Goal: Transaction & Acquisition: Purchase product/service

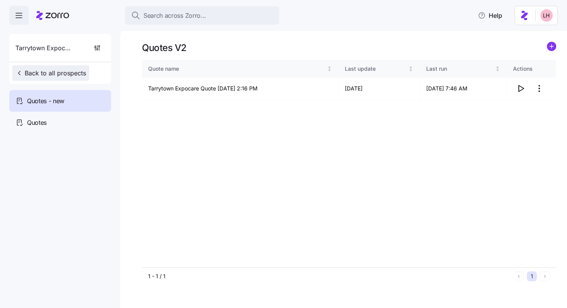
click at [83, 66] on button "Back to all prospects" at bounding box center [50, 72] width 77 height 15
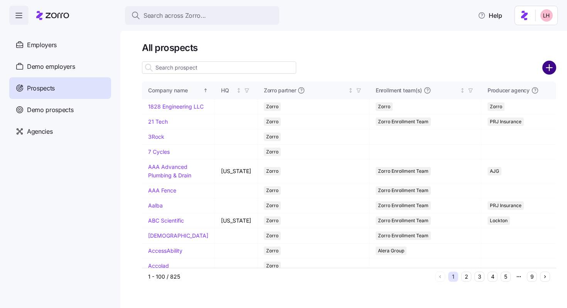
click at [549, 66] on circle "add icon" at bounding box center [550, 67] width 13 height 13
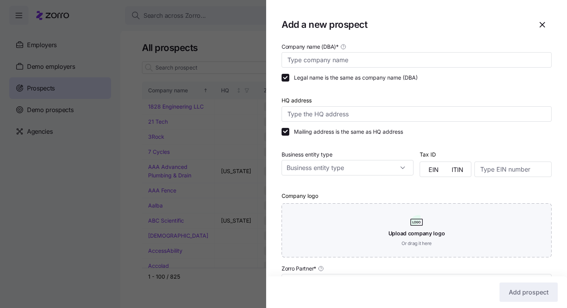
click at [242, 45] on div at bounding box center [283, 154] width 567 height 308
click at [538, 25] on icon "button" at bounding box center [542, 24] width 9 height 9
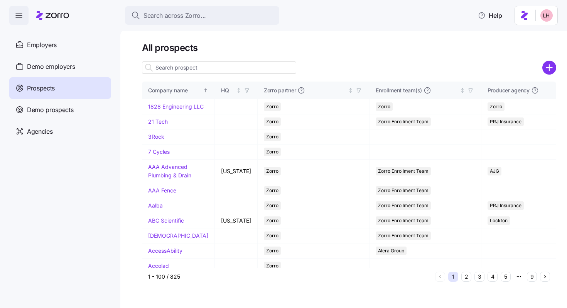
click at [193, 69] on input at bounding box center [219, 67] width 154 height 12
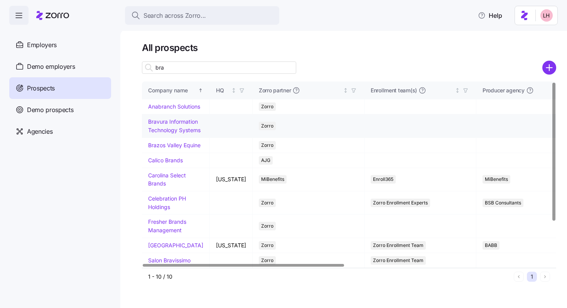
type input "bra"
click at [161, 133] on link "Bravura Information Technology Systems" at bounding box center [174, 125] width 53 height 15
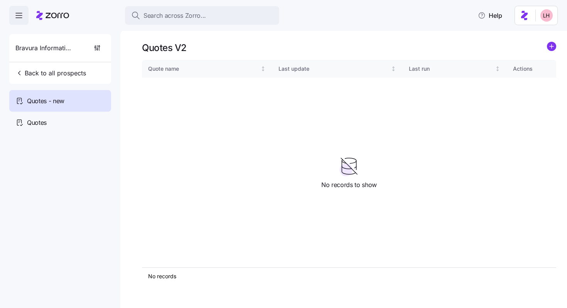
click at [552, 46] on icon "add icon" at bounding box center [552, 46] width 4 height 0
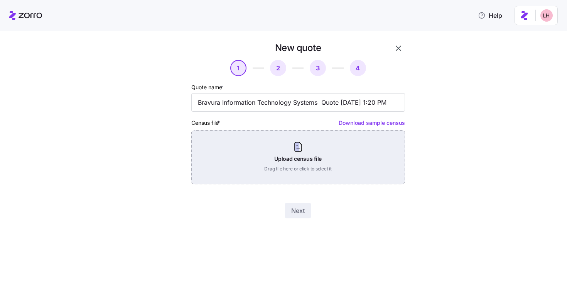
click at [300, 155] on div "Upload census file Drag file here or click to select it" at bounding box center [298, 157] width 214 height 54
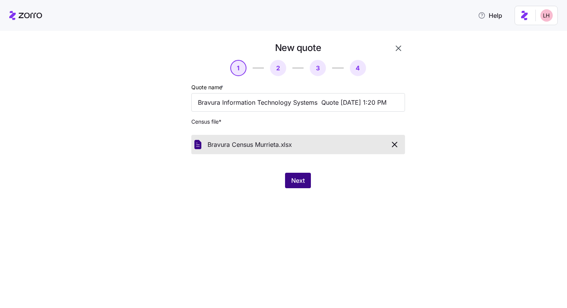
click at [301, 176] on button "Next" at bounding box center [298, 180] width 26 height 15
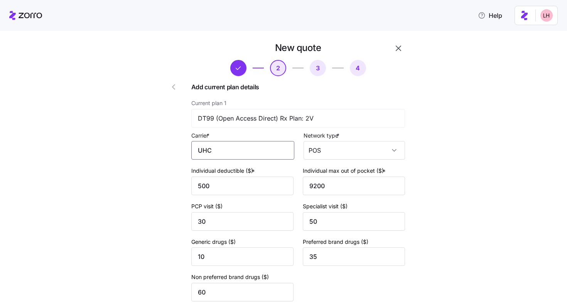
click at [254, 147] on input "UHC" at bounding box center [242, 150] width 103 height 19
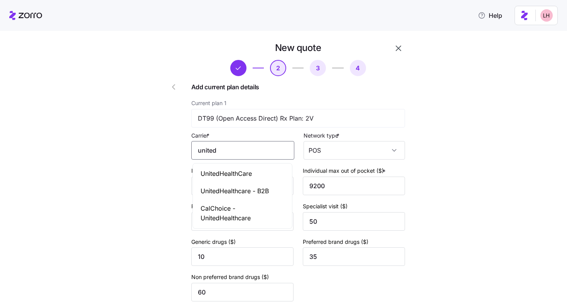
click at [242, 175] on span "UnitedHealthCare" at bounding box center [226, 174] width 51 height 10
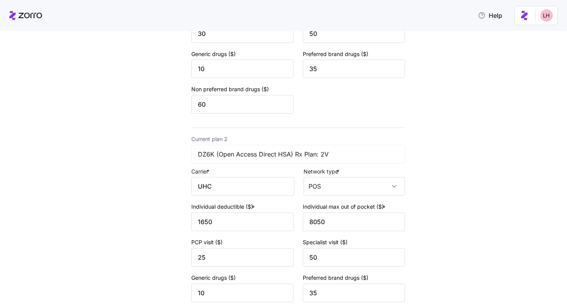
scroll to position [194, 0]
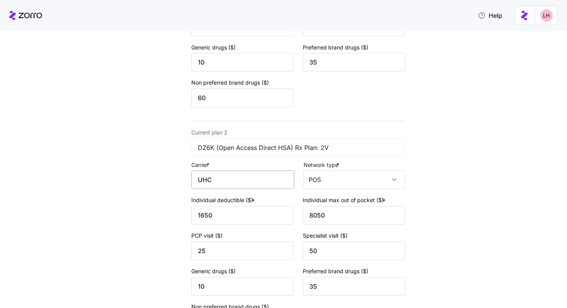
type input "UnitedHealthCare"
drag, startPoint x: 227, startPoint y: 180, endPoint x: 177, endPoint y: 177, distance: 50.6
click at [177, 177] on div "New quote 2 3 4 Add current plan details Current plan 1 DT99 (Open Access Direc…" at bounding box center [276, 112] width 264 height 537
click at [203, 197] on div "UnitedHealthCare" at bounding box center [243, 204] width 96 height 17
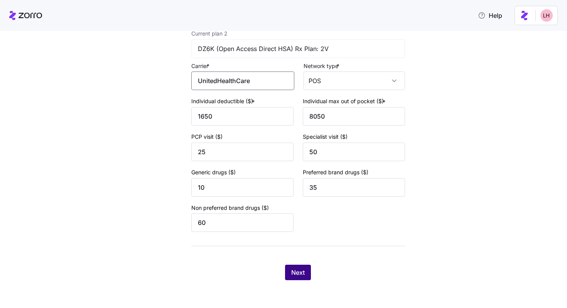
type input "UnitedHealthCare"
click at [293, 274] on span "Next" at bounding box center [298, 272] width 14 height 9
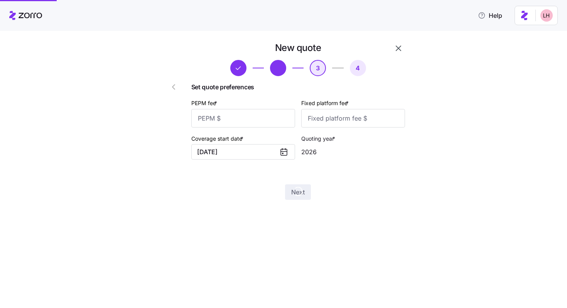
scroll to position [0, 0]
click at [251, 123] on input "PEPM fee *" at bounding box center [243, 118] width 104 height 19
type input "1"
type input "60"
type input "100"
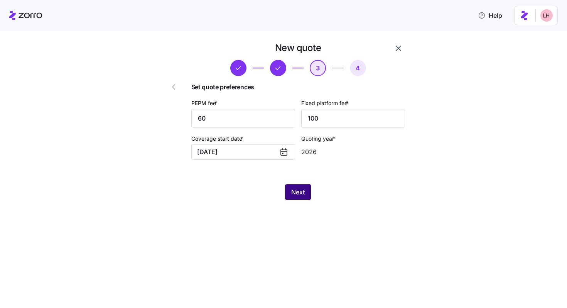
click at [303, 196] on span "Next" at bounding box center [298, 191] width 14 height 9
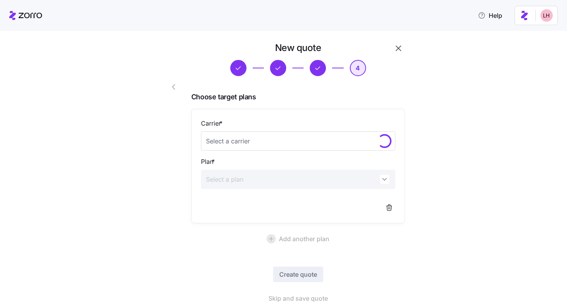
scroll to position [25, 0]
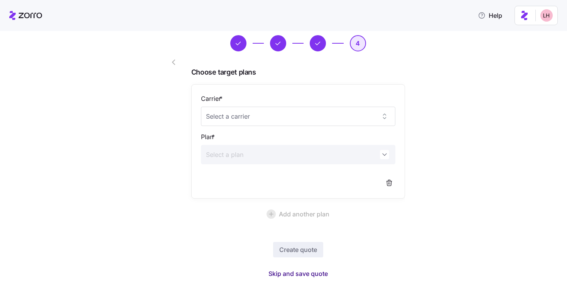
click at [308, 273] on span "Skip and save quote" at bounding box center [298, 273] width 59 height 9
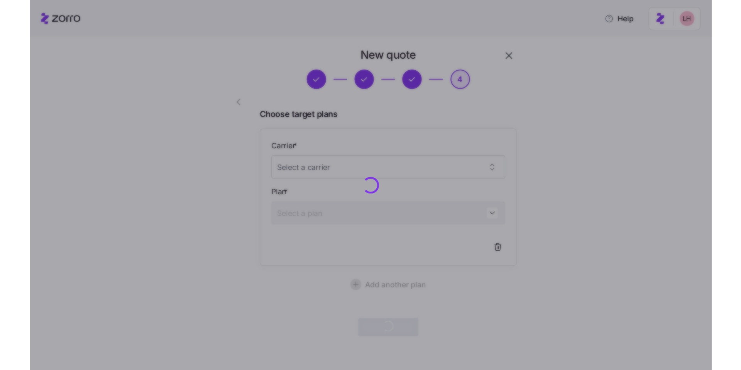
scroll to position [2, 0]
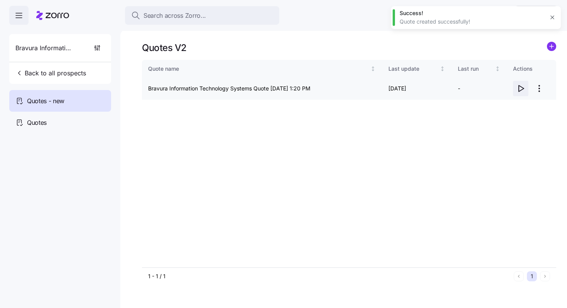
click at [524, 88] on icon "button" at bounding box center [521, 88] width 9 height 9
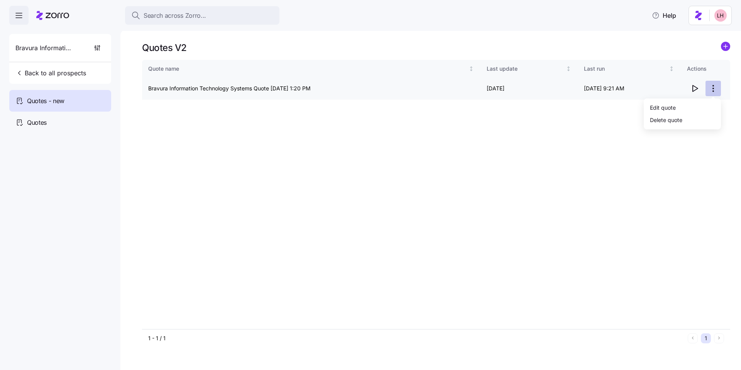
click at [567, 91] on html "Search across Zorro... Help Bravura Information Technology Systems Back to all …" at bounding box center [370, 182] width 741 height 365
click at [567, 105] on div "Edit quote" at bounding box center [682, 107] width 71 height 12
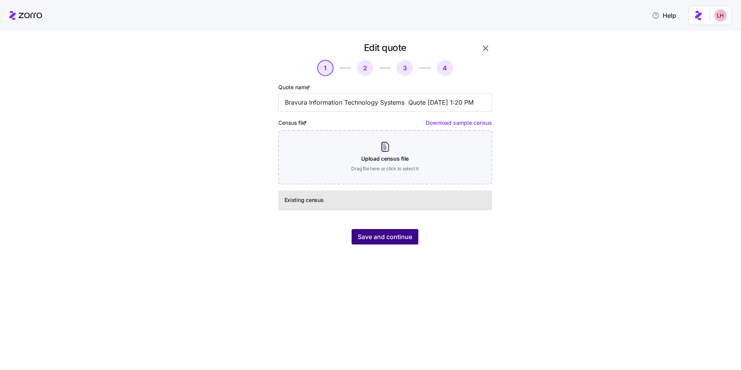
click at [415, 239] on button "Save and continue" at bounding box center [385, 236] width 67 height 15
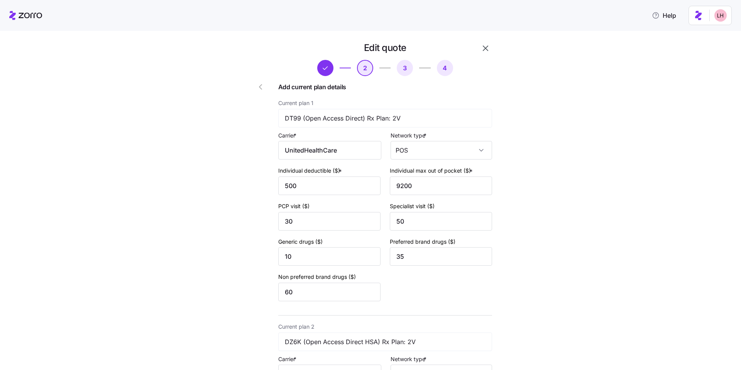
scroll to position [231, 0]
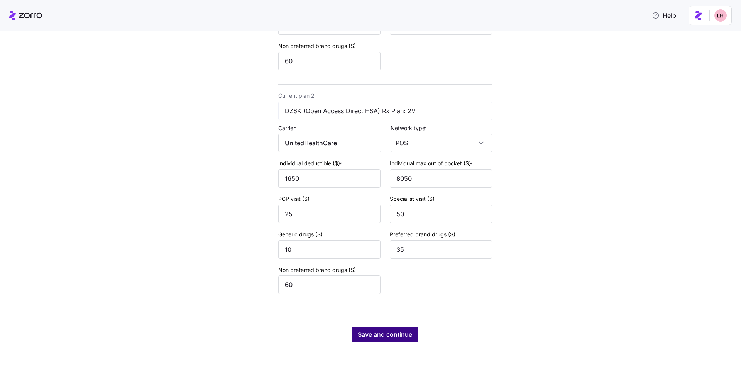
click at [395, 307] on span "Save and continue" at bounding box center [385, 334] width 54 height 9
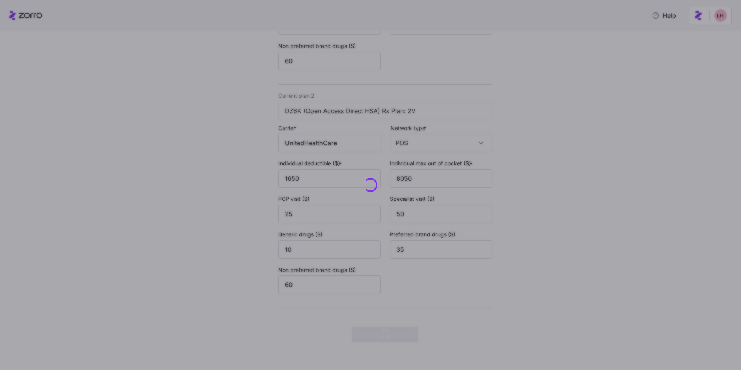
scroll to position [0, 0]
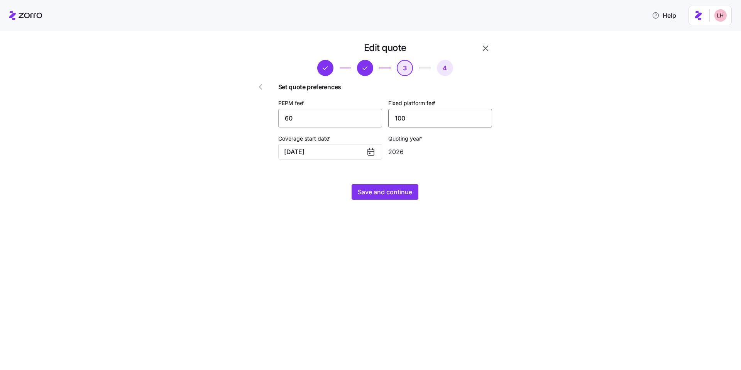
drag, startPoint x: 416, startPoint y: 119, endPoint x: 379, endPoint y: 113, distance: 37.5
click at [379, 113] on div "PEPM fee * 60 Fixed platform fee * 100" at bounding box center [385, 113] width 220 height 36
type input "1780"
click at [300, 113] on input "60" at bounding box center [330, 118] width 104 height 19
type input "0"
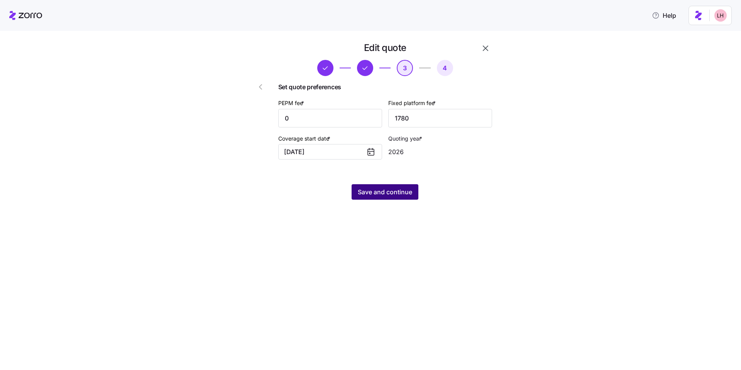
click at [397, 194] on span "Save and continue" at bounding box center [385, 191] width 54 height 9
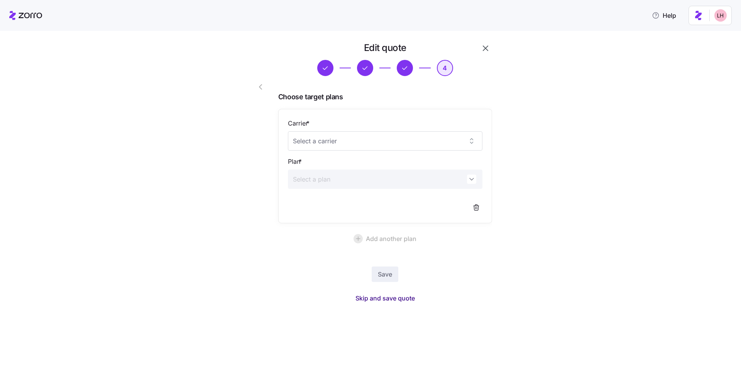
click at [407, 299] on span "Skip and save quote" at bounding box center [385, 297] width 59 height 9
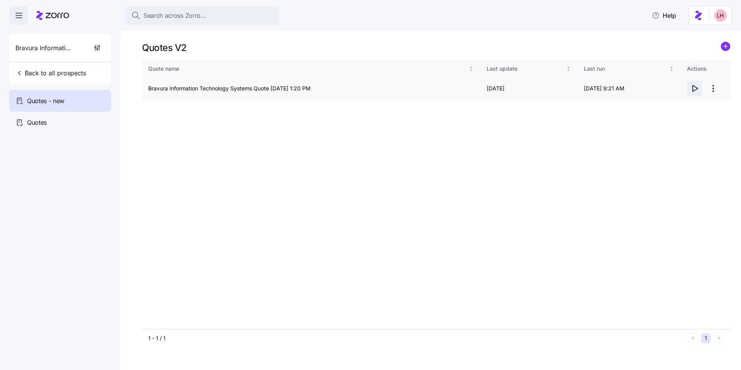
click at [567, 89] on icon "button" at bounding box center [694, 88] width 9 height 9
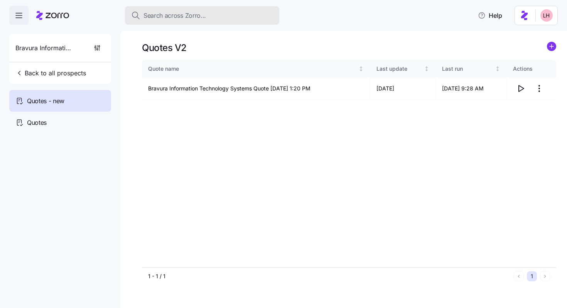
click at [189, 19] on span "Search across Zorro..." at bounding box center [175, 16] width 63 height 10
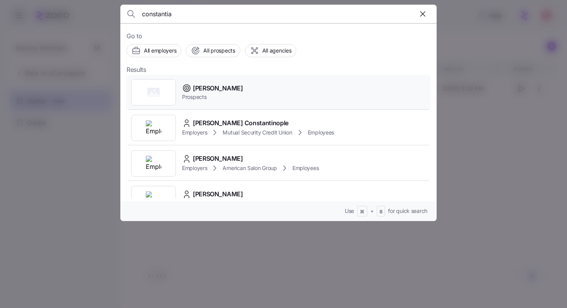
type input "constantia"
click at [235, 85] on span "Constantia Blythewood" at bounding box center [218, 88] width 50 height 10
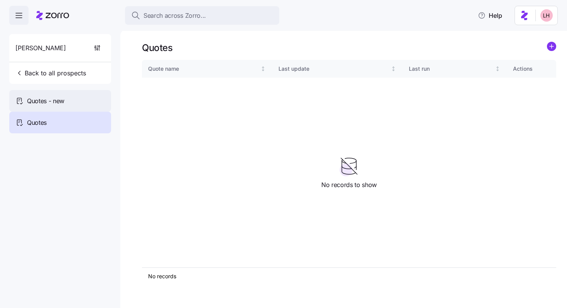
click at [103, 108] on div "Quotes - new" at bounding box center [60, 101] width 102 height 22
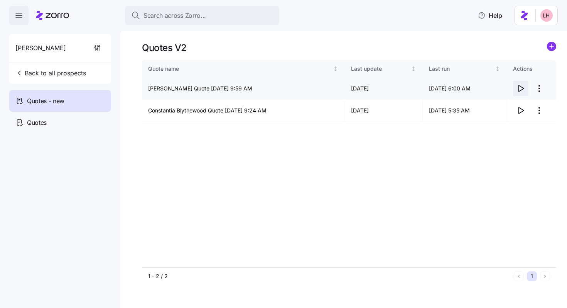
click at [523, 89] on icon "button" at bounding box center [521, 88] width 9 height 9
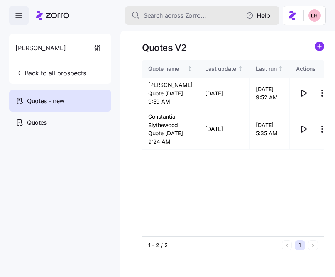
click at [183, 15] on span "Search across Zorro..." at bounding box center [175, 16] width 63 height 10
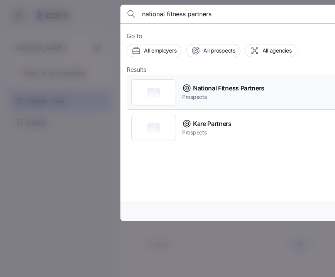
type input "national fitness partners"
click at [242, 90] on span "National Fitness Partners" at bounding box center [228, 88] width 71 height 10
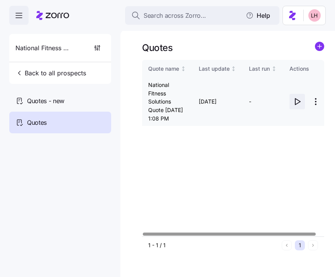
click at [296, 105] on icon "button" at bounding box center [297, 101] width 5 height 6
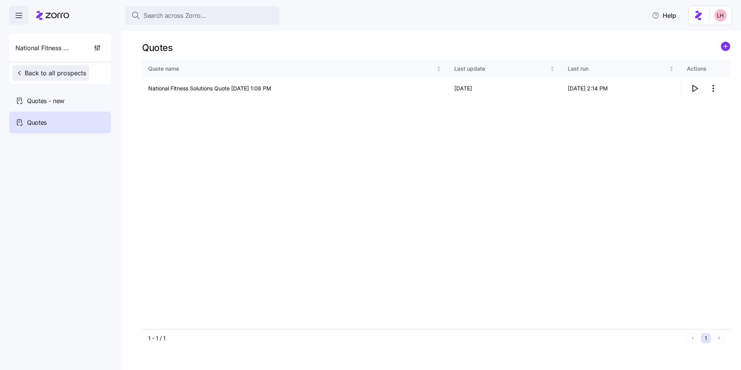
click at [67, 76] on span "Back to all prospects" at bounding box center [50, 72] width 71 height 9
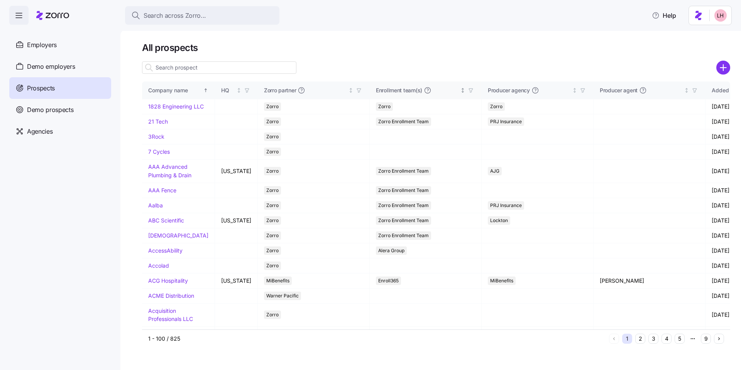
click at [567, 71] on circle "add icon" at bounding box center [723, 67] width 13 height 13
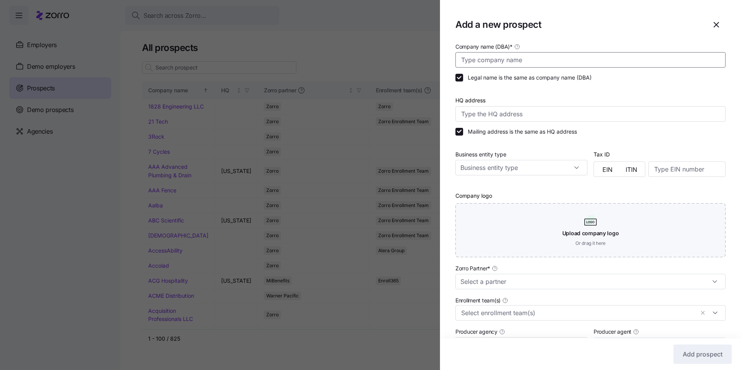
click at [494, 61] on input "Company name (DBA) *" at bounding box center [591, 59] width 270 height 15
type input "Dogwood Autism"
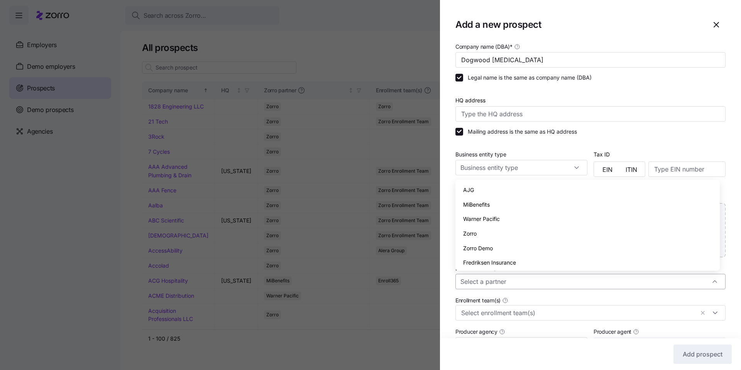
click at [551, 285] on input "Zorro Partner *" at bounding box center [591, 281] width 270 height 15
click at [476, 238] on div "Zorro" at bounding box center [588, 233] width 258 height 15
type input "Zorro"
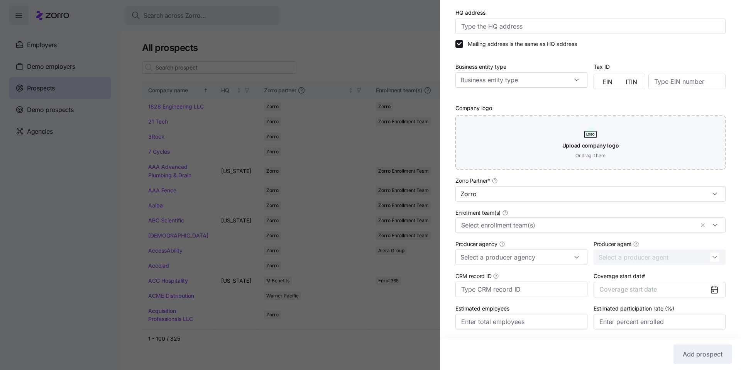
scroll to position [113, 0]
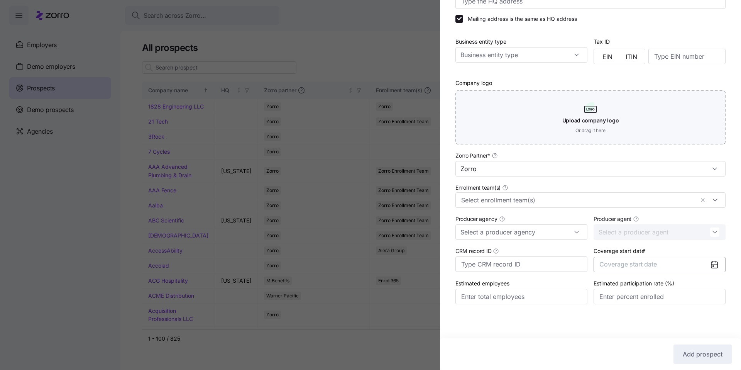
click at [567, 263] on span "Coverage start date" at bounding box center [629, 264] width 58 height 8
click at [567, 174] on button "button" at bounding box center [706, 171] width 16 height 16
click at [567, 193] on button "Jan" at bounding box center [617, 190] width 39 height 16
click at [567, 307] on span "Add prospect" at bounding box center [703, 353] width 40 height 9
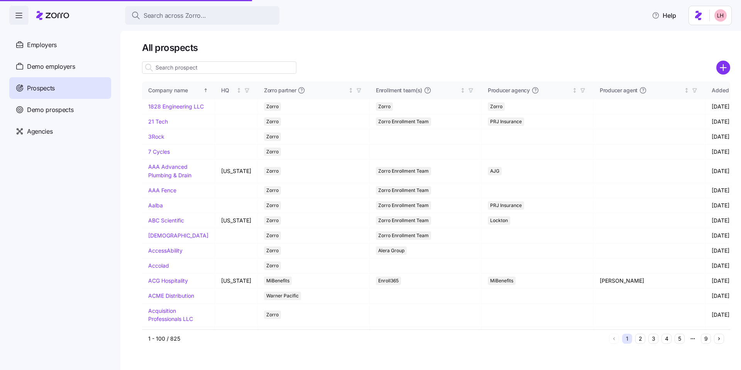
click at [237, 64] on input at bounding box center [219, 67] width 154 height 12
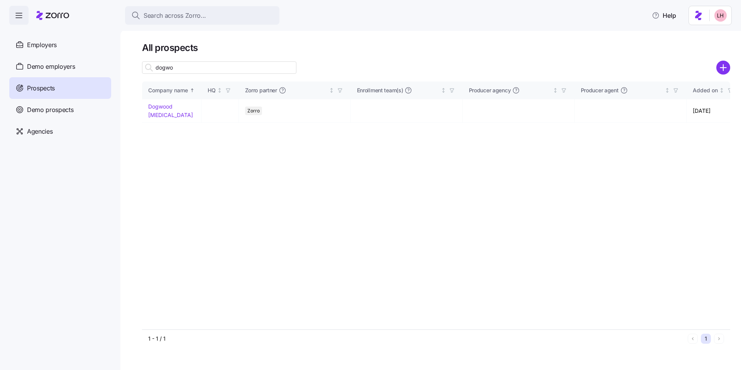
drag, startPoint x: 254, startPoint y: 67, endPoint x: 274, endPoint y: 62, distance: 20.2
click at [254, 67] on input "dogwo" at bounding box center [219, 67] width 154 height 12
type input "dogwo"
click at [181, 103] on link "Dogwood Autism" at bounding box center [170, 110] width 45 height 15
click at [178, 107] on link "Dogwood Autism" at bounding box center [170, 110] width 45 height 15
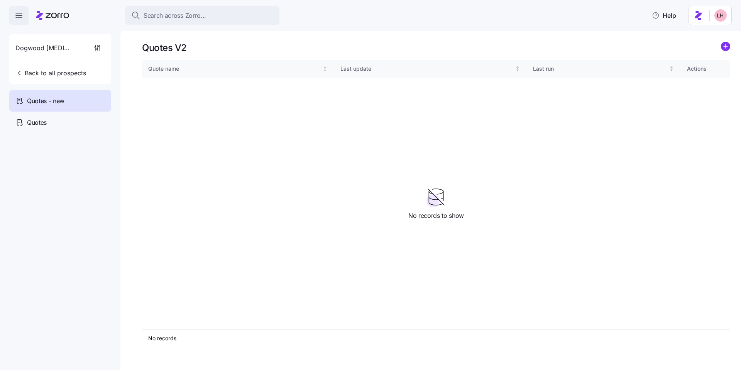
click at [567, 47] on div "Quotes V2" at bounding box center [436, 48] width 588 height 12
click at [567, 47] on circle "add icon" at bounding box center [726, 46] width 8 height 8
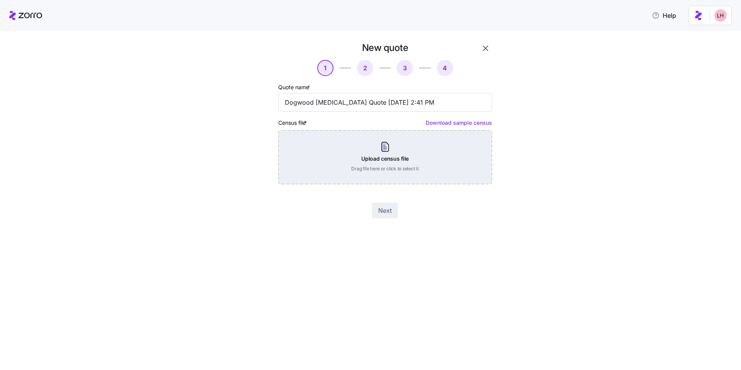
click at [448, 154] on div "Upload census file Drag file here or click to select it" at bounding box center [385, 157] width 214 height 54
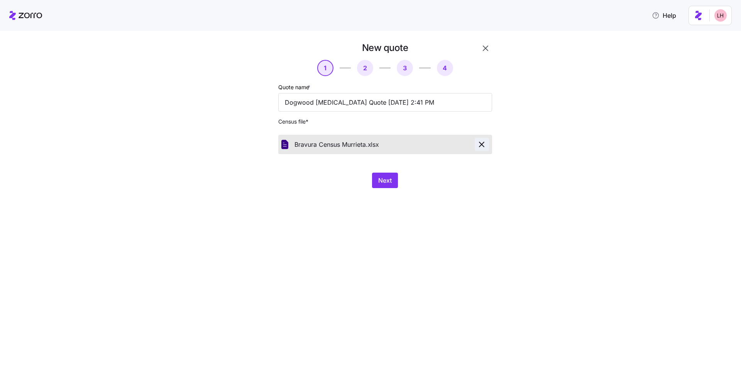
click at [482, 145] on icon "button" at bounding box center [481, 144] width 5 height 5
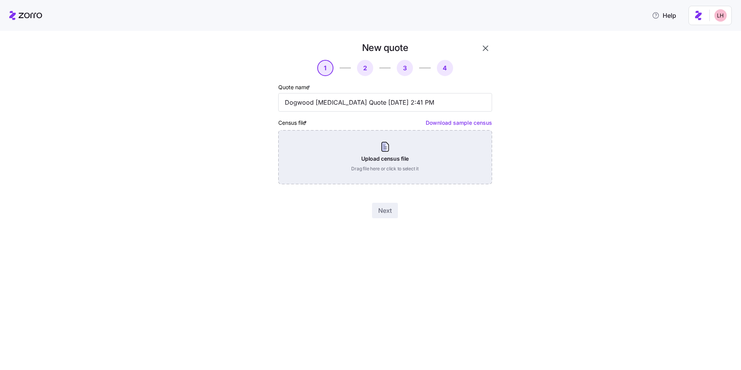
click at [400, 144] on div "Upload census file Drag file here or click to select it" at bounding box center [385, 157] width 214 height 54
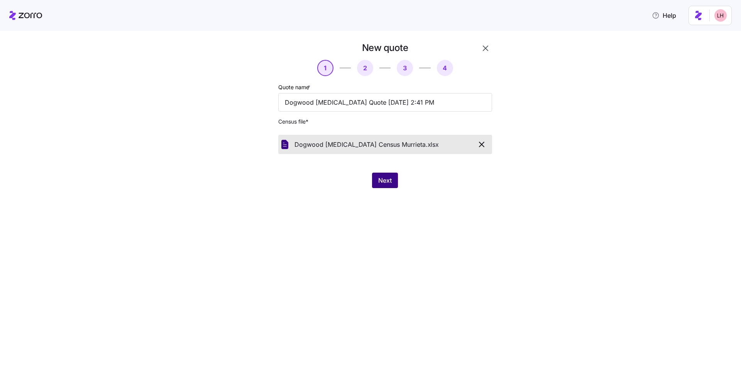
click at [384, 180] on span "Next" at bounding box center [385, 180] width 14 height 9
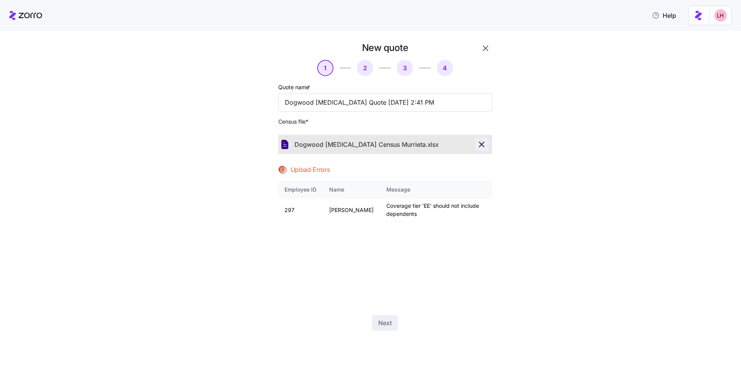
click at [484, 144] on icon "button" at bounding box center [481, 144] width 9 height 9
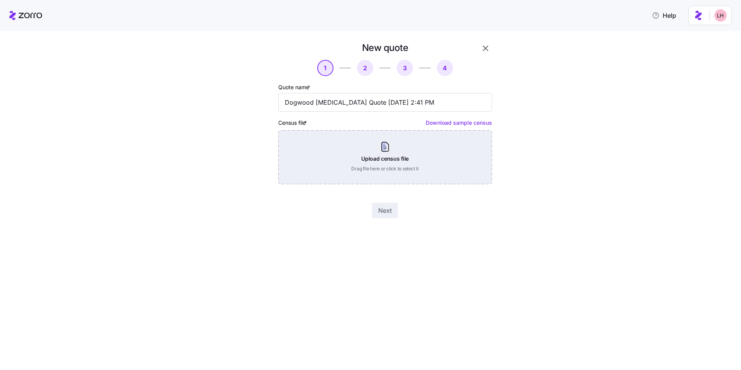
click at [419, 155] on div "Upload census file Drag file here or click to select it" at bounding box center [385, 157] width 214 height 54
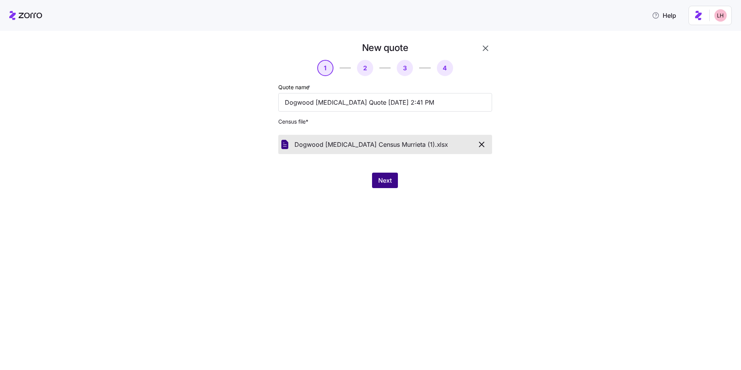
click at [396, 185] on button "Next" at bounding box center [385, 180] width 26 height 15
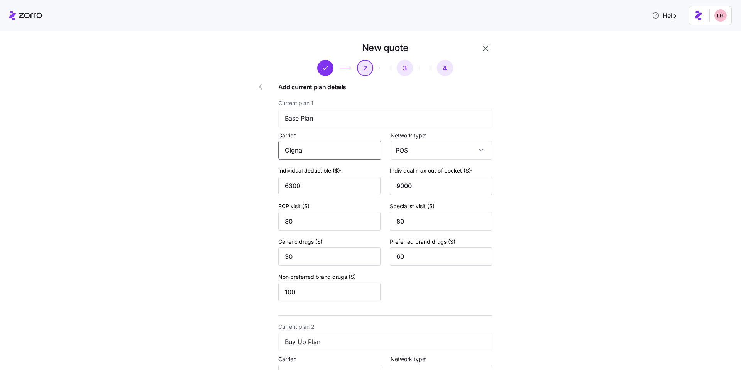
click at [324, 150] on input "Cigna" at bounding box center [329, 150] width 103 height 19
click at [320, 174] on div "Cigna" at bounding box center [328, 172] width 97 height 17
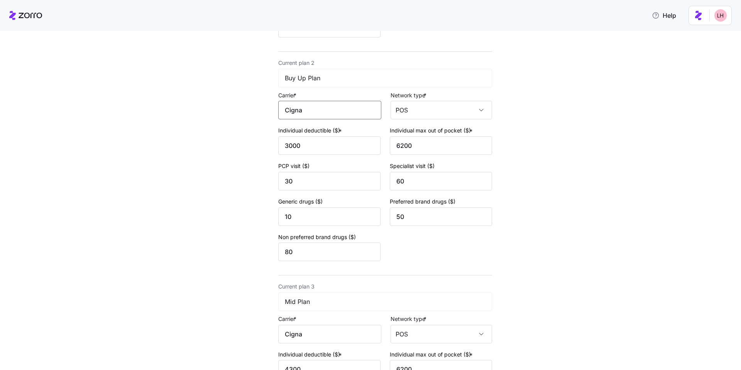
click at [303, 111] on input "Cigna" at bounding box center [329, 110] width 103 height 19
click at [316, 137] on div "Cigna" at bounding box center [328, 132] width 97 height 17
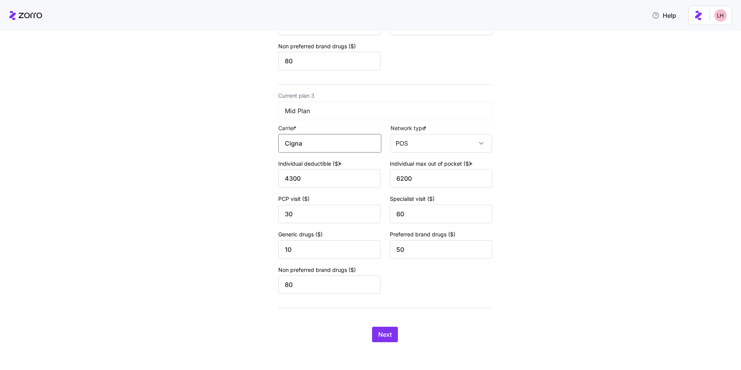
click at [310, 148] on input "Cigna" at bounding box center [329, 143] width 103 height 19
click at [315, 161] on div "Cigna" at bounding box center [328, 166] width 97 height 17
click at [393, 307] on button "Next" at bounding box center [385, 334] width 26 height 15
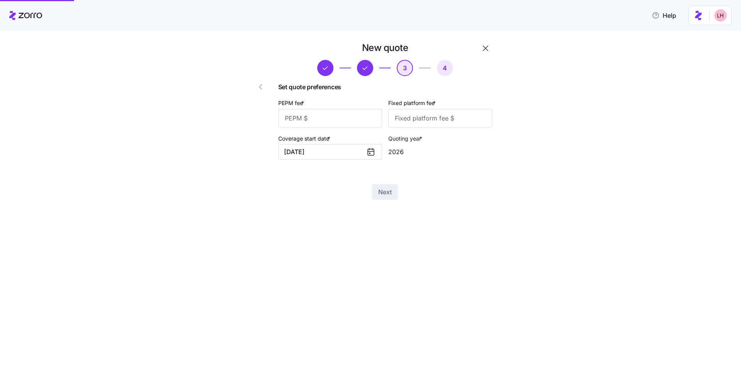
scroll to position [0, 0]
click at [341, 114] on input "PEPM fee *" at bounding box center [330, 118] width 104 height 19
type input "60"
click at [423, 120] on input "Fixed platform fee *" at bounding box center [440, 118] width 104 height 19
type input "100"
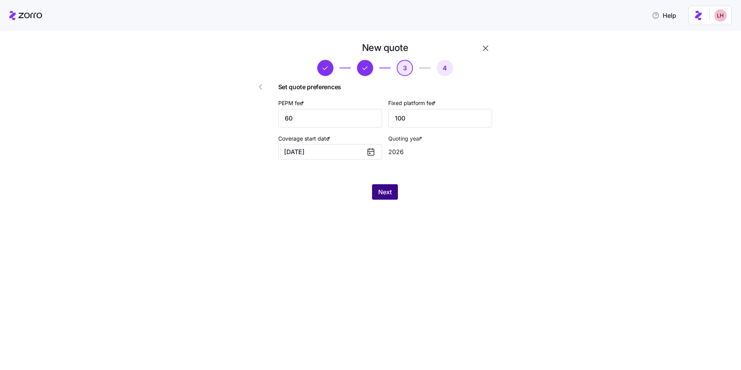
click at [387, 196] on button "Next" at bounding box center [385, 191] width 26 height 15
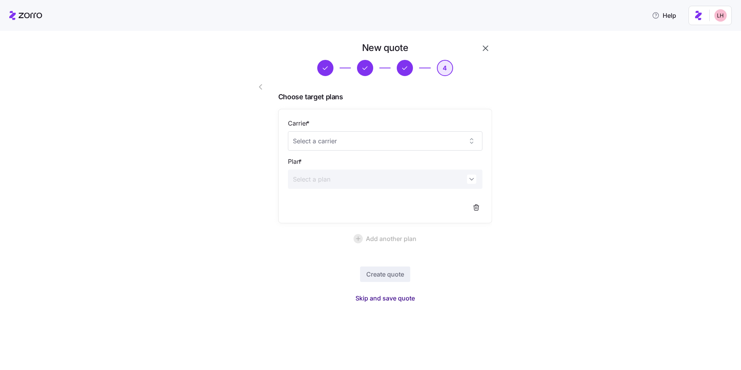
click at [413, 297] on span "Skip and save quote" at bounding box center [385, 297] width 59 height 9
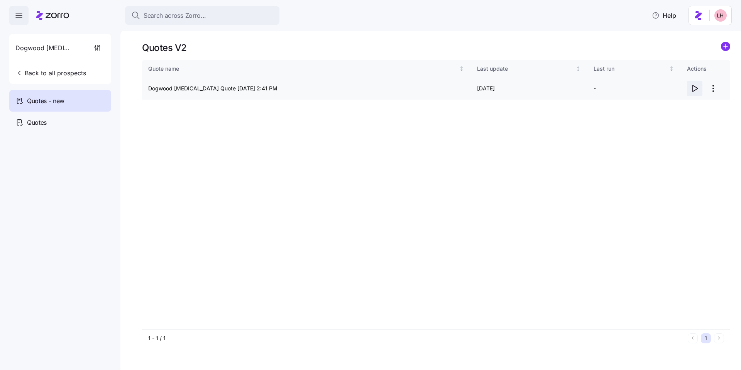
click at [567, 90] on span "button" at bounding box center [695, 88] width 15 height 15
click at [197, 14] on span "Search across Zorro..." at bounding box center [175, 16] width 63 height 10
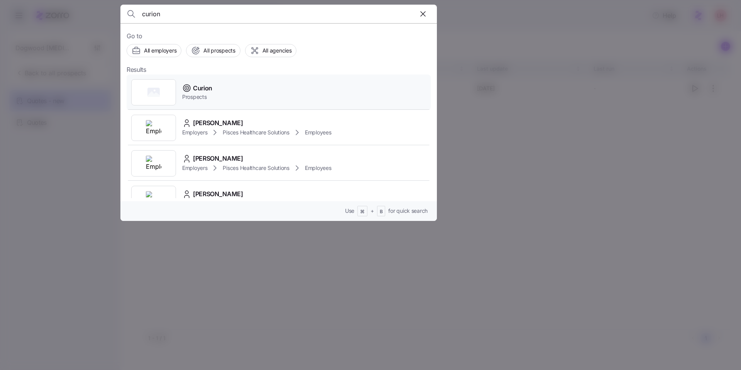
type input "curion"
click at [263, 86] on div "Curion Prospects" at bounding box center [279, 93] width 304 height 36
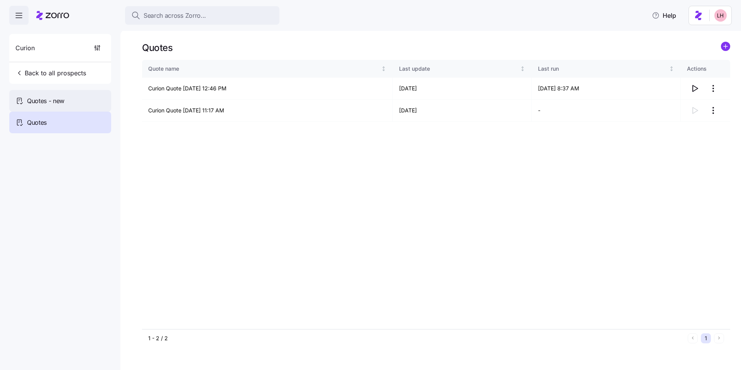
click at [92, 103] on div "Quotes - new" at bounding box center [60, 101] width 102 height 22
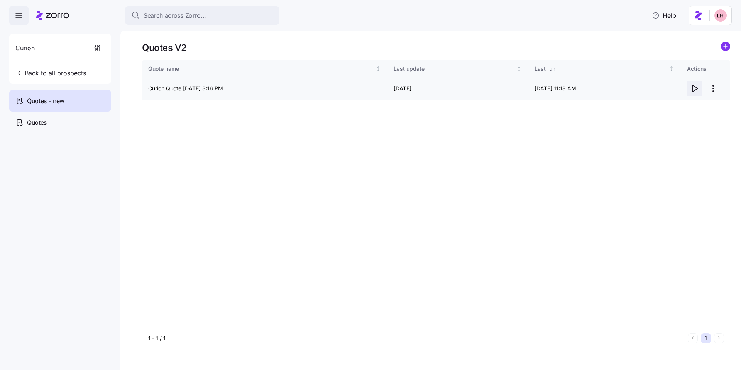
click at [567, 89] on icon "button" at bounding box center [694, 88] width 9 height 9
click at [189, 17] on span "Search across Zorro..." at bounding box center [175, 16] width 63 height 10
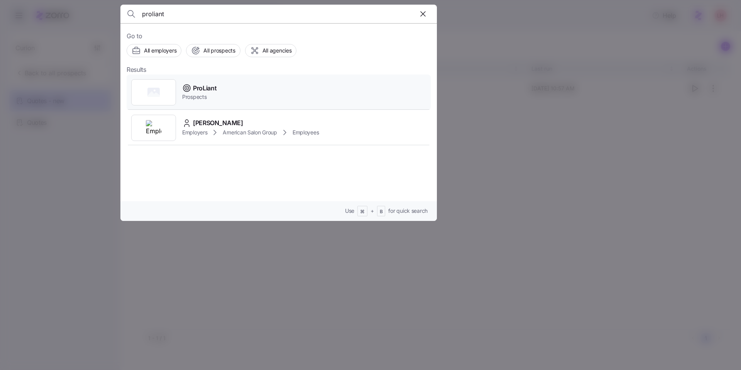
type input "proliant"
click at [234, 91] on div "ProLiant Prospects" at bounding box center [279, 93] width 304 height 36
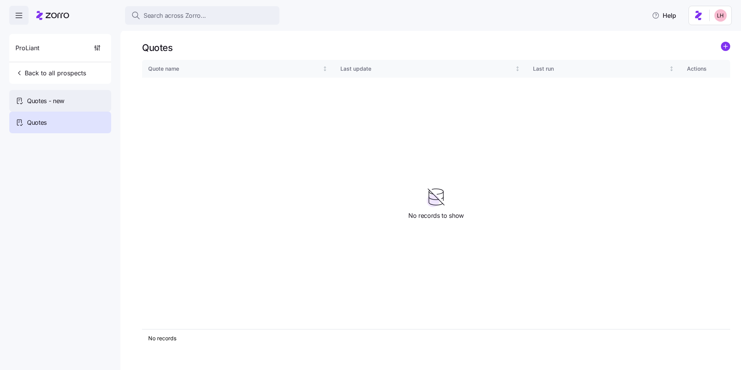
click at [108, 102] on div "Quotes - new" at bounding box center [60, 101] width 102 height 22
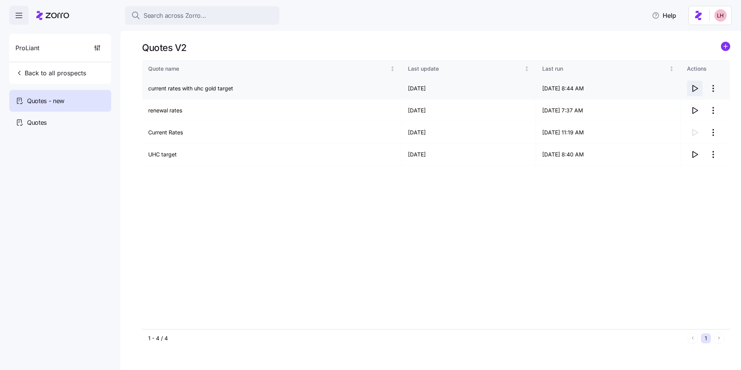
click at [567, 90] on icon "button" at bounding box center [694, 88] width 9 height 9
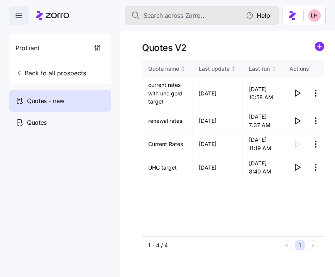
click at [177, 13] on span "Search across Zorro..." at bounding box center [175, 16] width 63 height 10
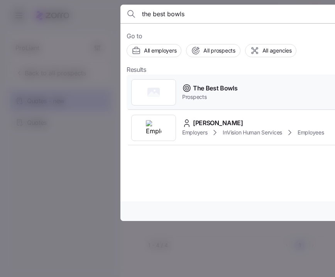
type input "the best bowls"
click at [247, 90] on div "The Best Bowls Prospects" at bounding box center [279, 93] width 304 height 36
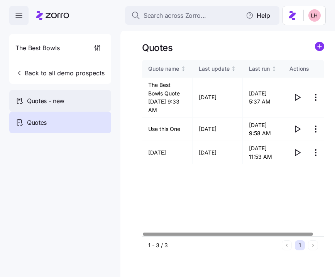
click at [59, 100] on span "Quotes - new" at bounding box center [45, 101] width 37 height 10
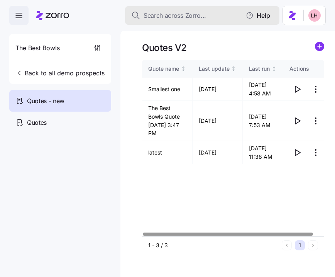
click at [201, 15] on span "Search across Zorro..." at bounding box center [175, 16] width 63 height 10
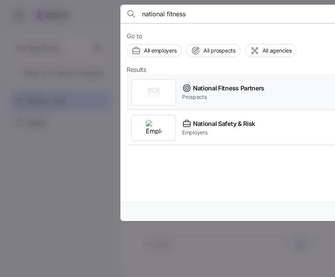
type input "national fitness"
click at [221, 87] on span "National Fitness Partners" at bounding box center [228, 88] width 71 height 10
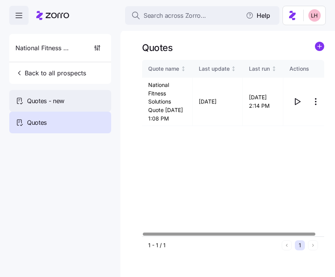
click at [91, 97] on div "Quotes - new" at bounding box center [60, 101] width 102 height 22
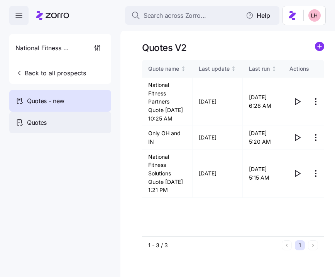
click at [63, 118] on div "Quotes" at bounding box center [60, 123] width 102 height 22
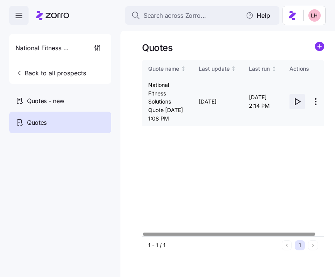
click at [298, 105] on icon "button" at bounding box center [297, 101] width 5 height 6
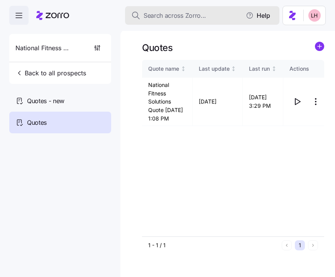
click at [190, 16] on span "Search across Zorro..." at bounding box center [175, 16] width 63 height 10
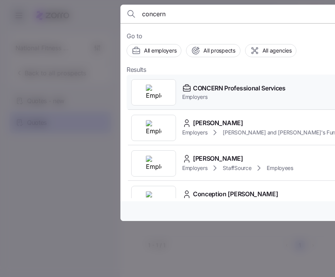
type input "concern"
click at [235, 91] on span "CONCERN Professional Services" at bounding box center [239, 88] width 93 height 10
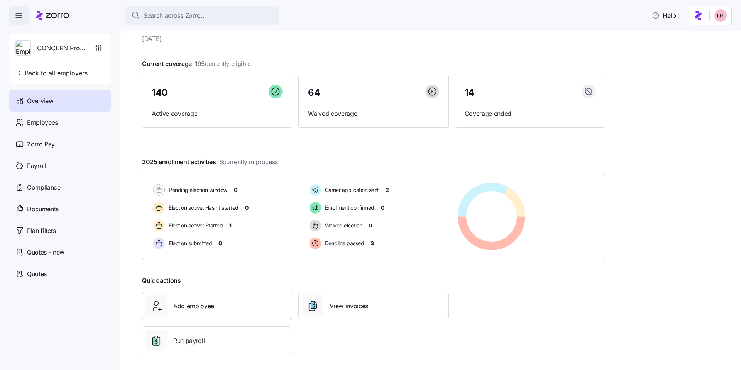
scroll to position [25, 0]
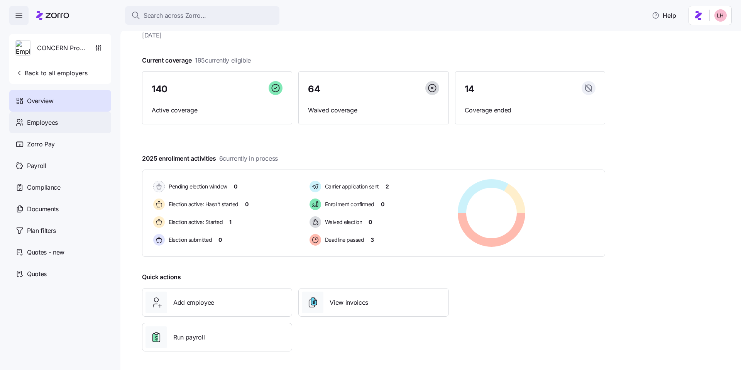
click at [79, 124] on div "Employees" at bounding box center [60, 123] width 102 height 22
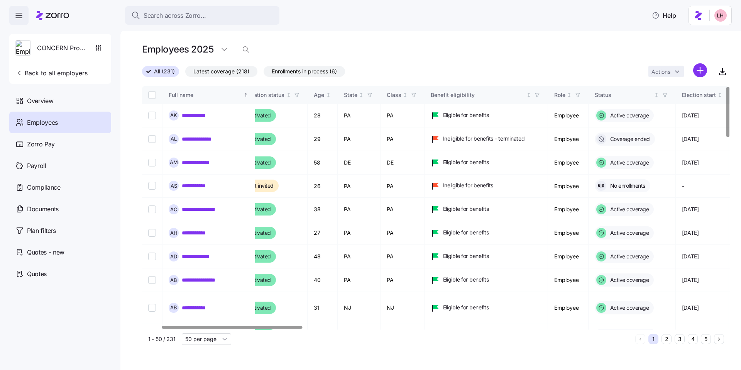
scroll to position [0, 80]
click at [270, 307] on div at bounding box center [232, 327] width 141 height 3
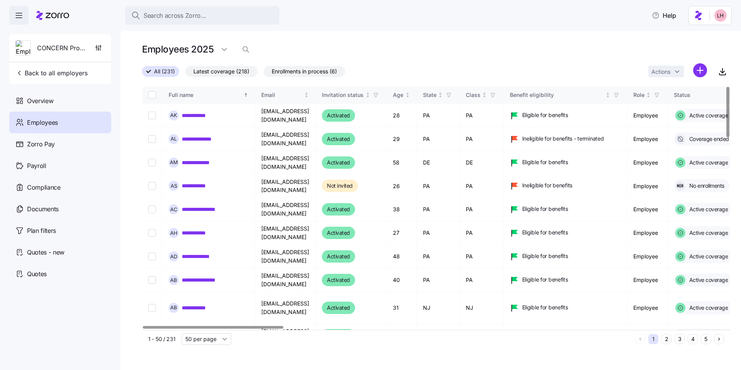
click at [247, 307] on div at bounding box center [213, 327] width 141 height 3
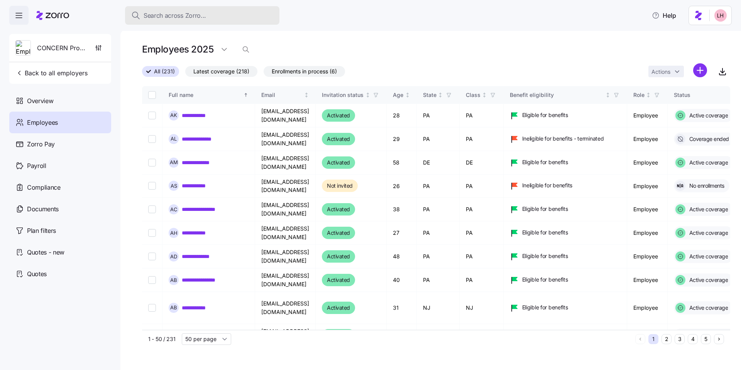
click at [211, 16] on div "Search across Zorro..." at bounding box center [202, 16] width 142 height 10
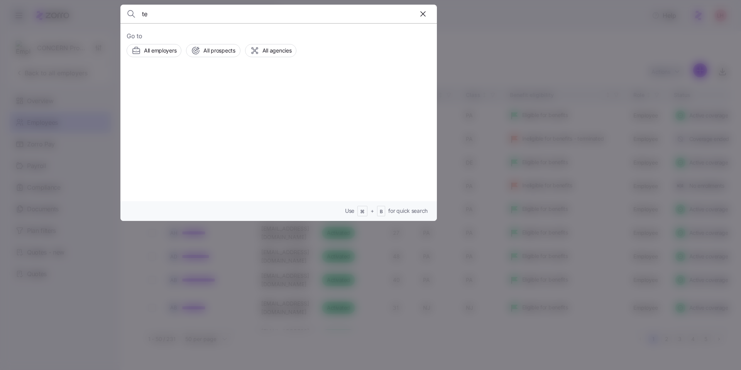
type input "t"
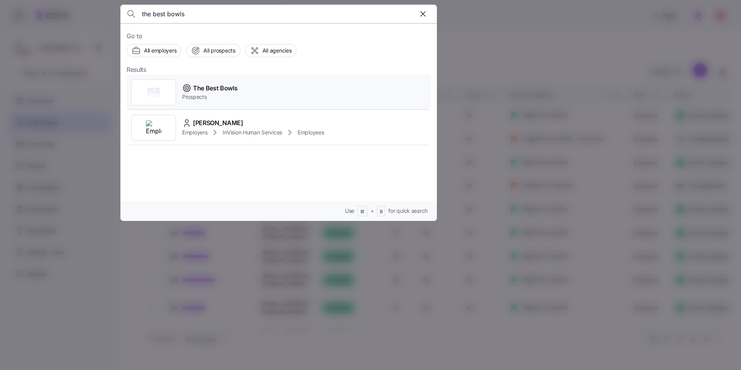
type input "the best bowls"
click at [268, 93] on div "The Best Bowls Prospects" at bounding box center [279, 93] width 304 height 36
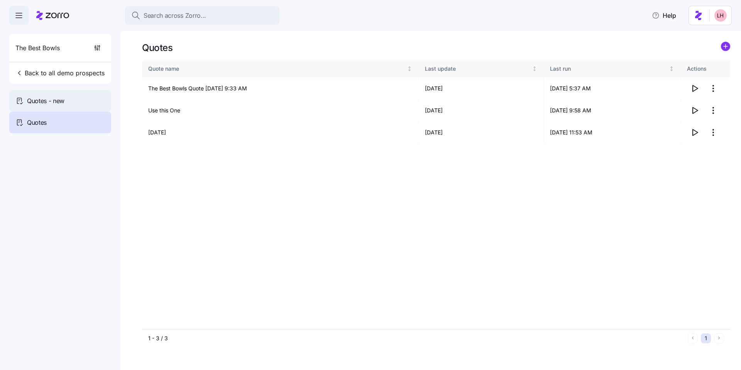
click at [79, 104] on div "Quotes - new" at bounding box center [60, 101] width 102 height 22
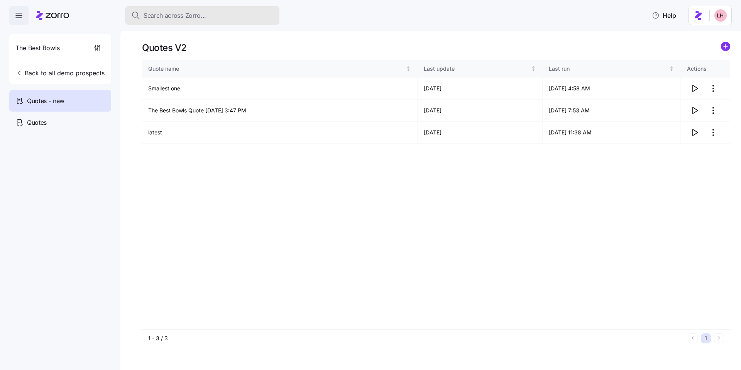
click at [194, 18] on span "Search across Zorro..." at bounding box center [175, 16] width 63 height 10
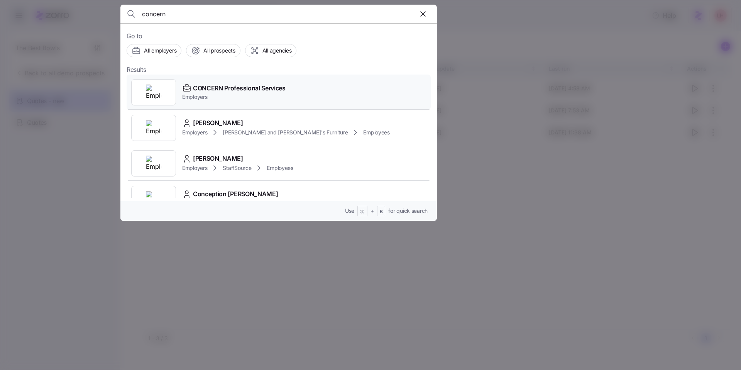
type input "concern"
click at [259, 89] on span "CONCERN Professional Services" at bounding box center [239, 88] width 93 height 10
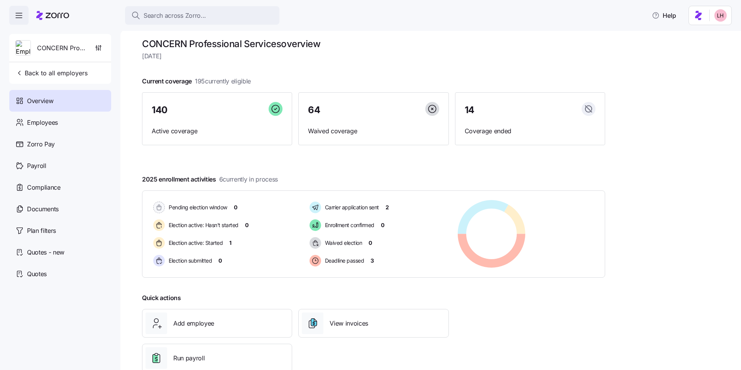
scroll to position [10, 0]
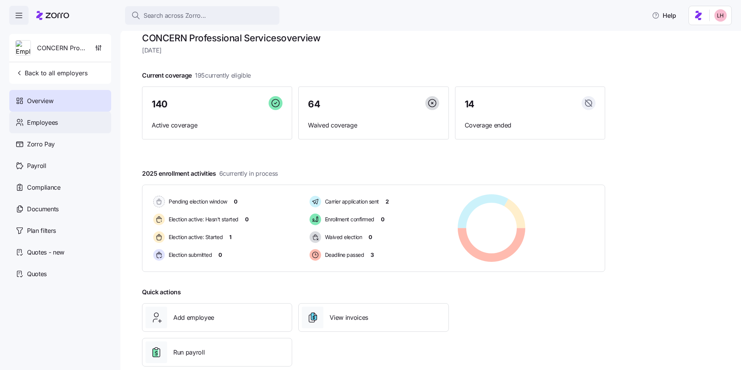
click at [54, 123] on span "Employees" at bounding box center [42, 123] width 31 height 10
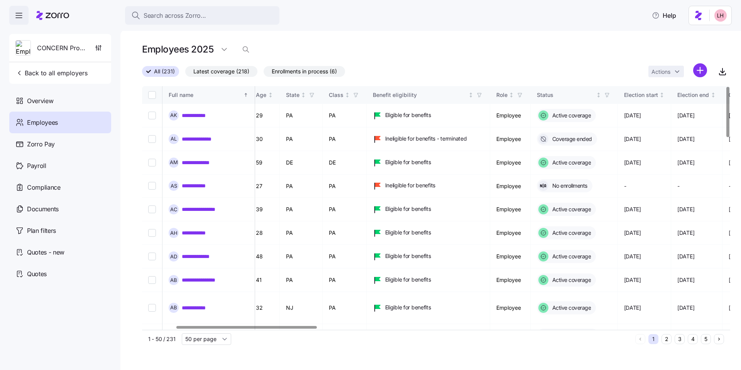
scroll to position [0, 146]
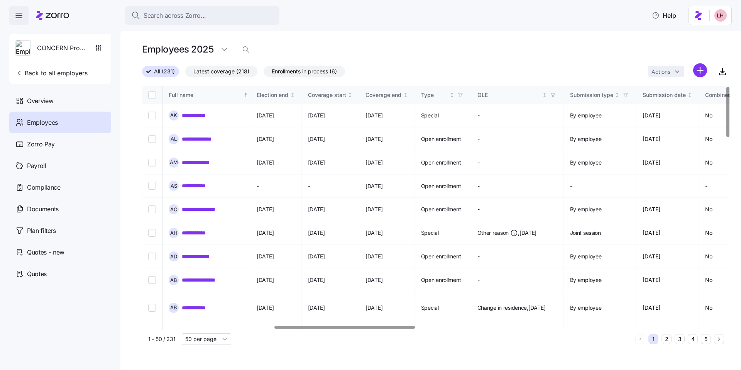
click at [401, 307] on div at bounding box center [344, 327] width 141 height 3
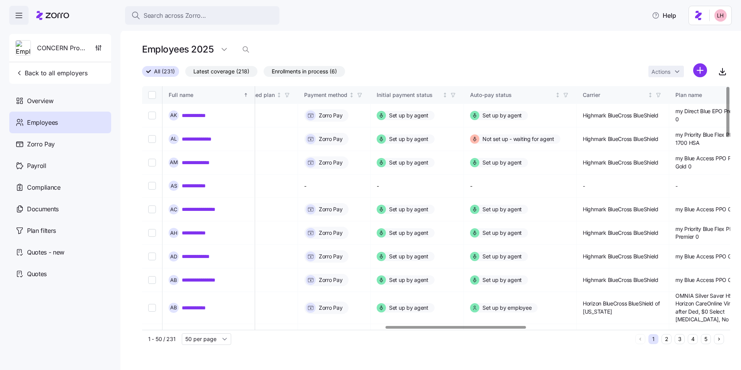
click at [522, 307] on div at bounding box center [456, 327] width 141 height 3
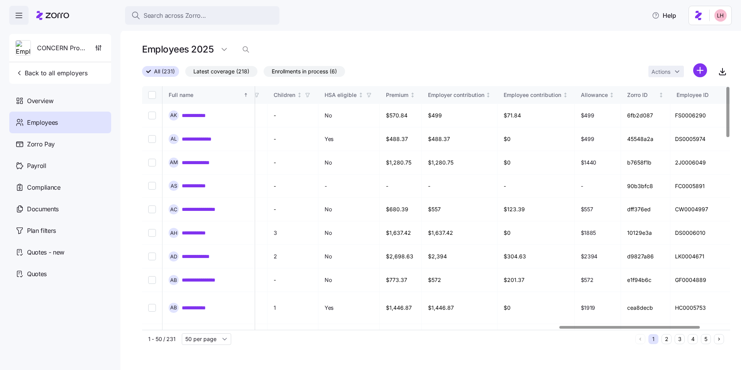
click at [567, 307] on div at bounding box center [630, 327] width 141 height 3
click at [61, 169] on div "Payroll" at bounding box center [60, 166] width 102 height 22
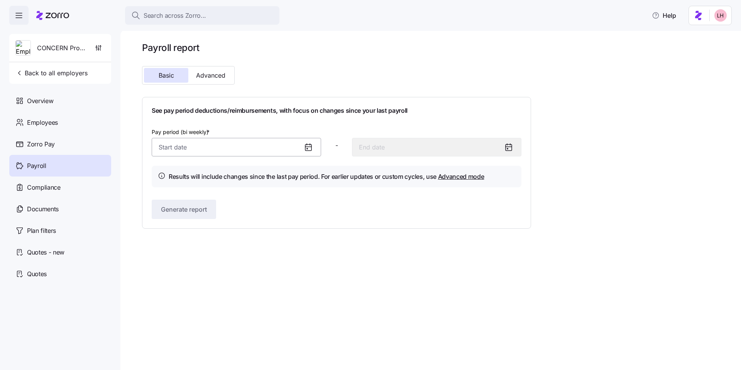
click at [208, 145] on input "Pay period (bi weekly) *" at bounding box center [236, 147] width 169 height 19
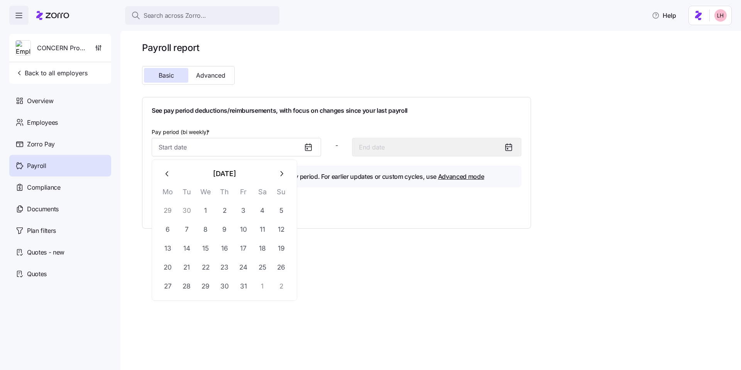
click at [167, 176] on icon "button" at bounding box center [167, 173] width 8 height 8
click at [174, 210] on button "1" at bounding box center [168, 210] width 19 height 19
type input "September 1, 2025"
type input "September 14, 2025"
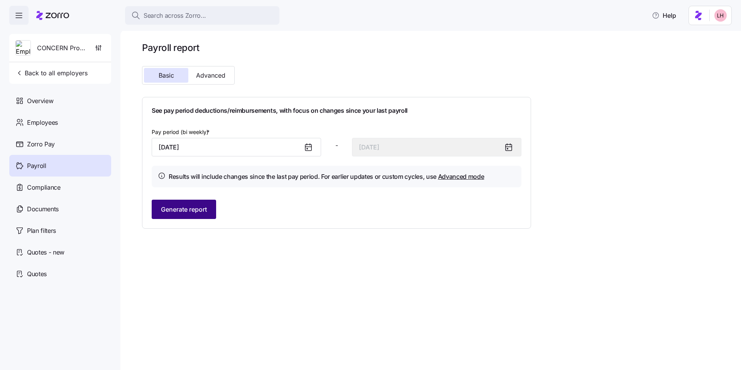
click at [195, 212] on span "Generate report" at bounding box center [184, 209] width 46 height 9
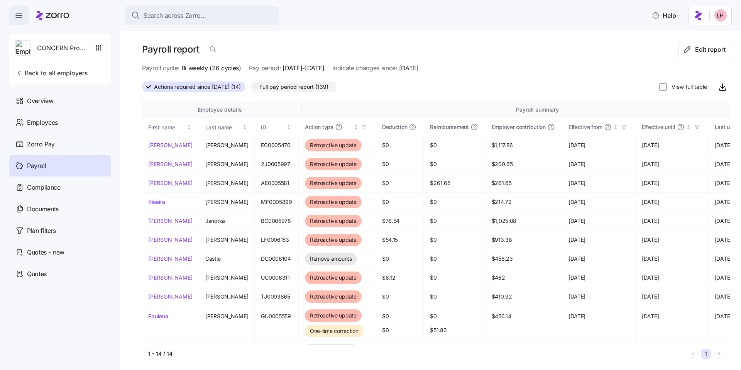
click at [297, 88] on span "Full pay period report (139)" at bounding box center [293, 87] width 69 height 10
click at [251, 89] on input "Full pay period report (139)" at bounding box center [251, 89] width 0 height 0
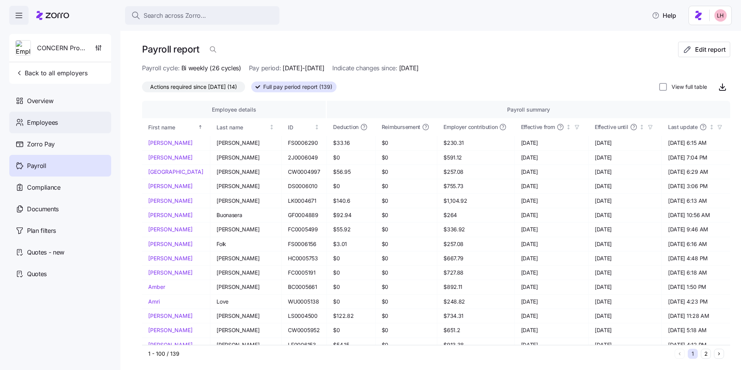
click at [68, 122] on div "Employees" at bounding box center [60, 123] width 102 height 22
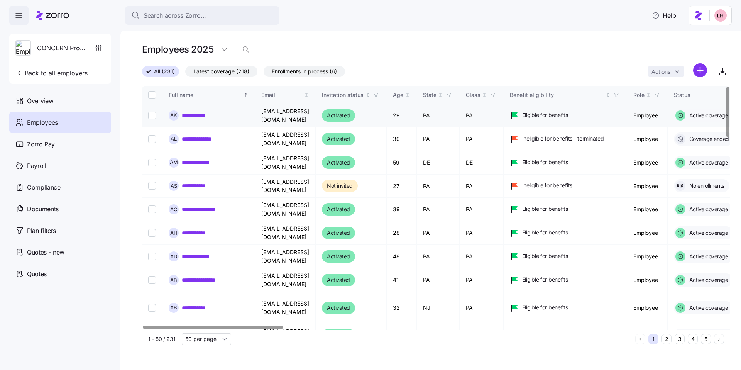
click at [198, 115] on link "**********" at bounding box center [199, 116] width 34 height 8
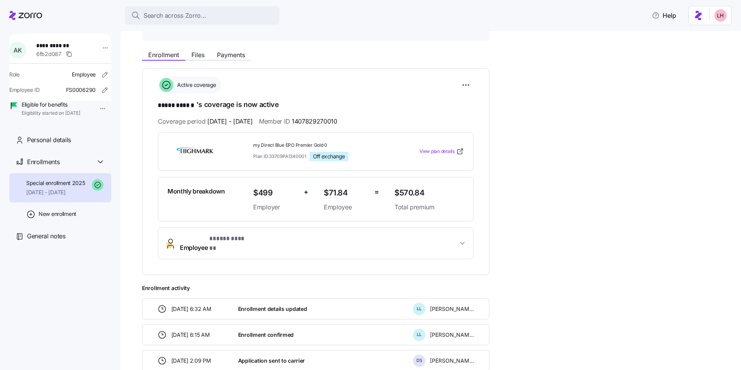
scroll to position [80, 0]
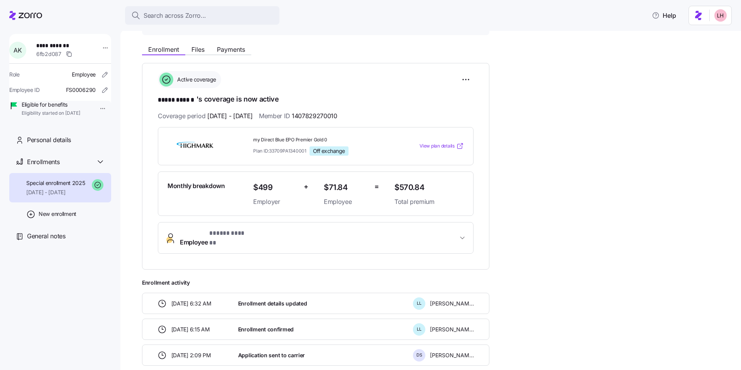
click at [437, 145] on span "View plan details" at bounding box center [437, 145] width 35 height 7
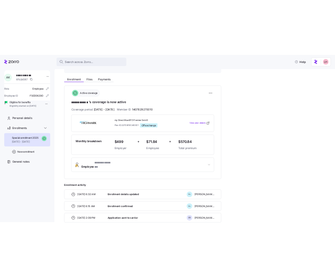
scroll to position [73, 0]
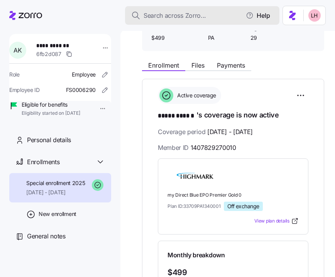
click at [169, 19] on span "Search across Zorro..." at bounding box center [175, 16] width 63 height 10
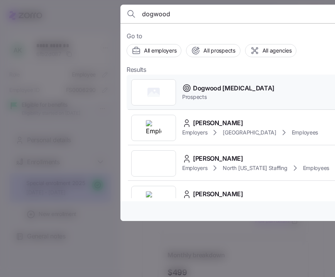
type input "dogwood"
click at [253, 94] on div "Dogwood Autism Prospects" at bounding box center [279, 93] width 304 height 36
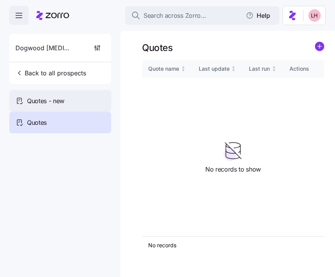
click at [67, 97] on div "Quotes - new" at bounding box center [60, 101] width 102 height 22
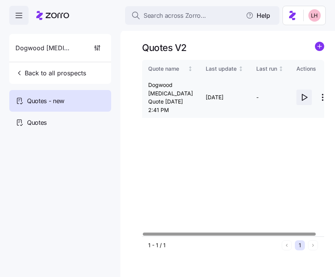
click at [300, 98] on icon "button" at bounding box center [304, 97] width 9 height 9
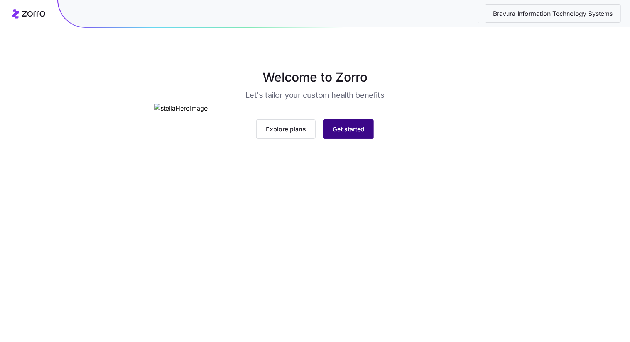
click at [361, 139] on button "Get started" at bounding box center [349, 128] width 51 height 19
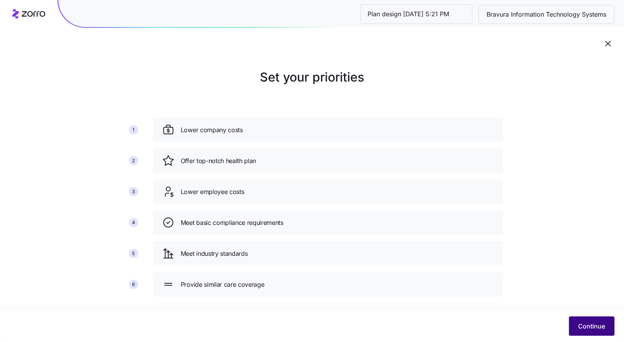
click at [570, 322] on button "Continue" at bounding box center [592, 325] width 46 height 19
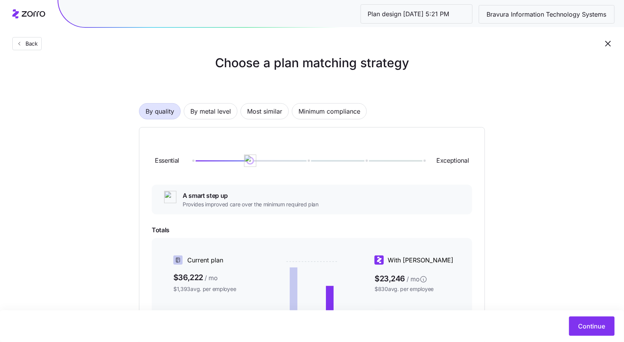
scroll to position [14, 0]
click at [224, 113] on span "By metal level" at bounding box center [210, 111] width 41 height 15
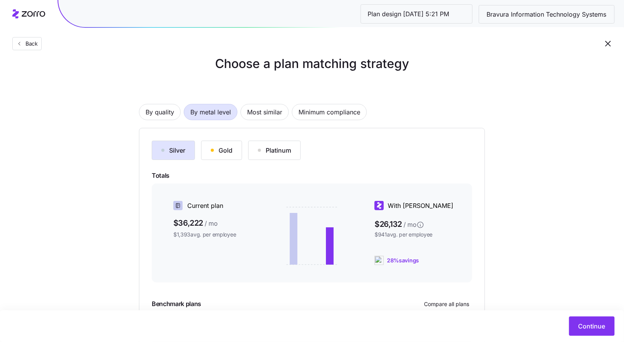
click at [237, 150] on button "Gold" at bounding box center [221, 150] width 41 height 19
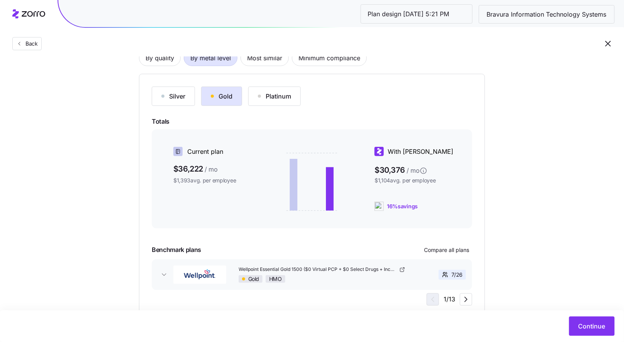
scroll to position [62, 0]
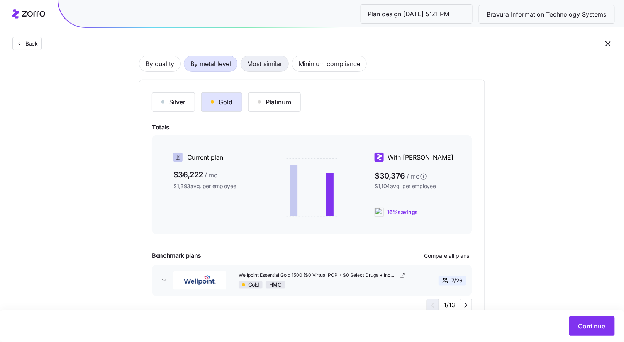
click at [267, 59] on span "Most similar" at bounding box center [264, 63] width 35 height 15
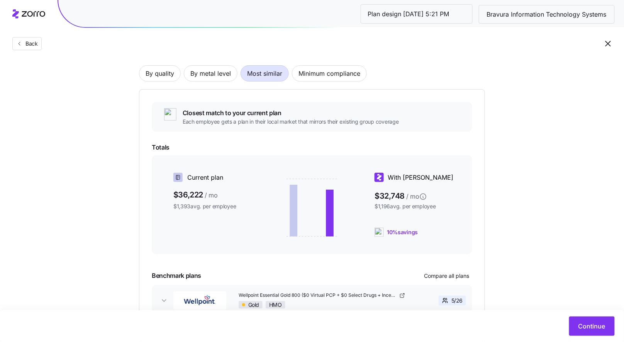
scroll to position [52, 0]
click at [213, 79] on span "By metal level" at bounding box center [210, 73] width 41 height 15
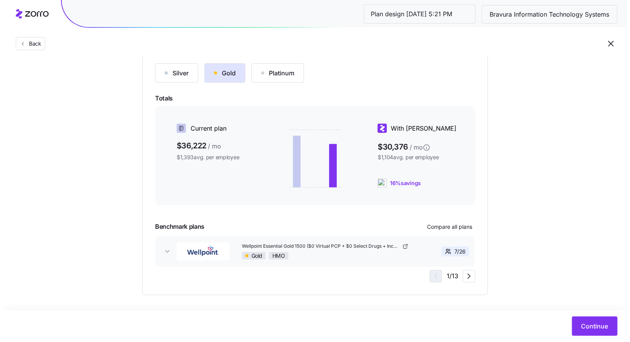
scroll to position [93, 0]
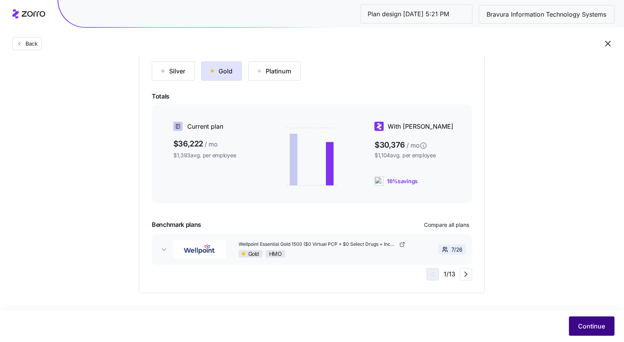
click at [593, 328] on span "Continue" at bounding box center [591, 325] width 27 height 9
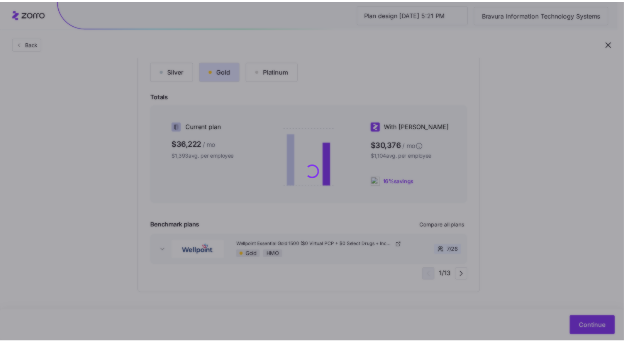
scroll to position [0, 0]
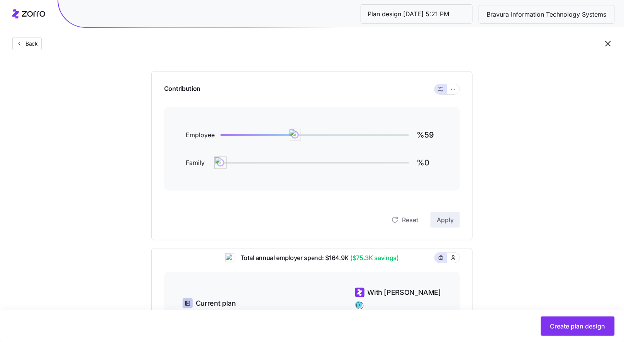
scroll to position [36, 0]
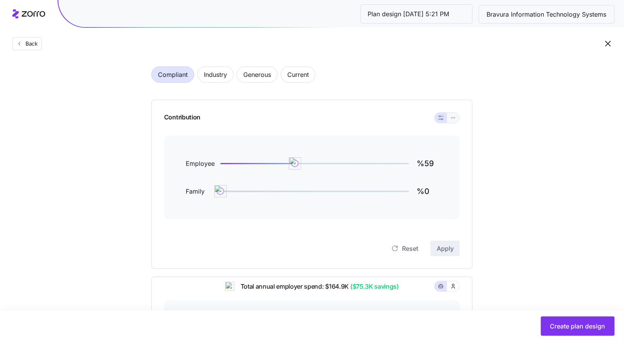
click at [451, 118] on icon "button" at bounding box center [453, 117] width 5 height 9
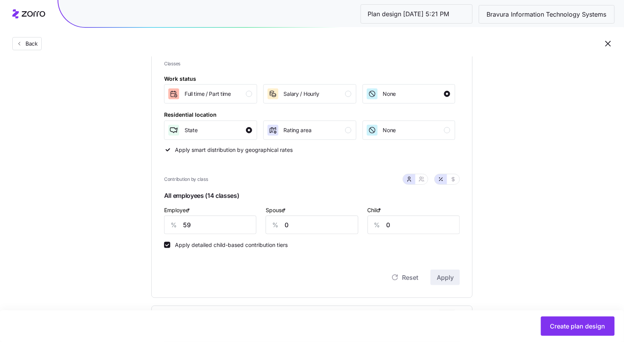
scroll to position [135, 0]
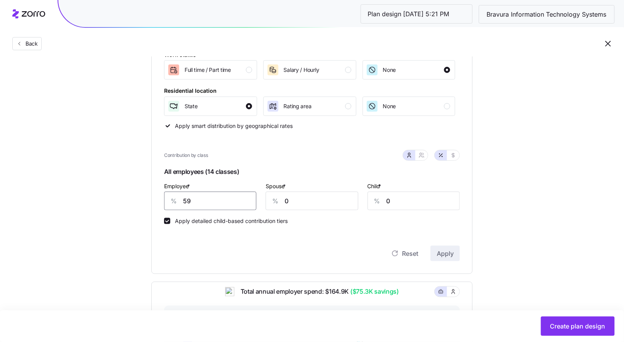
drag, startPoint x: 206, startPoint y: 204, endPoint x: 159, endPoint y: 201, distance: 47.6
click at [159, 201] on div "Contribution Classes Work status Full time / Part time Salary / Hourly None Res…" at bounding box center [311, 136] width 321 height 273
type input "80"
click at [421, 157] on icon "button" at bounding box center [421, 155] width 6 height 6
type input "40"
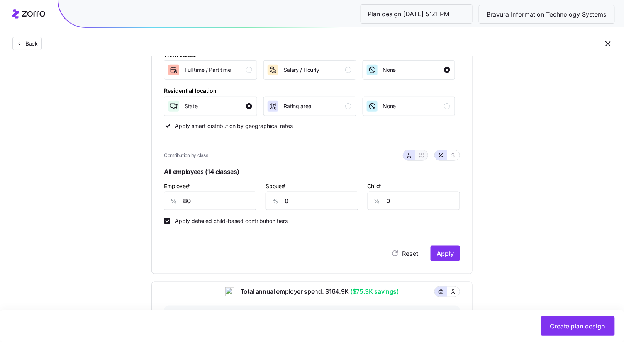
type input "47"
drag, startPoint x: 276, startPoint y: 201, endPoint x: 240, endPoint y: 198, distance: 36.1
click at [241, 198] on input "40" at bounding box center [274, 200] width 67 height 19
type input "6"
type input "4"
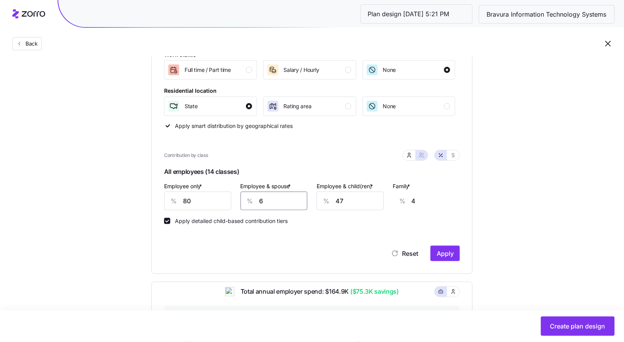
type input "60"
type input "44"
type input "60"
type input "6"
type input "19"
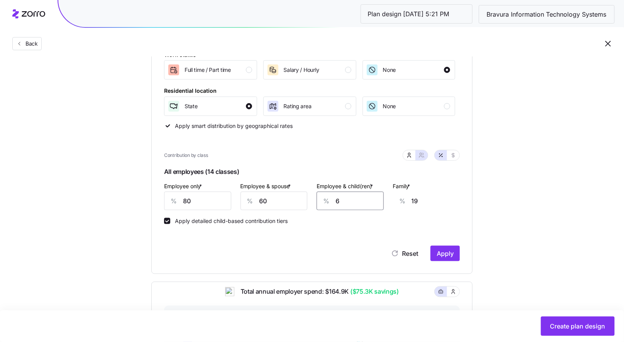
type input "60"
type input "53"
type input "60"
click at [447, 253] on span "Apply" at bounding box center [445, 253] width 17 height 9
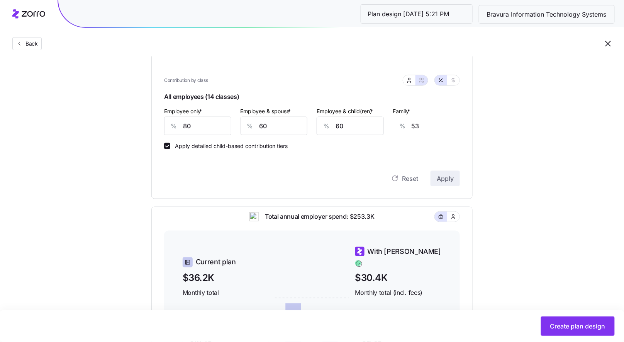
scroll to position [204, 0]
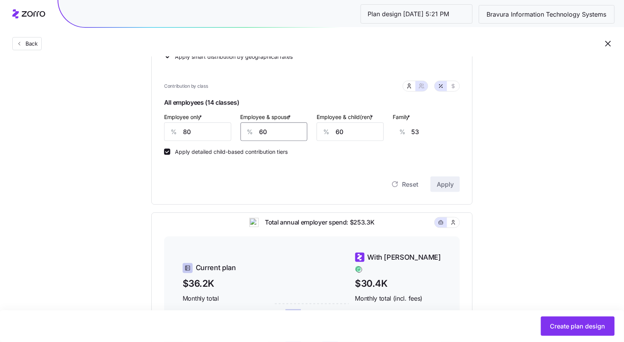
drag, startPoint x: 281, startPoint y: 132, endPoint x: 247, endPoint y: 130, distance: 33.6
click at [247, 130] on div "% 60" at bounding box center [274, 131] width 67 height 19
type input "5"
type input "12"
type input "50"
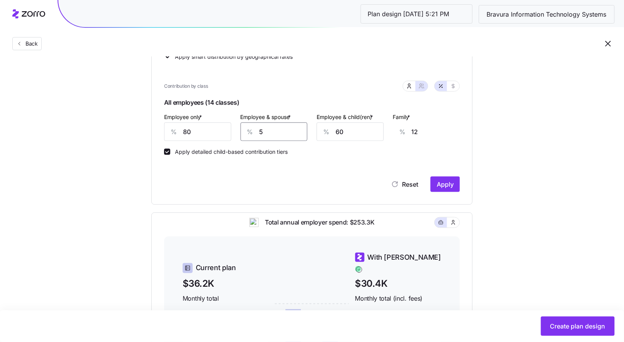
type input "45"
type input "50"
drag, startPoint x: 351, startPoint y: 131, endPoint x: 294, endPoint y: 122, distance: 57.4
click at [294, 122] on div "Employee only * % 80 Employee & spouse * % 50 Employee & child(ren) * % 60 Fami…" at bounding box center [311, 126] width 305 height 39
type input "5"
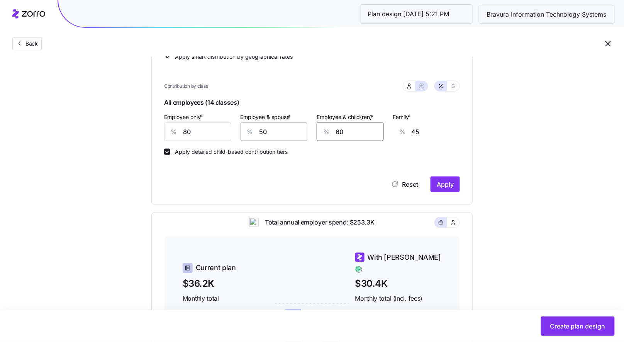
type input "11"
type input "50"
type input "39"
type input "50"
click at [442, 180] on span "Apply" at bounding box center [445, 184] width 17 height 9
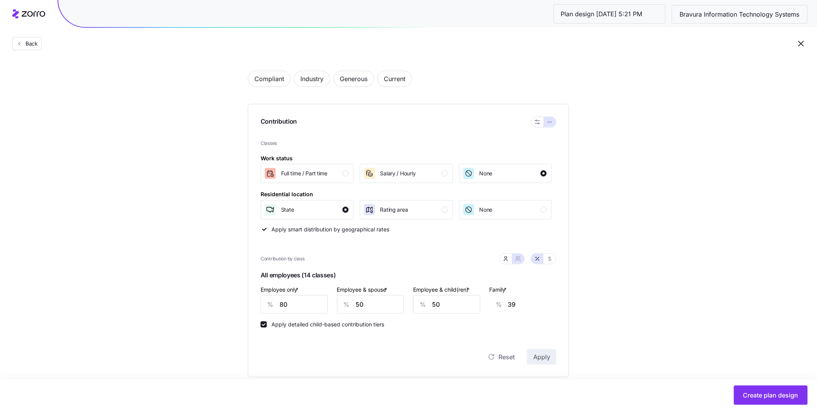
scroll to position [29, 0]
click at [36, 39] on button "Back" at bounding box center [26, 43] width 29 height 13
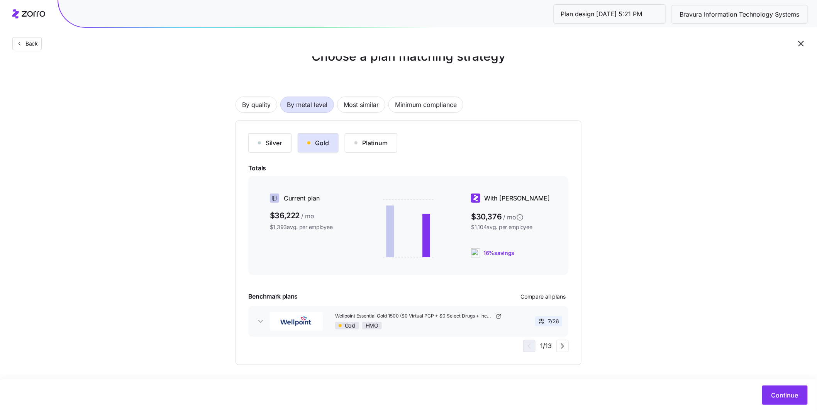
scroll to position [15, 0]
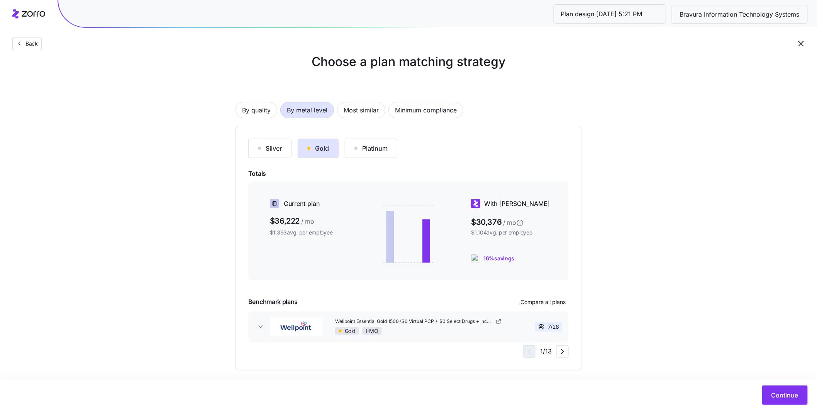
click at [470, 331] on div "Gold HMO" at bounding box center [419, 331] width 168 height 8
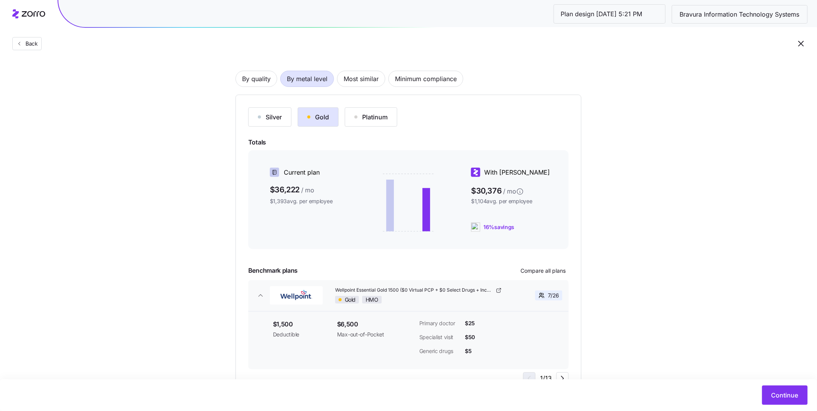
scroll to position [36, 0]
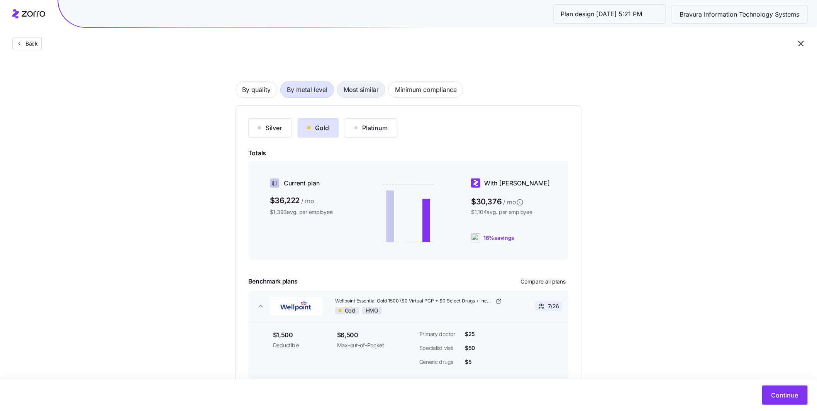
click at [361, 91] on span "Most similar" at bounding box center [361, 89] width 35 height 15
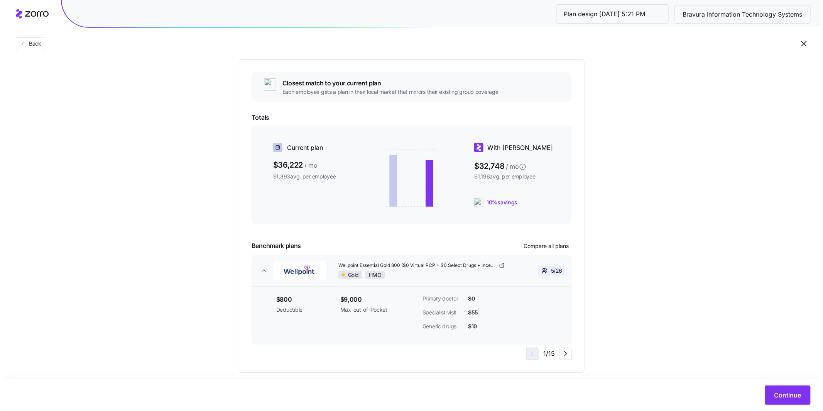
scroll to position [92, 0]
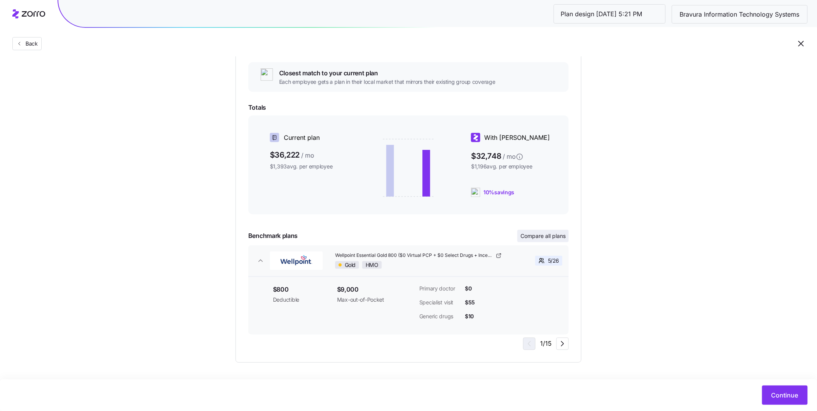
click at [548, 233] on span "Compare all plans" at bounding box center [542, 236] width 45 height 8
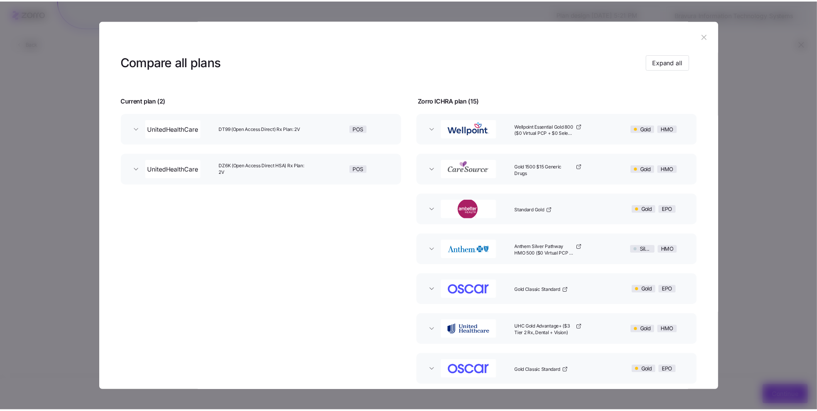
scroll to position [0, 0]
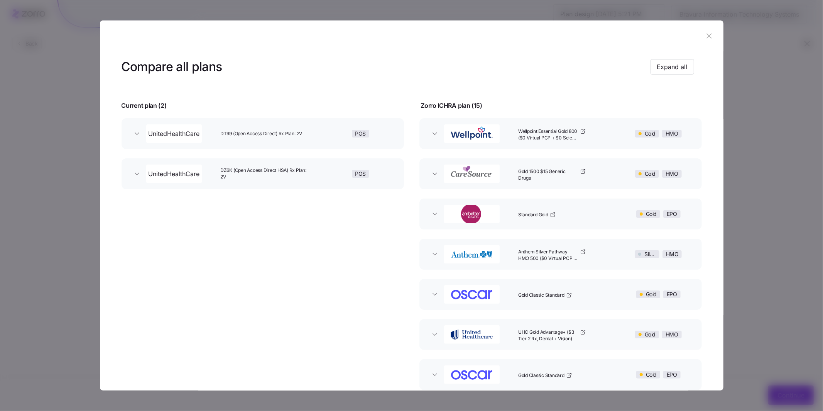
click at [630, 40] on icon "button" at bounding box center [709, 36] width 8 height 8
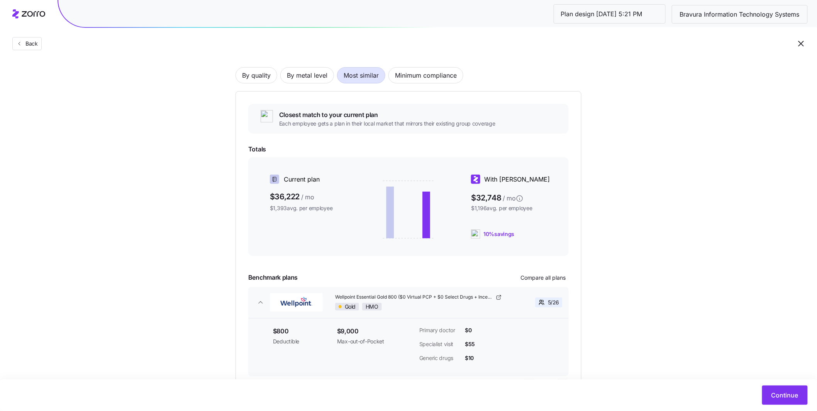
scroll to position [59, 0]
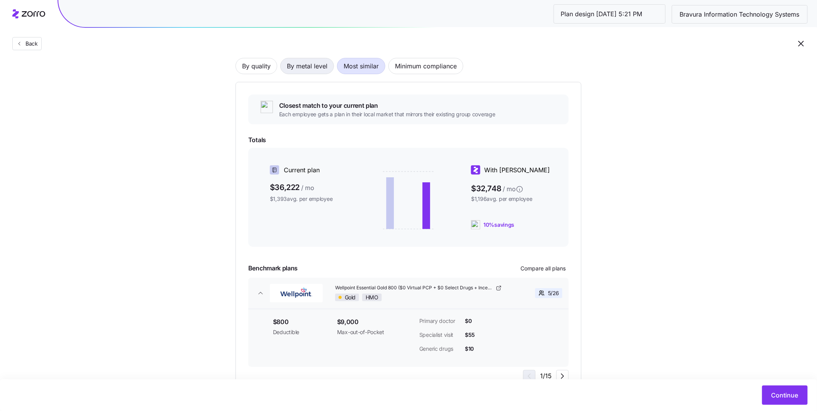
click at [311, 62] on span "By metal level" at bounding box center [307, 65] width 41 height 15
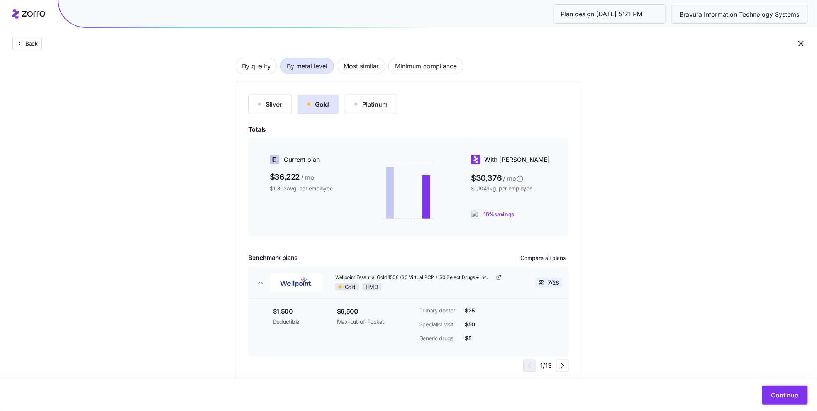
click at [317, 107] on div "Gold" at bounding box center [318, 104] width 22 height 9
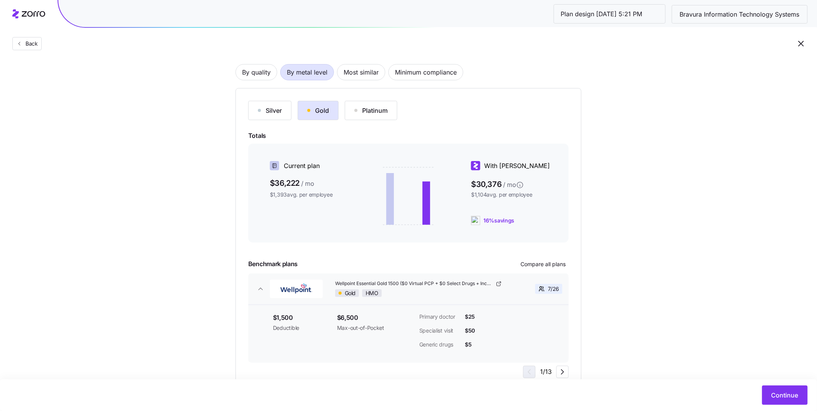
scroll to position [45, 0]
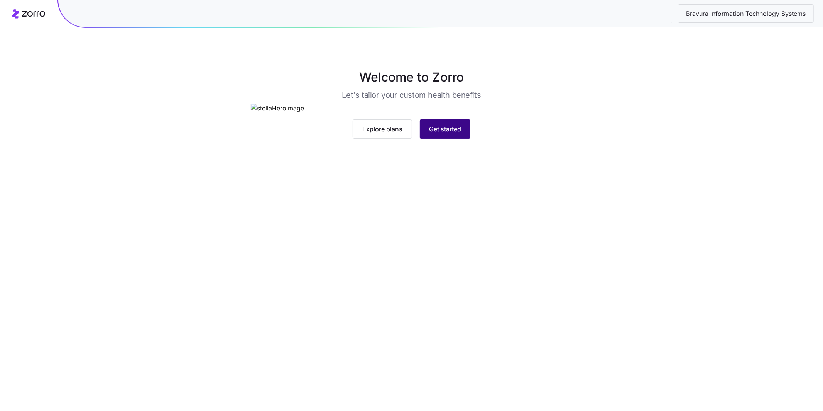
click at [454, 134] on span "Get started" at bounding box center [445, 128] width 32 height 9
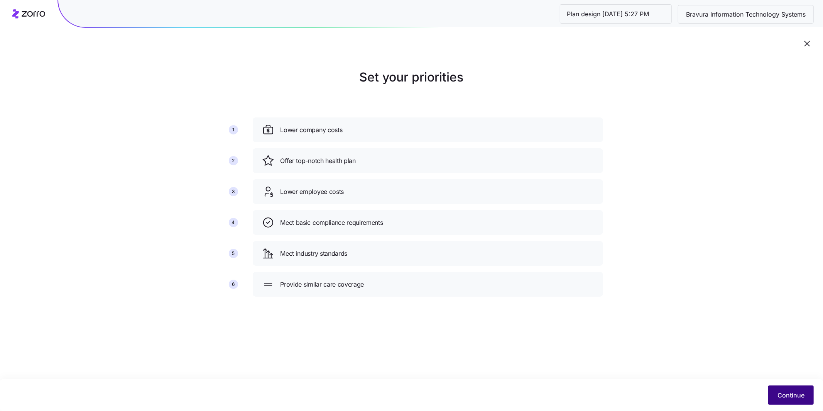
click at [790, 392] on span "Continue" at bounding box center [791, 394] width 27 height 9
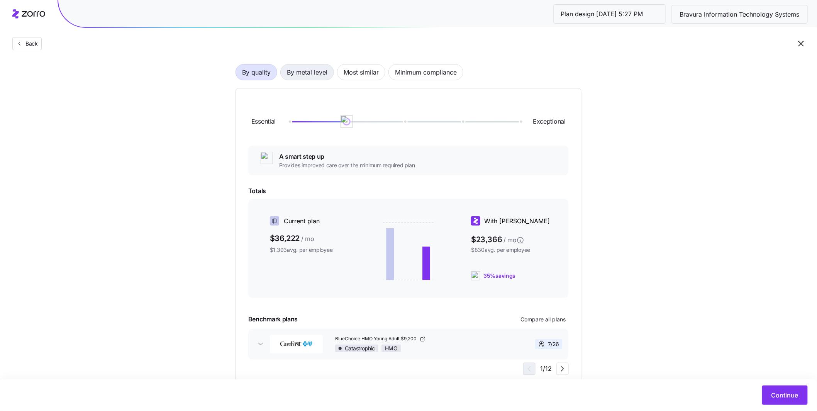
click at [317, 75] on span "By metal level" at bounding box center [307, 71] width 41 height 15
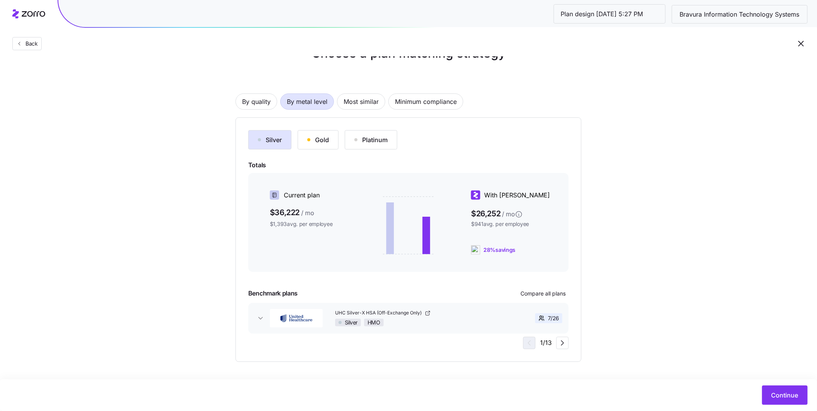
click at [327, 137] on div "Gold" at bounding box center [318, 139] width 22 height 9
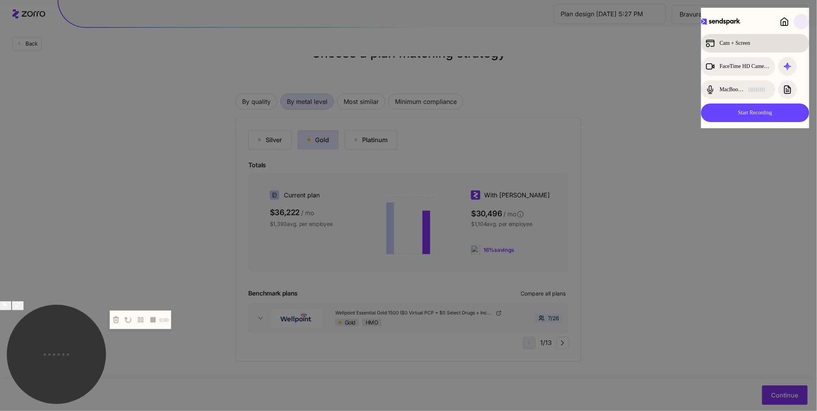
click at [754, 46] on div "Cam + Screen" at bounding box center [748, 43] width 85 height 9
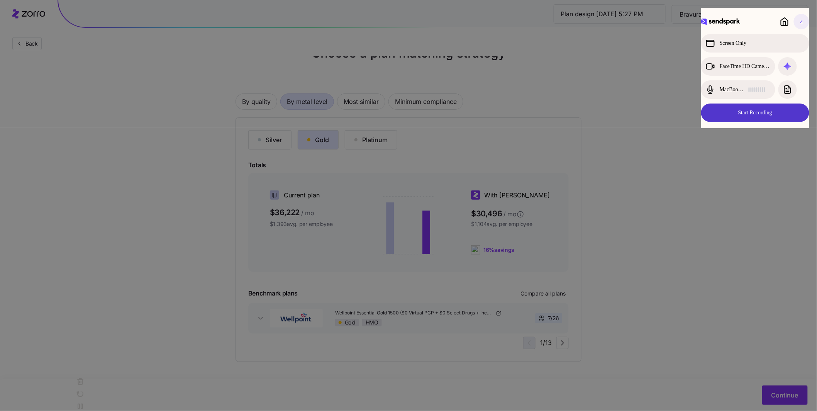
click at [762, 115] on button "Start Recording" at bounding box center [755, 112] width 108 height 19
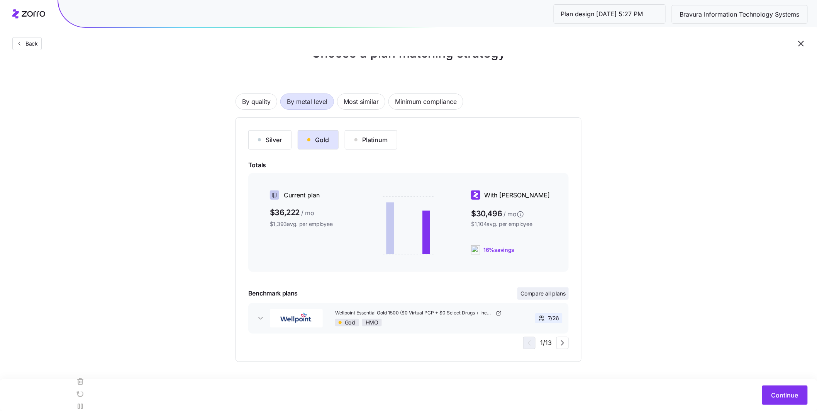
click at [534, 291] on span "Compare all plans" at bounding box center [542, 294] width 45 height 8
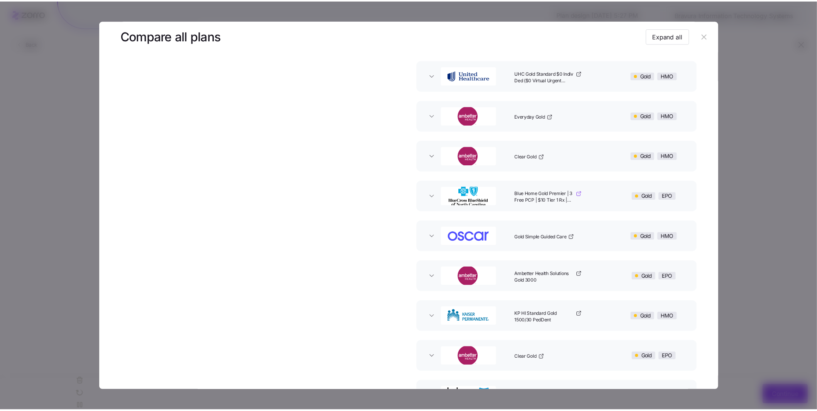
scroll to position [54, 0]
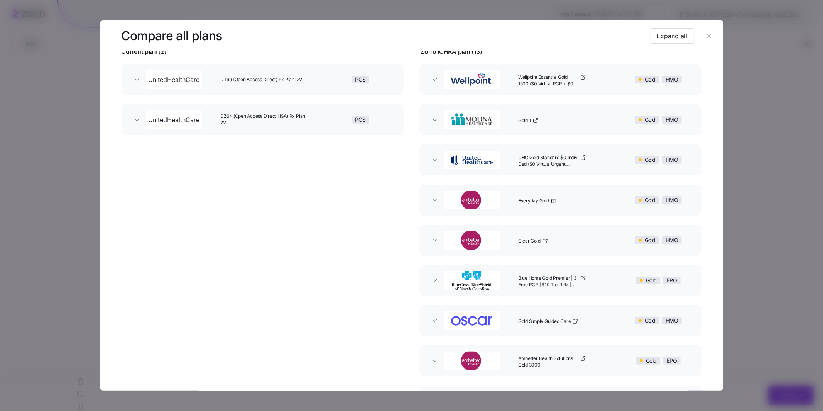
click at [707, 38] on icon "button" at bounding box center [709, 36] width 8 height 8
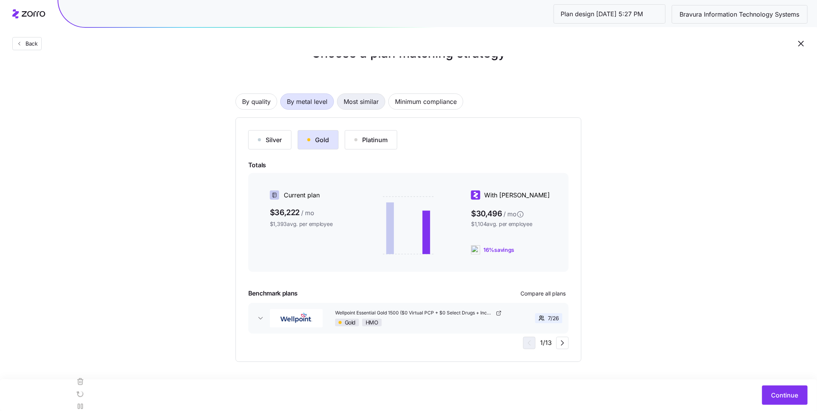
click at [368, 104] on span "Most similar" at bounding box center [361, 101] width 35 height 15
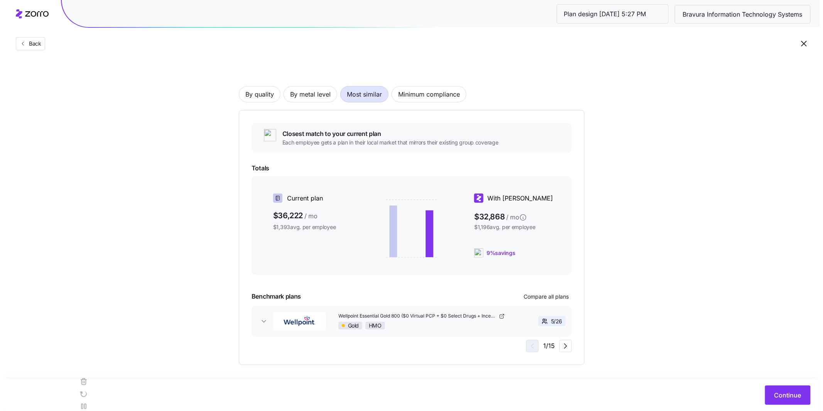
scroll to position [35, 0]
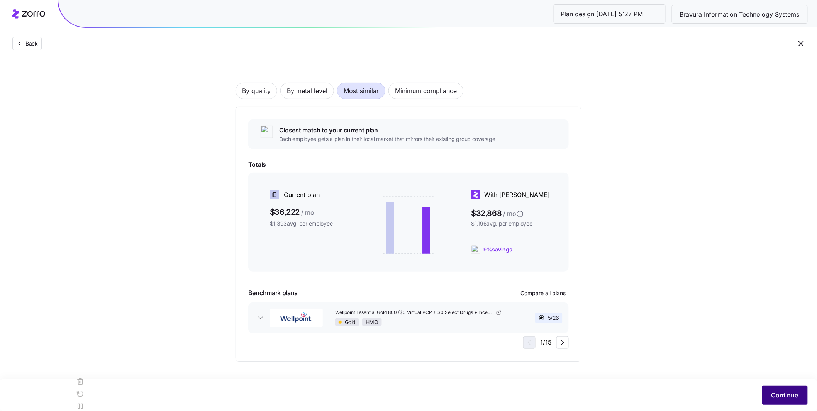
click at [776, 397] on span "Continue" at bounding box center [784, 394] width 27 height 9
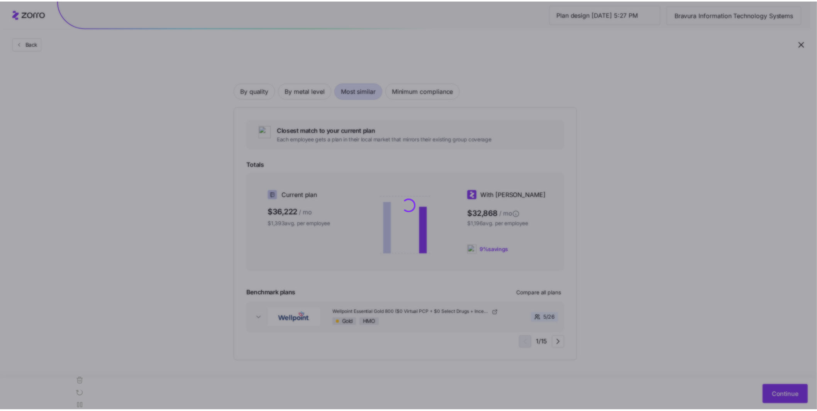
scroll to position [0, 0]
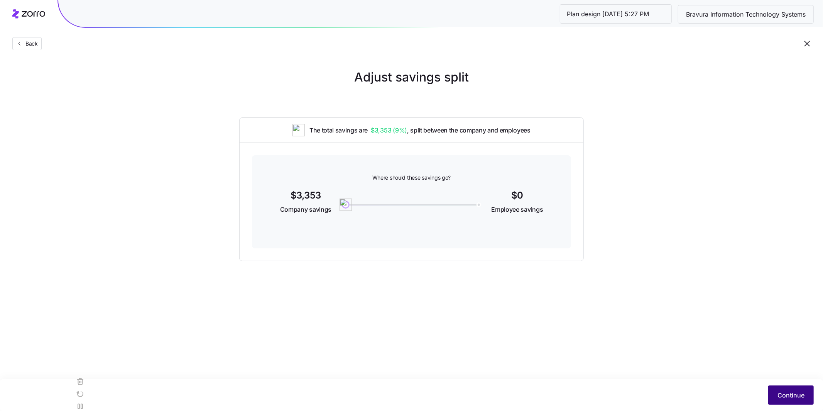
click at [784, 393] on span "Continue" at bounding box center [791, 394] width 27 height 9
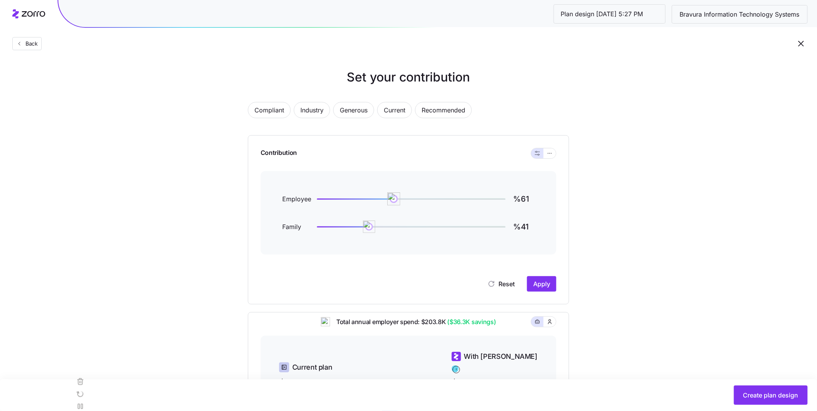
type input "%62"
drag, startPoint x: 382, startPoint y: 199, endPoint x: 396, endPoint y: 200, distance: 13.9
click at [395, 200] on img at bounding box center [393, 198] width 13 height 13
click at [546, 283] on span "Apply" at bounding box center [541, 283] width 17 height 9
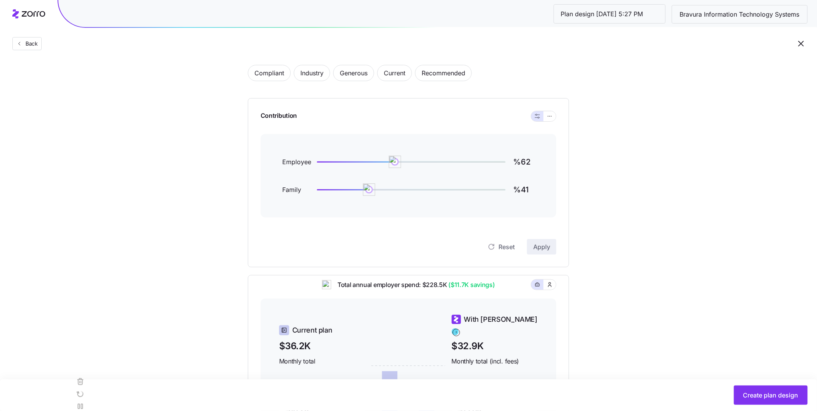
scroll to position [27, 0]
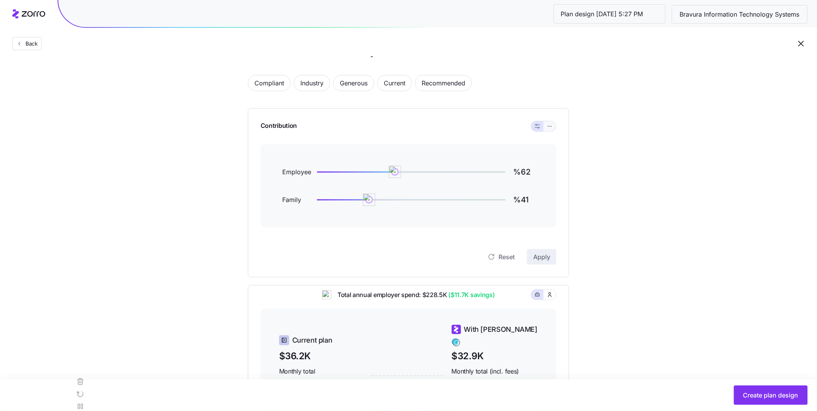
click at [550, 127] on icon "button" at bounding box center [549, 126] width 5 height 9
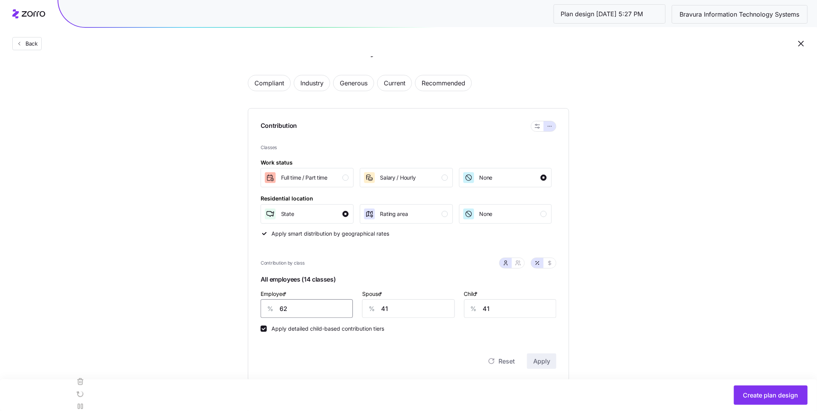
drag, startPoint x: 301, startPoint y: 308, endPoint x: 256, endPoint y: 303, distance: 45.9
click at [256, 303] on div "Contribution Classes Work status Full time / Part time Salary / Hourly None Res…" at bounding box center [408, 244] width 321 height 273
type input "70"
click at [535, 360] on span "Apply" at bounding box center [541, 360] width 17 height 9
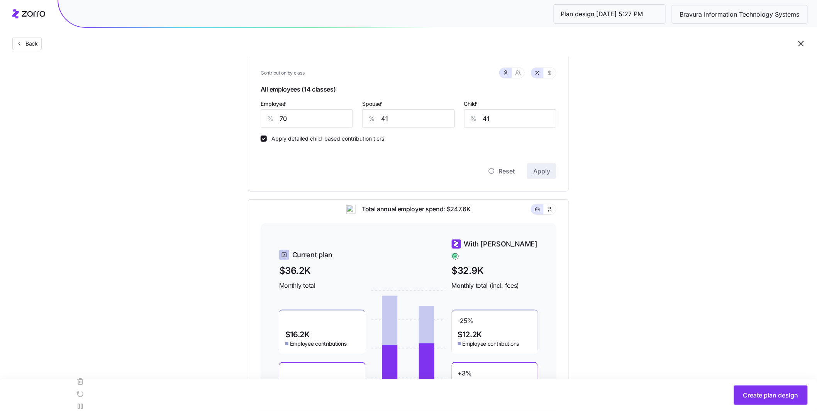
scroll to position [282, 0]
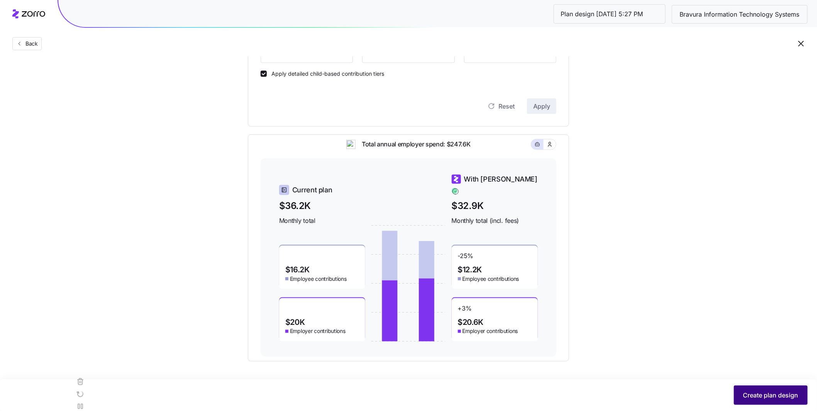
click at [771, 394] on span "Create plan design" at bounding box center [770, 394] width 55 height 9
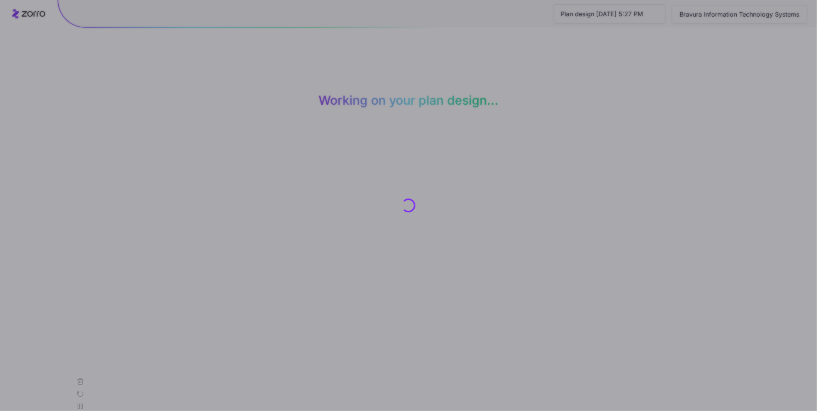
scroll to position [0, 0]
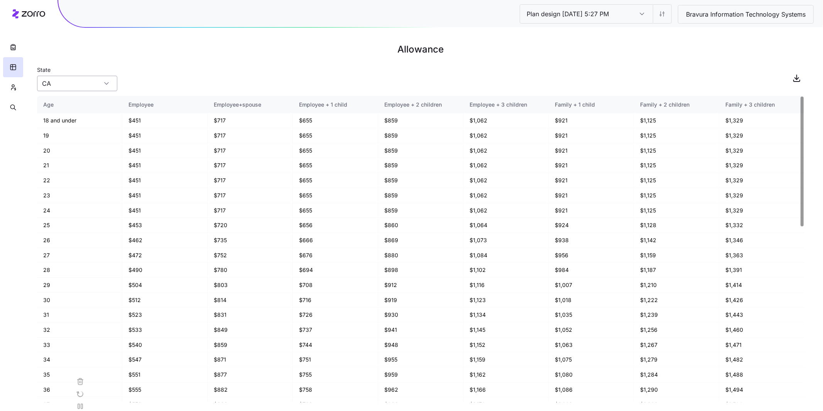
click at [100, 85] on input "CA" at bounding box center [77, 83] width 80 height 15
click at [78, 146] on div "FL" at bounding box center [77, 148] width 74 height 15
type input "FL"
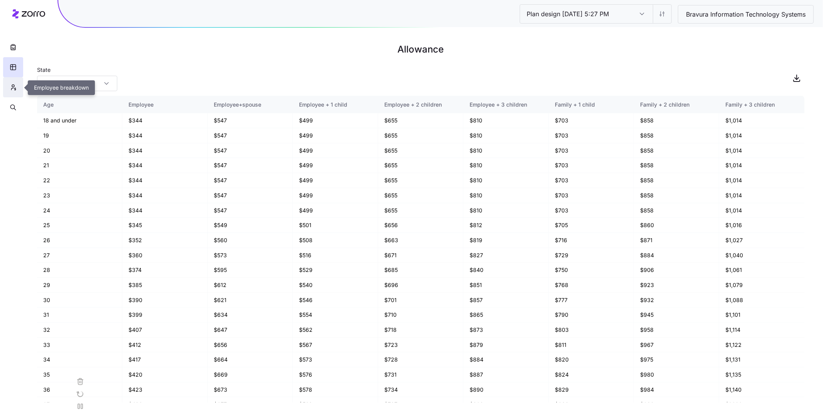
click at [11, 88] on icon "button" at bounding box center [13, 87] width 7 height 8
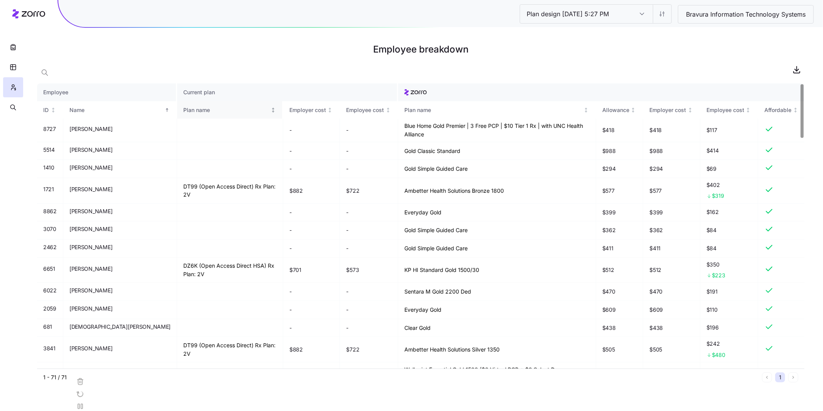
click at [194, 115] on th "Plan name" at bounding box center [230, 110] width 106 height 18
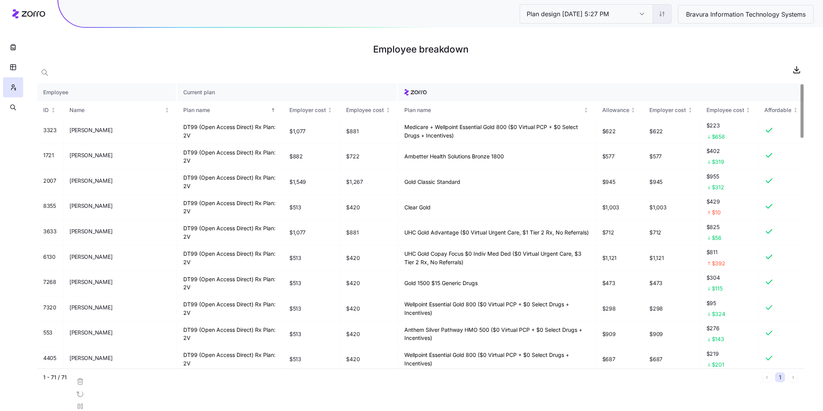
click at [669, 22] on html "Plan design 10/14/2025 5:27 PM Plan design 10/14/2025 5:27 PM Bravura Informati…" at bounding box center [411, 205] width 823 height 411
click at [653, 32] on div "Edit contribution" at bounding box center [630, 35] width 77 height 12
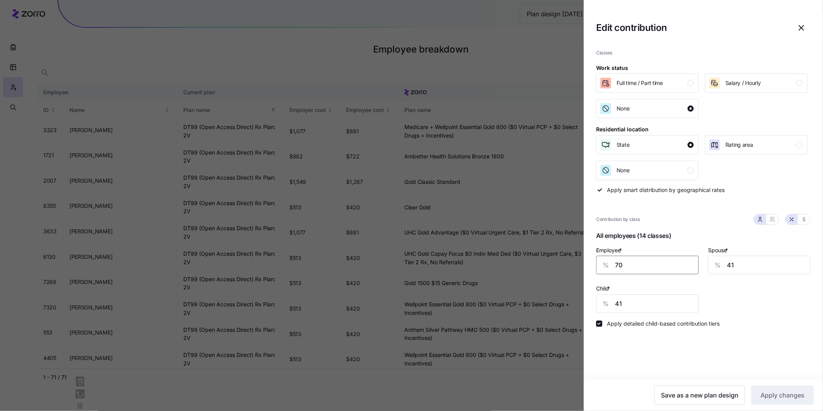
drag, startPoint x: 623, startPoint y: 268, endPoint x: 593, endPoint y: 264, distance: 30.7
click at [593, 264] on div "Classes Work status Full time / Part time Salary / Hourly None Residential loca…" at bounding box center [703, 211] width 239 height 336
type input "75"
click at [800, 398] on span "Apply changes" at bounding box center [783, 394] width 44 height 9
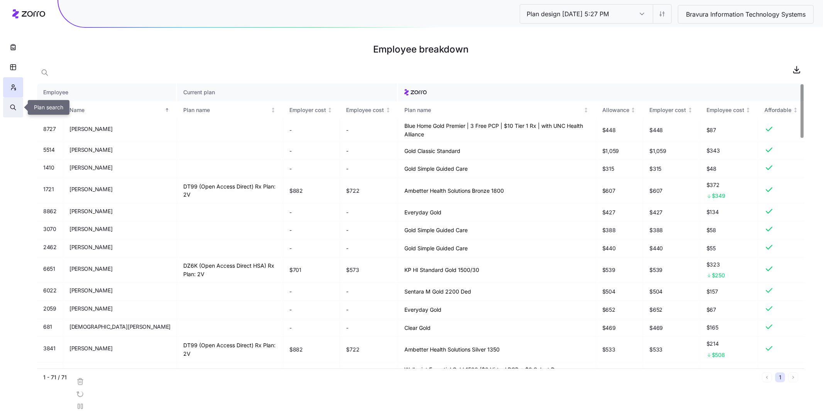
click at [15, 110] on icon "button" at bounding box center [15, 109] width 2 height 2
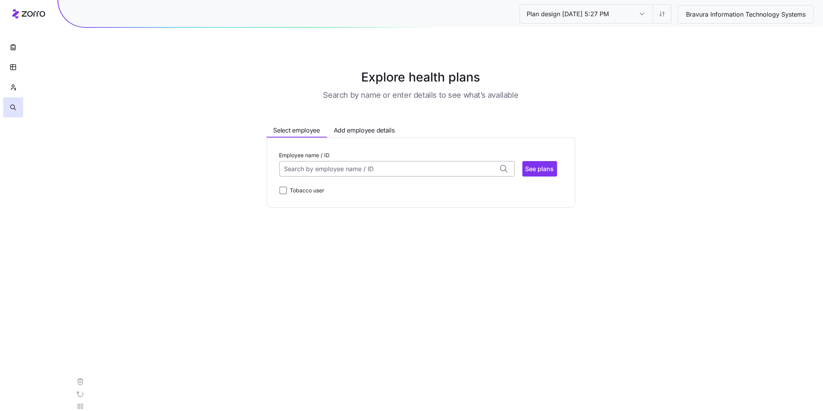
click at [360, 169] on input "Employee name / ID" at bounding box center [396, 168] width 235 height 15
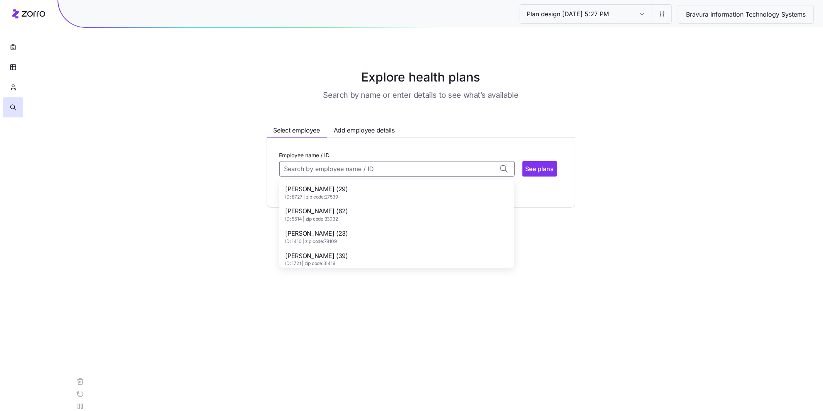
click at [346, 188] on div "Albert Ford (29) ID: 8727 | zip code: 27539" at bounding box center [397, 192] width 232 height 22
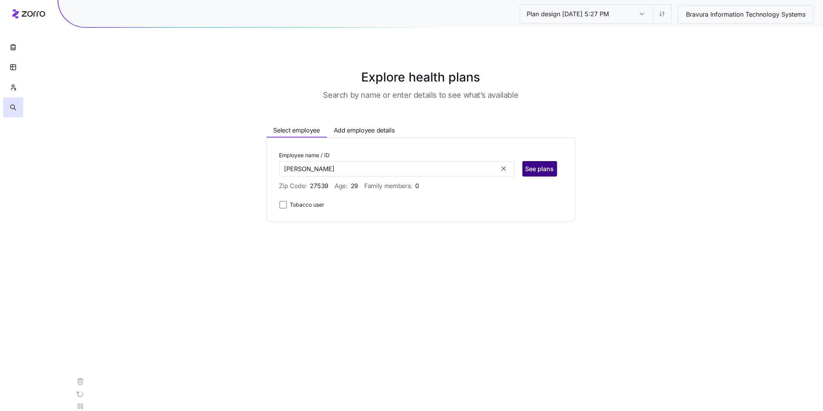
click at [541, 171] on span "See plans" at bounding box center [540, 168] width 29 height 9
type input "Albert Ford (ID: 8727)"
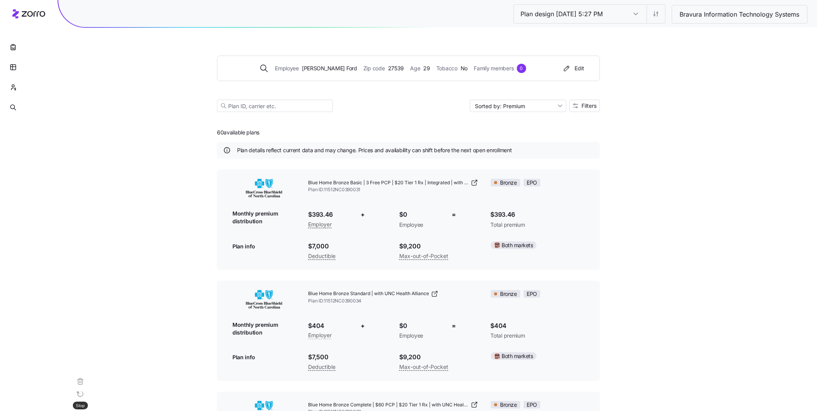
click at [77, 410] on rect at bounding box center [73, 418] width 5 height 5
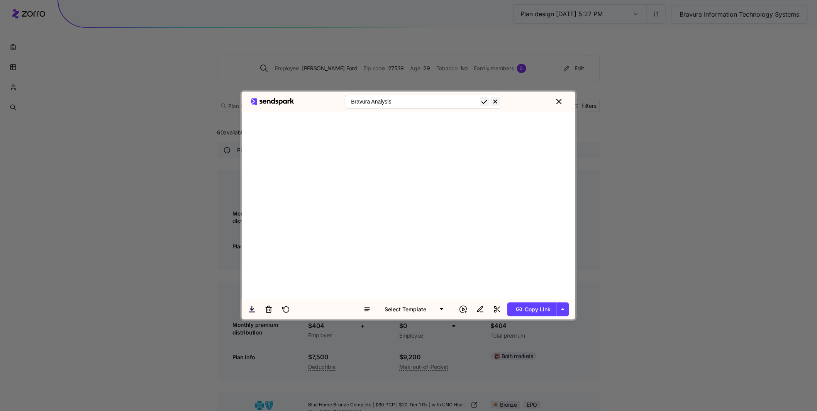
click at [375, 103] on input "Bravura Analysis" at bounding box center [424, 102] width 158 height 14
type input "Bravura ICHRA Analysis"
click at [489, 102] on icon "submit" at bounding box center [484, 101] width 9 height 9
click at [536, 312] on span "Copy Link" at bounding box center [531, 309] width 37 height 12
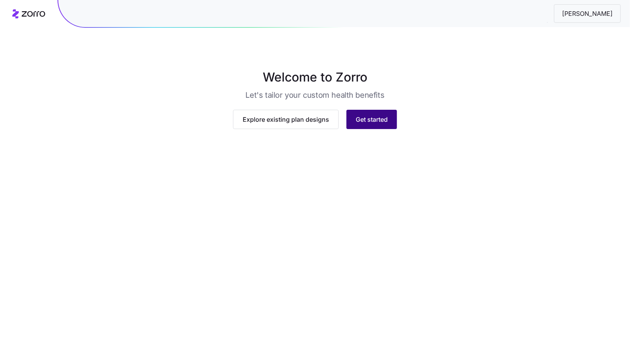
click at [370, 129] on button "Get started" at bounding box center [372, 119] width 51 height 19
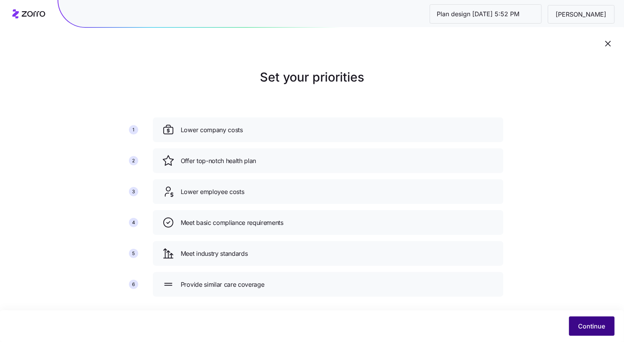
click at [598, 335] on button "Continue" at bounding box center [592, 325] width 46 height 19
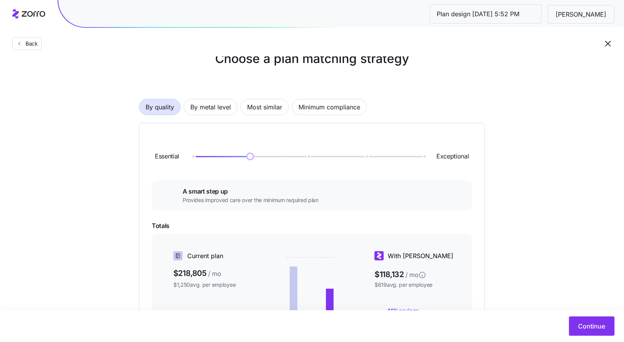
scroll to position [20, 0]
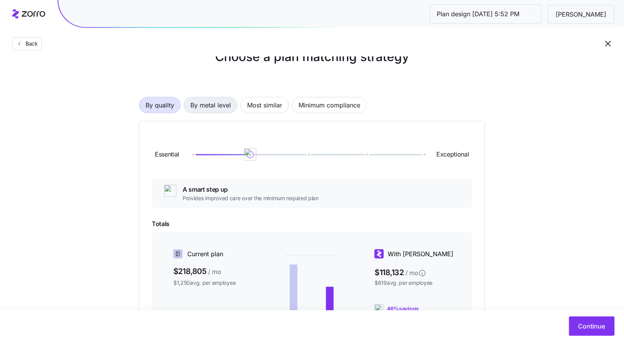
click at [215, 103] on span "By metal level" at bounding box center [210, 104] width 41 height 15
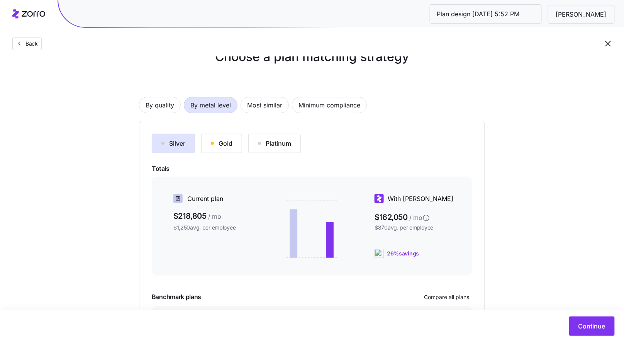
click at [240, 140] on button "Gold" at bounding box center [221, 143] width 41 height 19
click at [272, 99] on span "Most similar" at bounding box center [264, 104] width 35 height 15
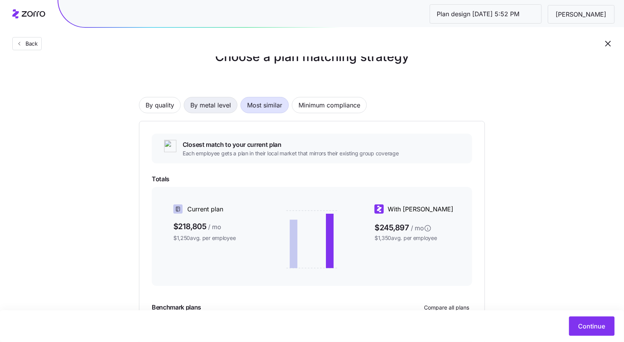
click at [232, 106] on button "By metal level" at bounding box center [211, 105] width 54 height 16
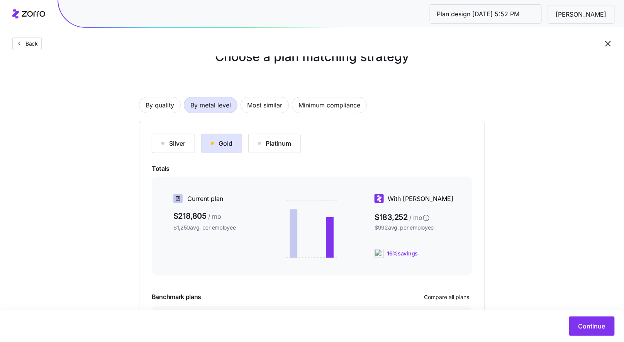
click at [234, 140] on button "Gold" at bounding box center [221, 143] width 41 height 19
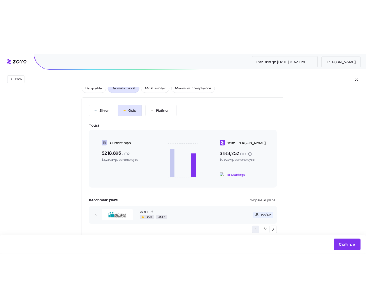
scroll to position [67, 0]
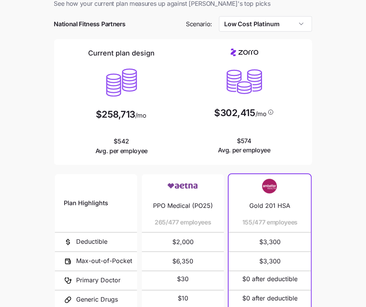
scroll to position [19, 0]
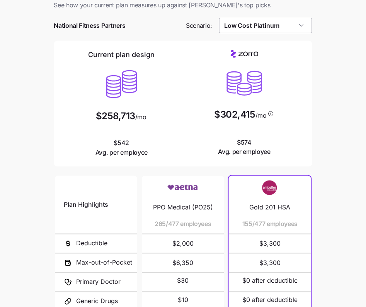
click at [296, 28] on input "Low Cost Platinum" at bounding box center [265, 25] width 93 height 15
click at [296, 28] on div "Low Cost Platinum" at bounding box center [265, 25] width 93 height 15
click at [273, 19] on input "Low Cost Platinum" at bounding box center [265, 25] width 93 height 15
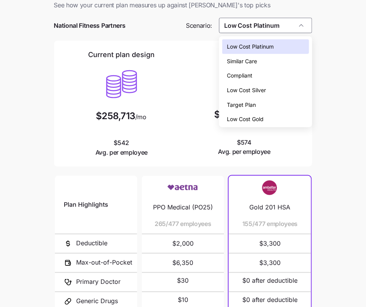
click at [255, 86] on span "Low Cost Silver" at bounding box center [246, 90] width 39 height 8
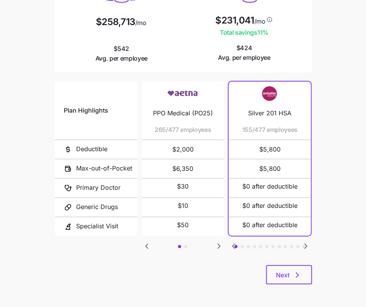
scroll to position [114, 0]
click at [186, 247] on button "button" at bounding box center [185, 246] width 3 height 3
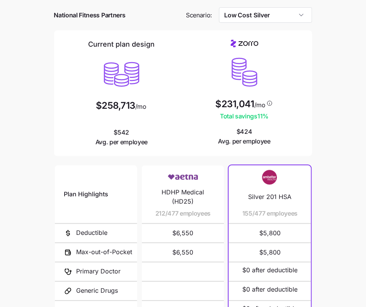
scroll to position [22, 0]
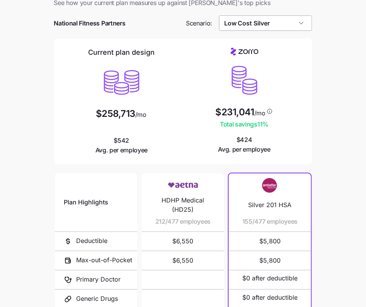
click at [288, 19] on input "Low Cost Silver" at bounding box center [265, 22] width 93 height 15
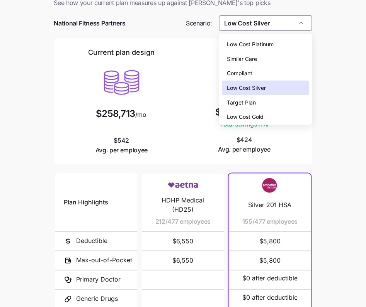
click at [258, 117] on span "Low Cost Gold" at bounding box center [245, 117] width 37 height 8
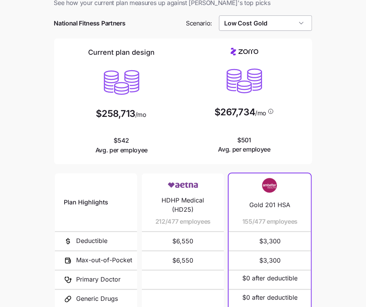
click at [283, 25] on input "Low Cost Gold" at bounding box center [265, 22] width 93 height 15
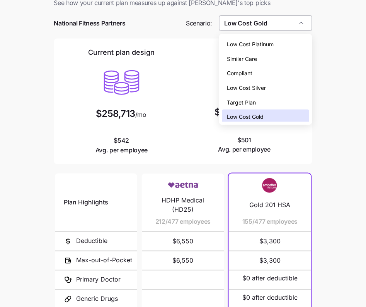
scroll to position [2, 0]
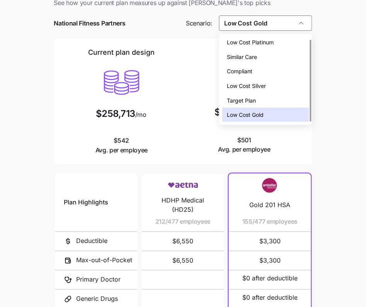
click at [258, 86] on span "Low Cost Silver" at bounding box center [246, 86] width 39 height 8
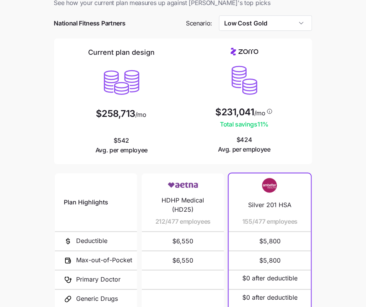
type input "Low Cost Silver"
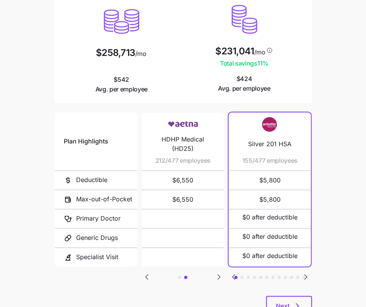
scroll to position [90, 0]
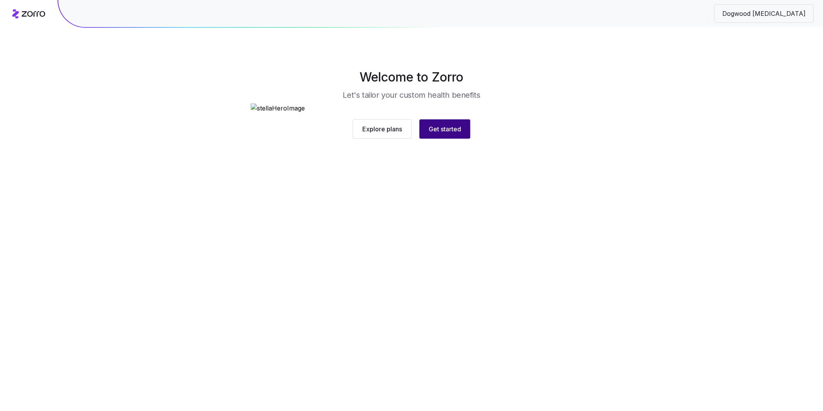
click at [452, 134] on span "Get started" at bounding box center [445, 128] width 32 height 9
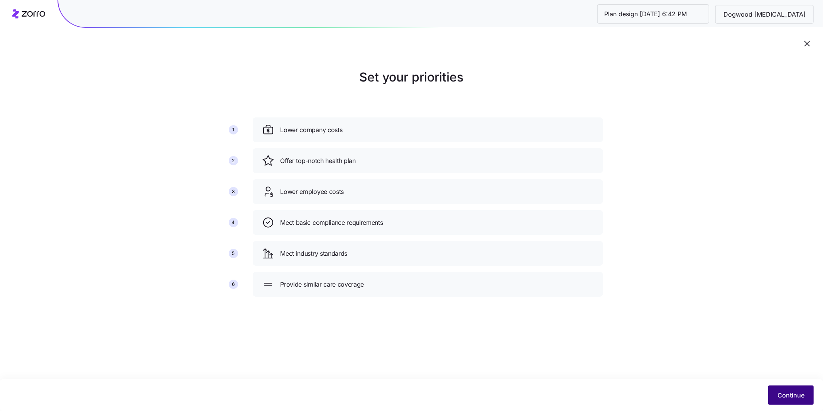
click at [789, 389] on button "Continue" at bounding box center [792, 394] width 46 height 19
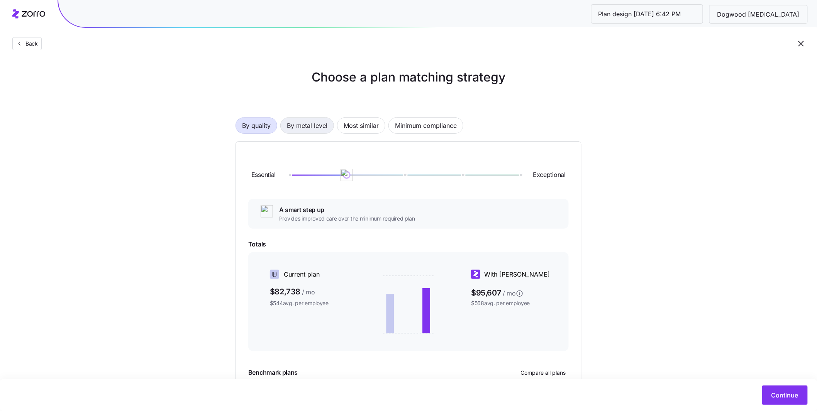
click at [325, 125] on span "By metal level" at bounding box center [307, 125] width 41 height 15
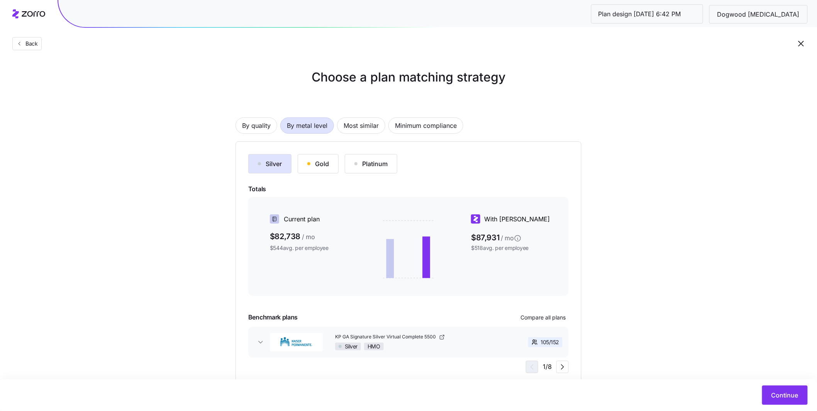
click at [330, 163] on button "Gold" at bounding box center [318, 163] width 41 height 19
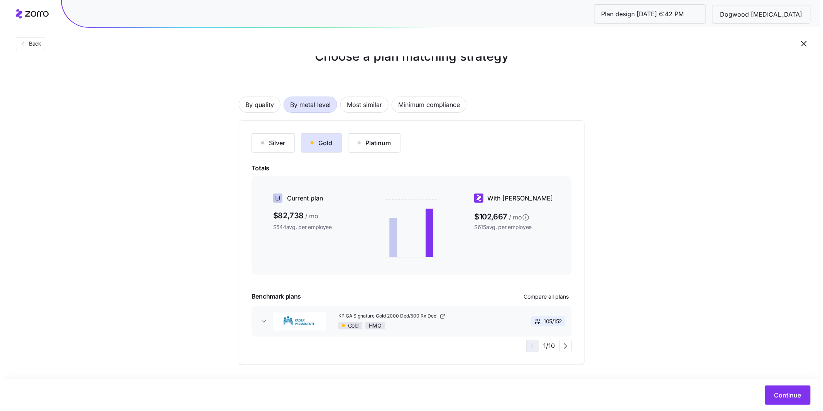
scroll to position [24, 0]
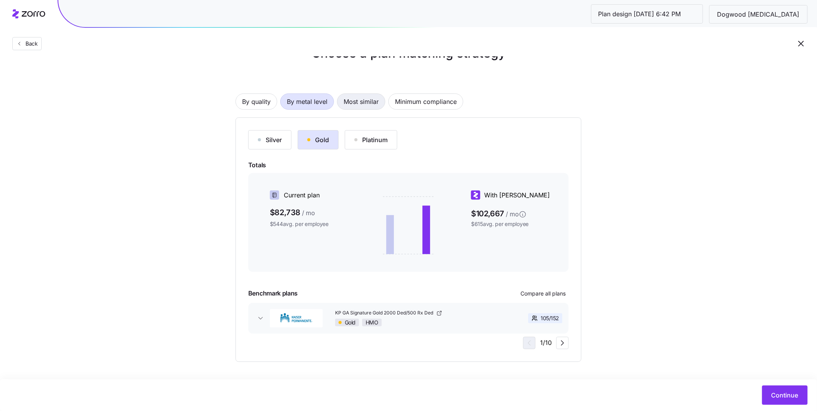
click at [362, 103] on span "Most similar" at bounding box center [361, 101] width 35 height 15
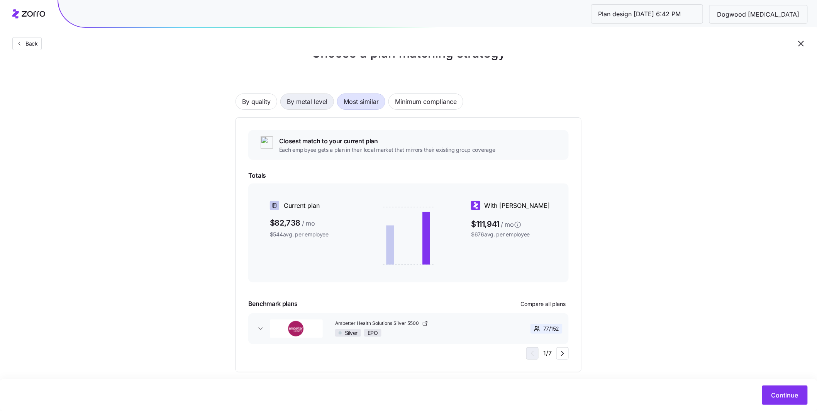
click at [309, 105] on span "By metal level" at bounding box center [307, 101] width 41 height 15
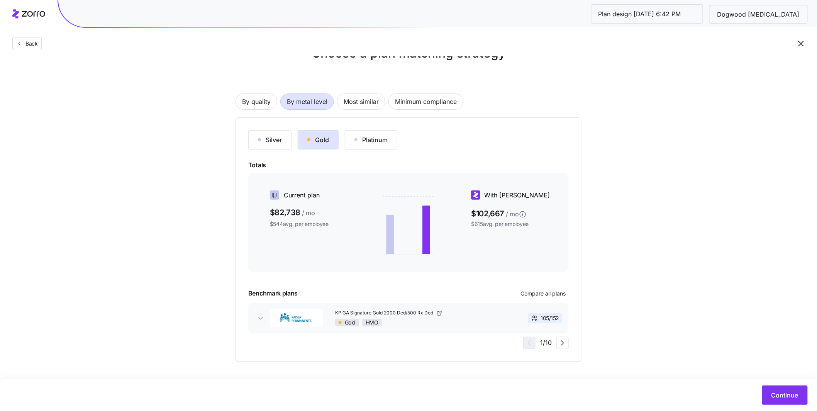
click at [270, 139] on div "Silver" at bounding box center [270, 139] width 24 height 9
click at [324, 147] on button "Gold" at bounding box center [318, 139] width 41 height 19
click at [281, 141] on div "Silver" at bounding box center [270, 139] width 24 height 9
click at [261, 319] on icon "button" at bounding box center [261, 318] width 8 height 8
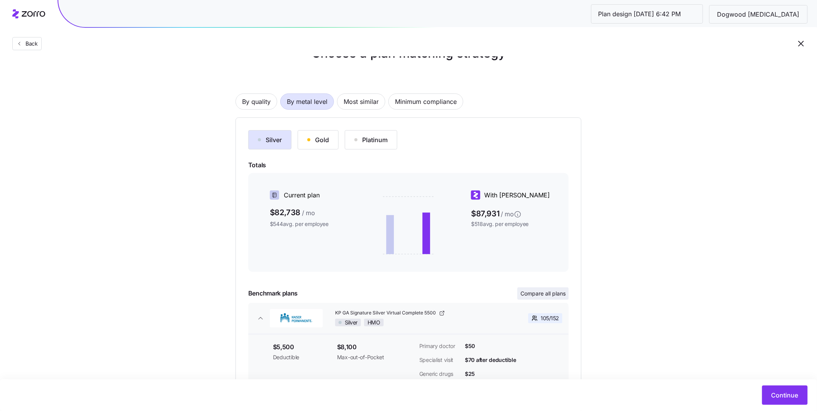
click at [539, 294] on span "Compare all plans" at bounding box center [542, 294] width 45 height 8
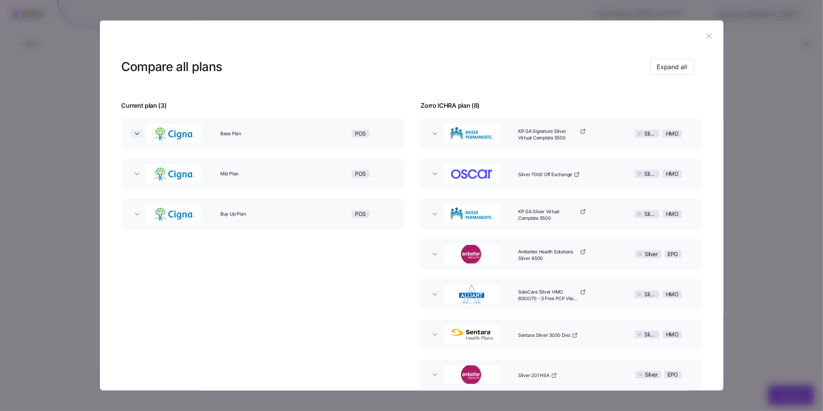
click at [131, 136] on span "button" at bounding box center [137, 134] width 12 height 8
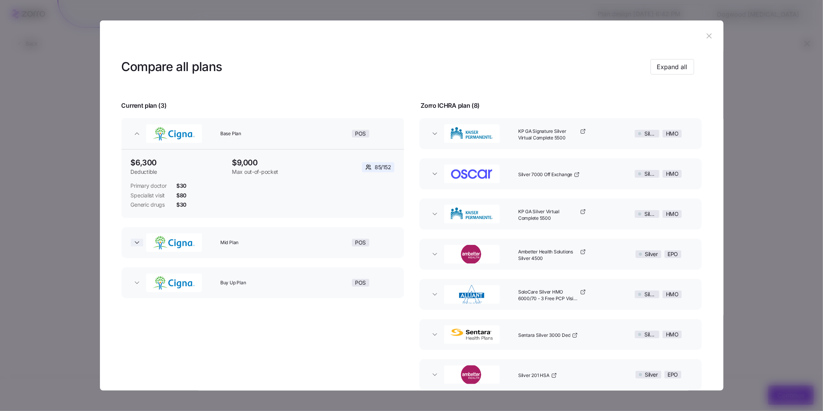
click at [138, 246] on icon "button" at bounding box center [137, 243] width 8 height 8
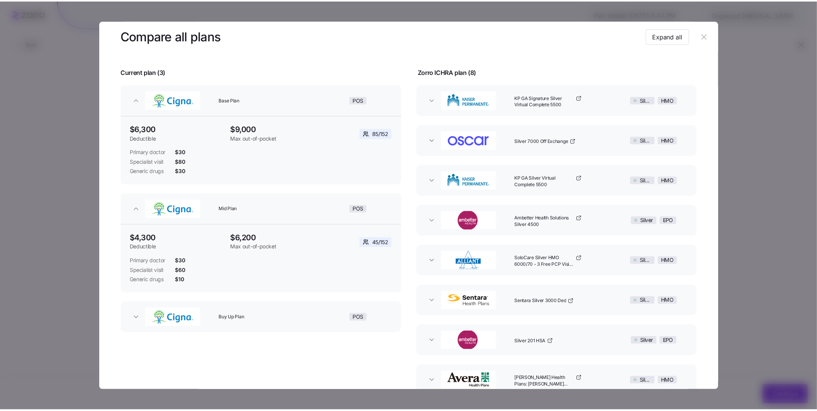
scroll to position [75, 0]
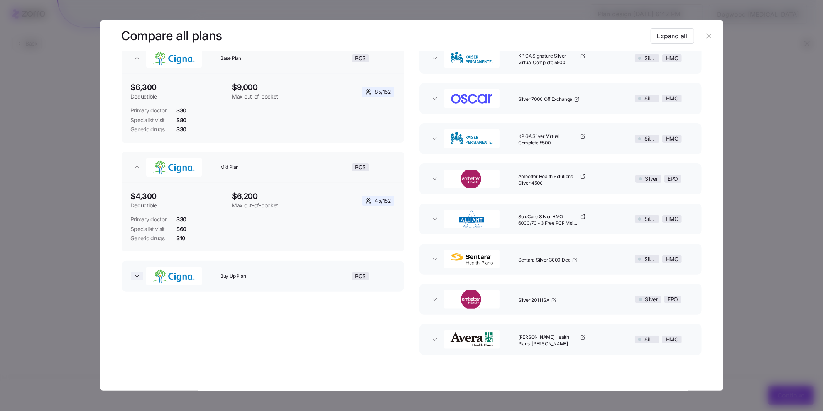
click at [135, 276] on icon "button" at bounding box center [137, 276] width 8 height 8
click at [707, 36] on icon "button" at bounding box center [709, 36] width 5 height 5
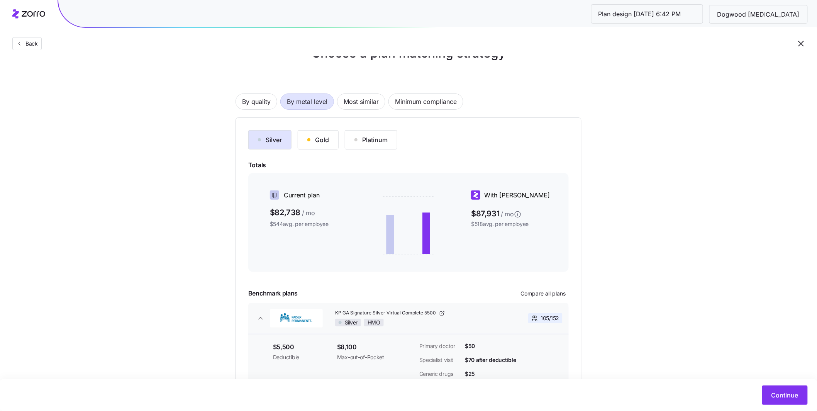
click at [330, 142] on button "Gold" at bounding box center [318, 139] width 41 height 19
click at [285, 145] on button "Silver" at bounding box center [269, 139] width 43 height 19
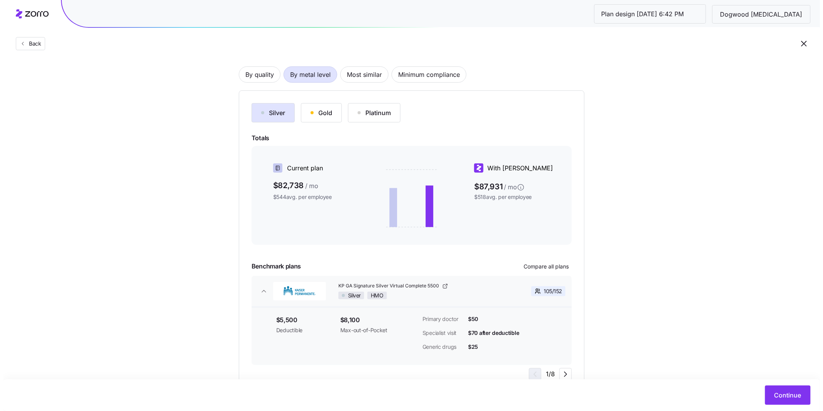
scroll to position [82, 0]
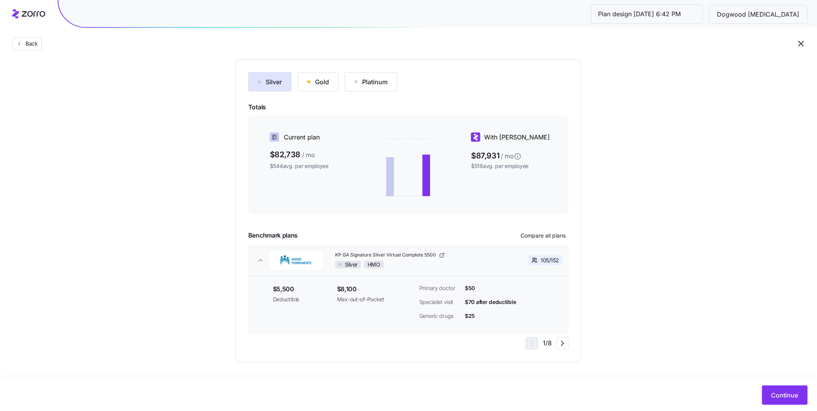
click at [331, 87] on button "Gold" at bounding box center [318, 81] width 41 height 19
click at [274, 87] on button "Silver" at bounding box center [269, 81] width 43 height 19
click at [790, 400] on button "Continue" at bounding box center [785, 394] width 46 height 19
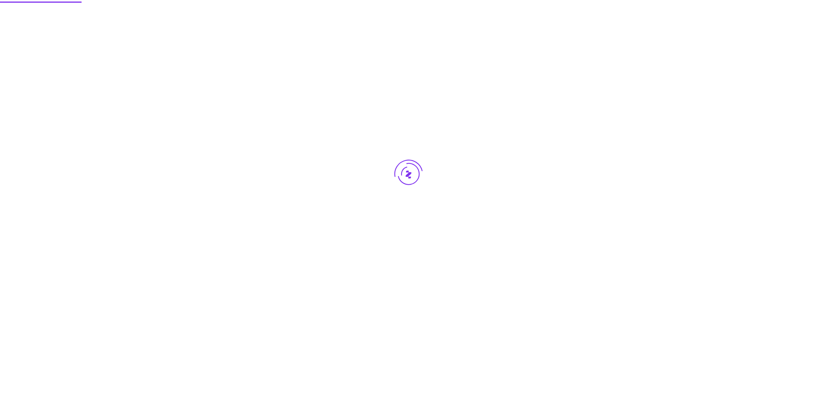
scroll to position [0, 0]
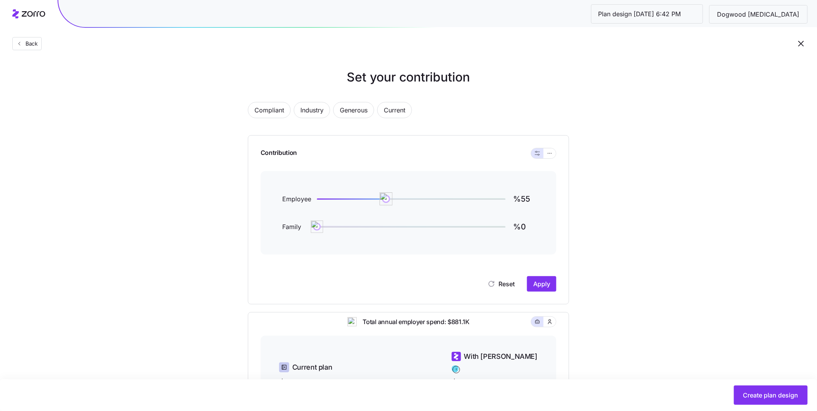
type input "%54"
drag, startPoint x: 434, startPoint y: 198, endPoint x: 385, endPoint y: 200, distance: 48.7
click at [385, 200] on img at bounding box center [384, 198] width 13 height 13
click at [547, 284] on span "Apply" at bounding box center [541, 283] width 17 height 9
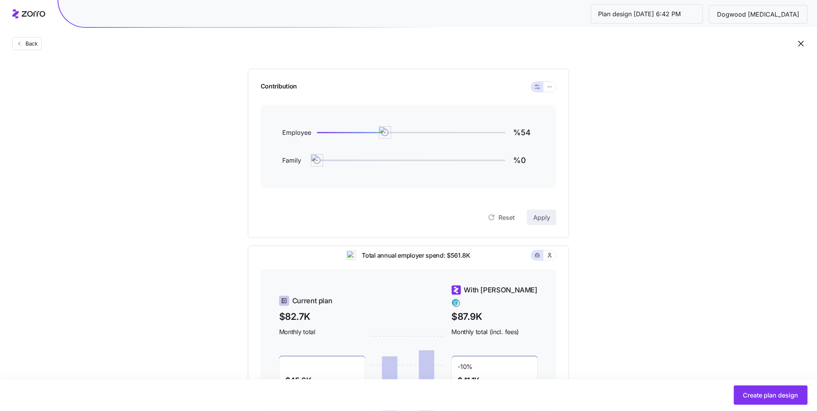
scroll to position [65, 0]
click at [547, 91] on button "button" at bounding box center [550, 88] width 6 height 6
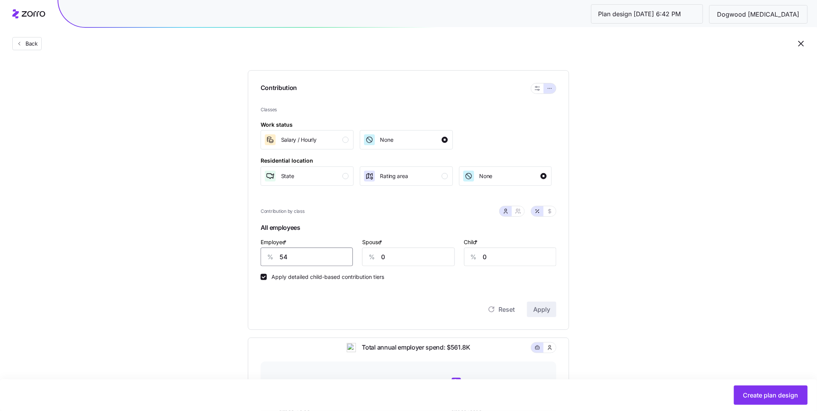
click at [254, 256] on div "Contribution Classes Work status Salary / Hourly None Residential location Stat…" at bounding box center [408, 199] width 321 height 259
type input "40"
click at [543, 303] on button "Apply" at bounding box center [541, 308] width 29 height 15
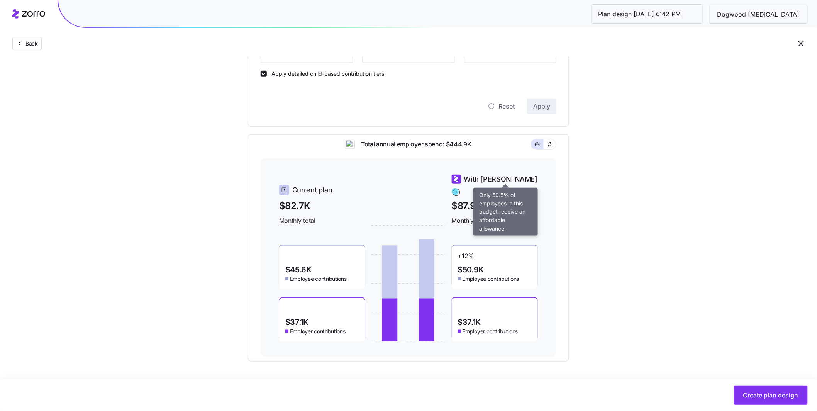
scroll to position [107, 0]
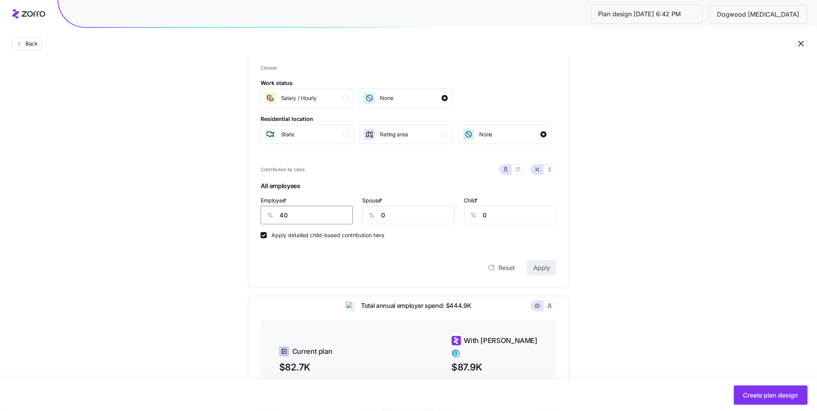
drag, startPoint x: 261, startPoint y: 205, endPoint x: 252, endPoint y: 205, distance: 8.5
click at [252, 205] on div "Contribution Classes Work status Salary / Hourly None Residential location Stat…" at bounding box center [408, 158] width 321 height 259
type input "50"
click at [541, 266] on span "Apply" at bounding box center [541, 267] width 17 height 9
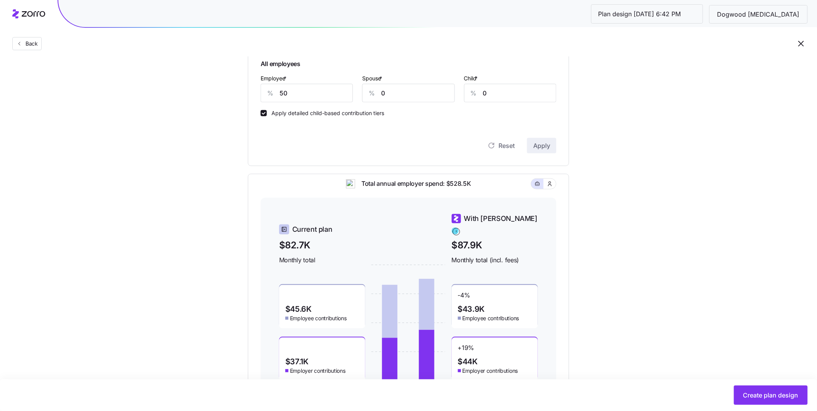
scroll to position [186, 0]
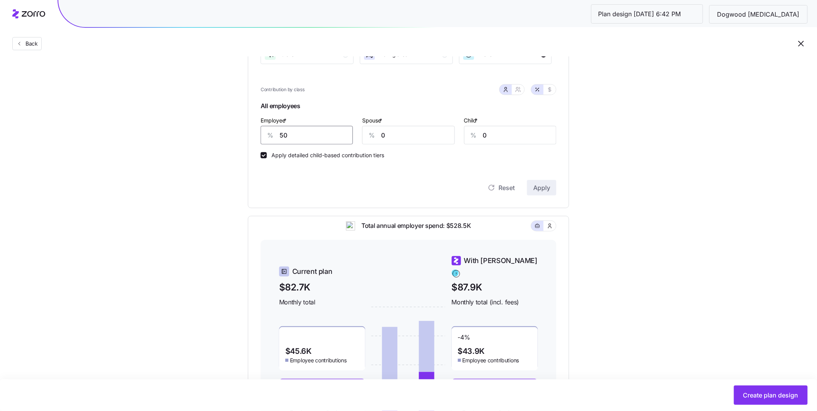
drag, startPoint x: 285, startPoint y: 140, endPoint x: 265, endPoint y: 136, distance: 20.0
click at [265, 136] on div "% 50" at bounding box center [307, 135] width 92 height 19
type input "48"
click at [549, 190] on span "Apply" at bounding box center [541, 187] width 17 height 9
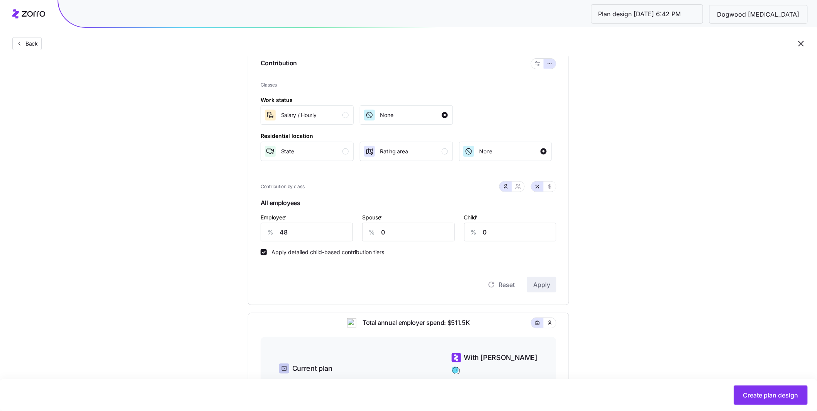
scroll to position [179, 0]
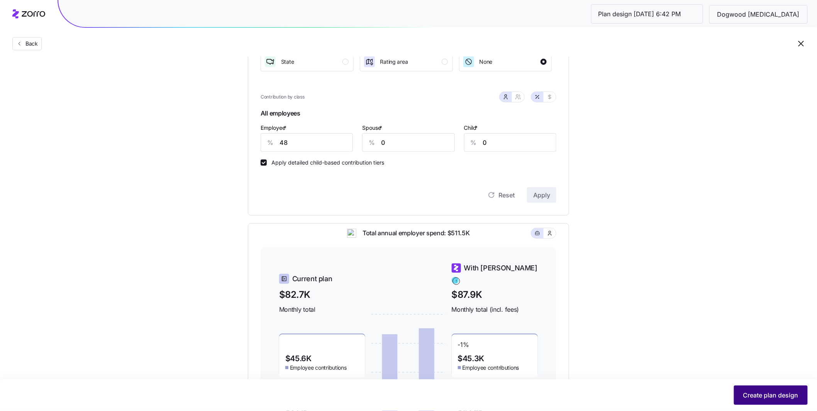
click at [777, 394] on span "Create plan design" at bounding box center [770, 394] width 55 height 9
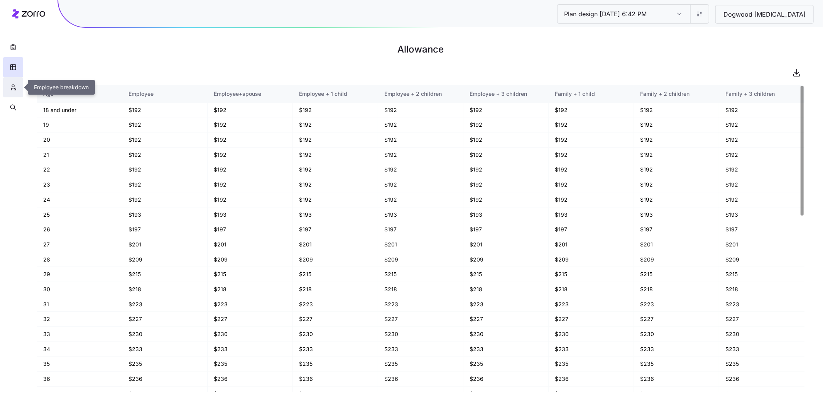
click at [17, 91] on button "button" at bounding box center [13, 87] width 20 height 20
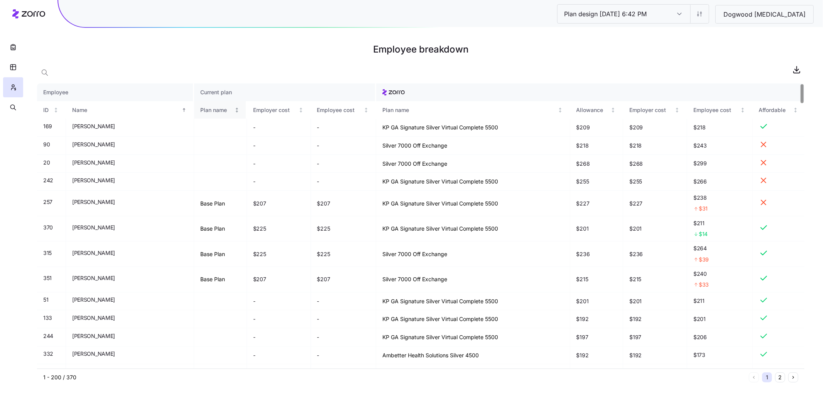
click at [200, 110] on div "Plan name" at bounding box center [216, 110] width 32 height 8
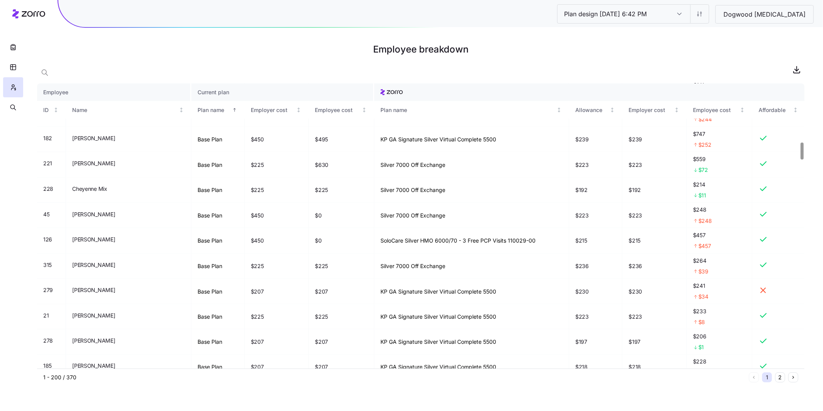
scroll to position [980, 0]
click at [744, 12] on div "Plan design 10/14/2025 6:42 PM Plan design 10/14/2025 6:42 PM Dogwood Autism" at bounding box center [685, 13] width 257 height 19
click at [740, 15] on html "Plan design 10/14/2025 6:42 PM Plan design 10/14/2025 6:42 PM Dogwood Autism Em…" at bounding box center [411, 205] width 823 height 411
click at [719, 31] on div "Edit contribution" at bounding box center [700, 35] width 77 height 12
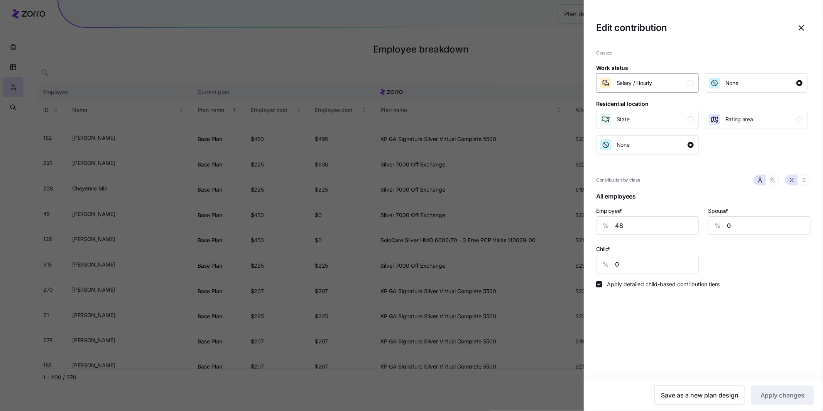
click at [693, 84] on div "button" at bounding box center [691, 83] width 6 height 6
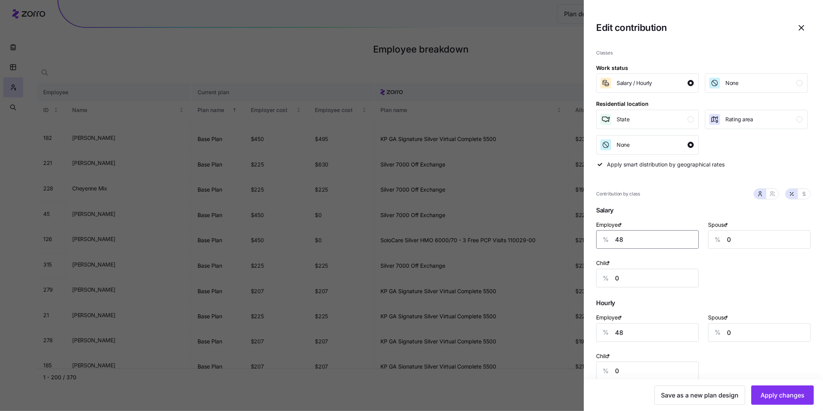
drag, startPoint x: 610, startPoint y: 239, endPoint x: 585, endPoint y: 235, distance: 24.8
click at [586, 235] on div "Classes Work status Salary / Hourly None Residential location State Rating area…" at bounding box center [703, 224] width 239 height 363
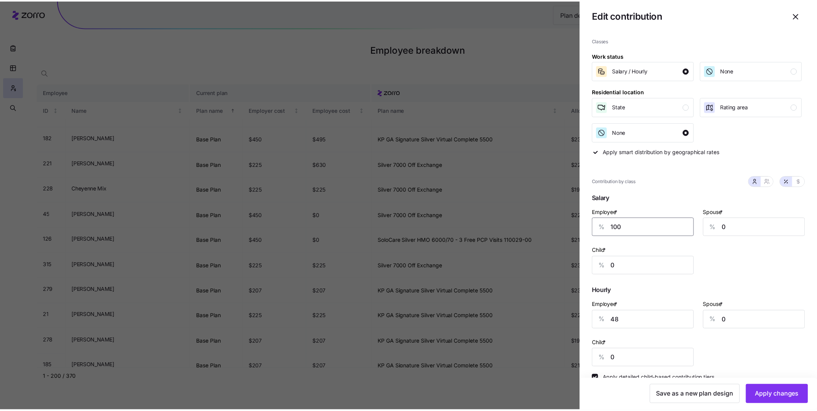
scroll to position [27, 0]
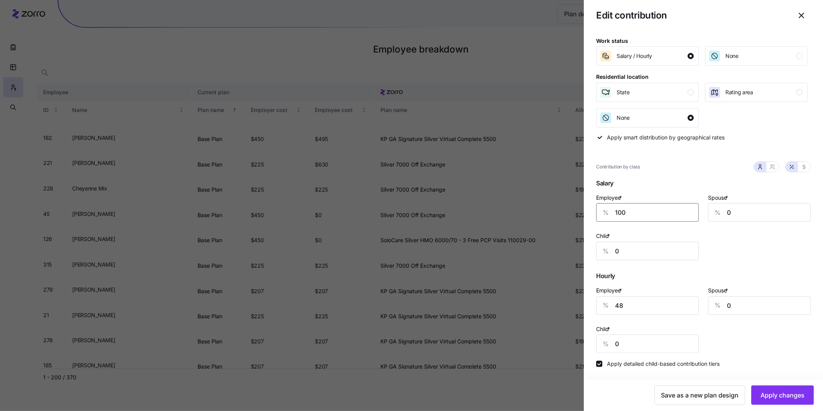
type input "100"
click at [599, 304] on div "% 48" at bounding box center [647, 305] width 103 height 19
type input "40"
click at [790, 395] on span "Apply changes" at bounding box center [783, 394] width 44 height 9
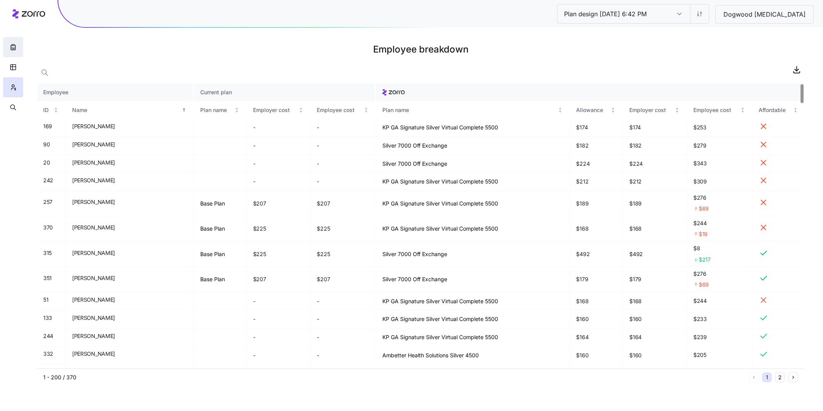
click at [15, 47] on icon "button" at bounding box center [13, 47] width 4 height 5
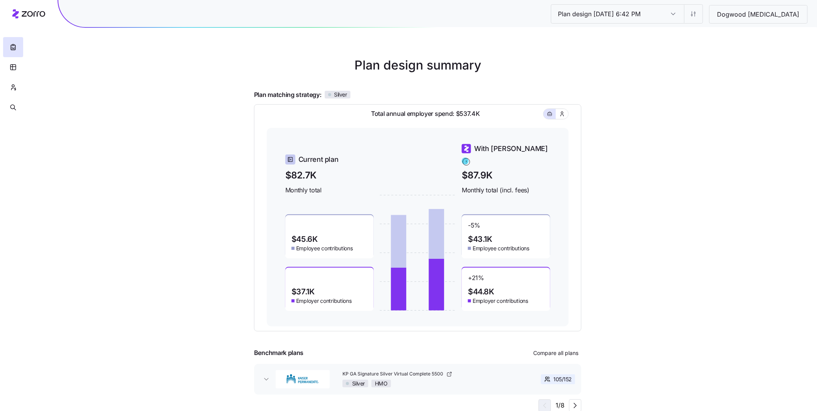
scroll to position [12, 0]
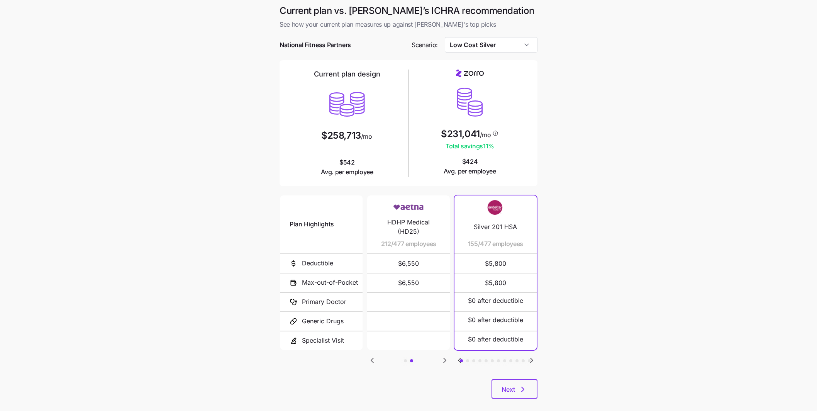
scroll to position [10, 0]
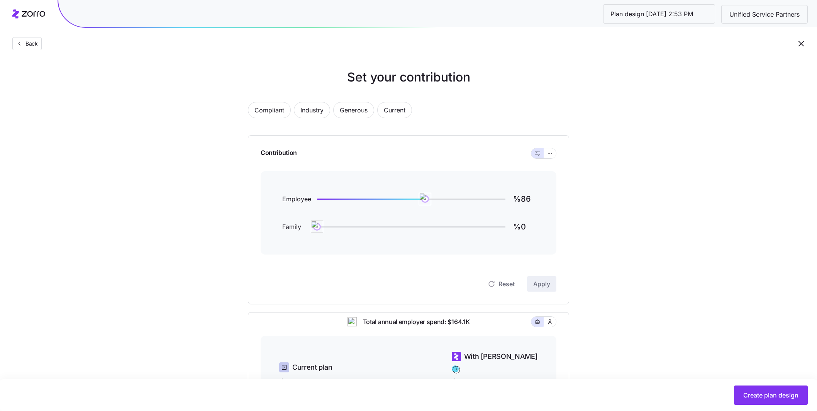
scroll to position [171, 0]
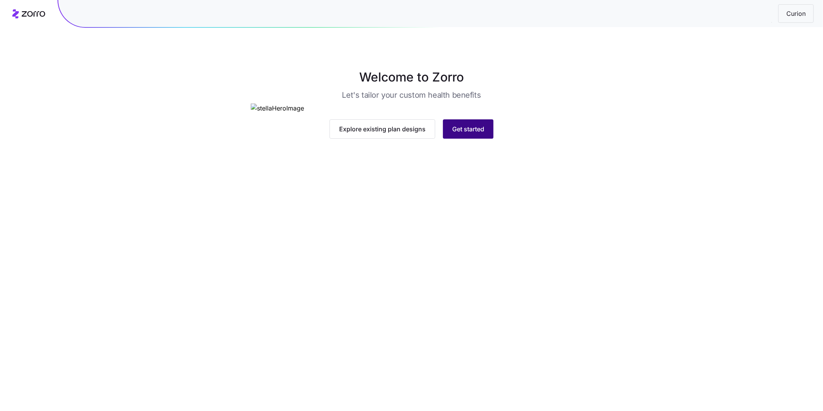
click at [480, 134] on span "Get started" at bounding box center [468, 128] width 32 height 9
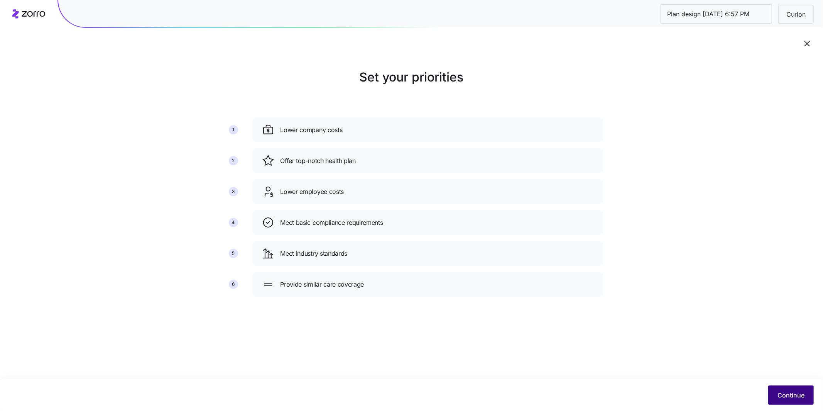
click at [784, 397] on span "Continue" at bounding box center [791, 394] width 27 height 9
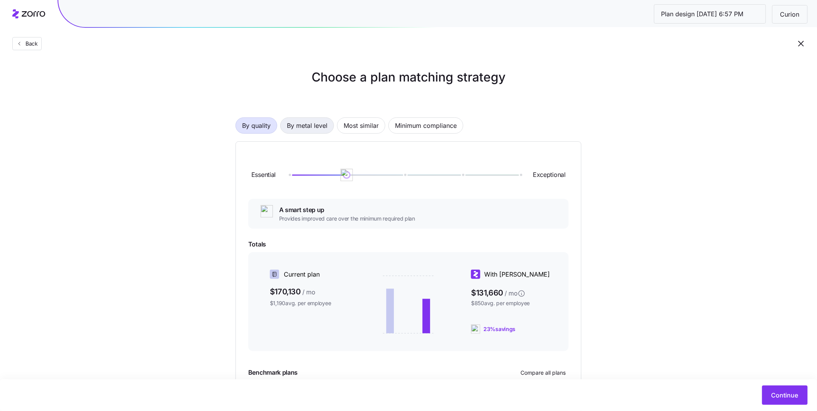
click at [305, 125] on span "By metal level" at bounding box center [307, 125] width 41 height 15
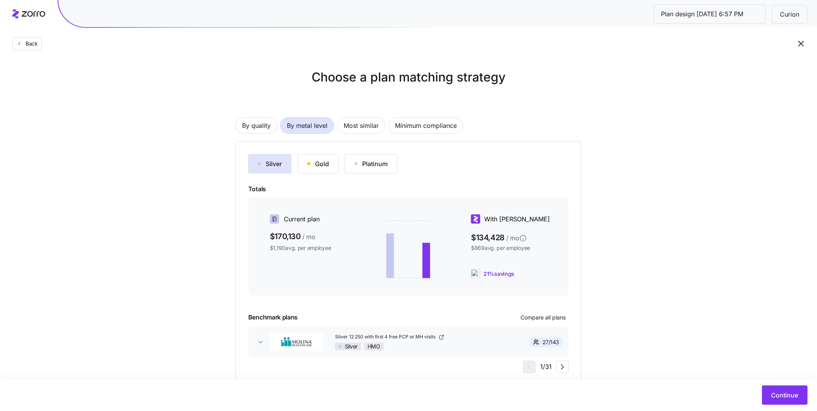
click at [330, 159] on button "Gold" at bounding box center [318, 163] width 41 height 19
click at [354, 129] on span "Most similar" at bounding box center [361, 125] width 35 height 15
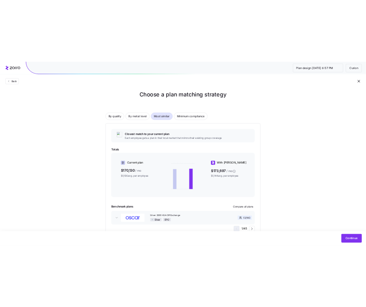
scroll to position [10, 0]
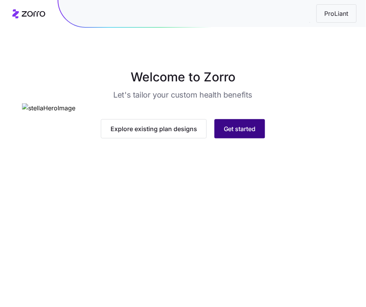
click at [258, 139] on button "Get started" at bounding box center [239, 128] width 51 height 19
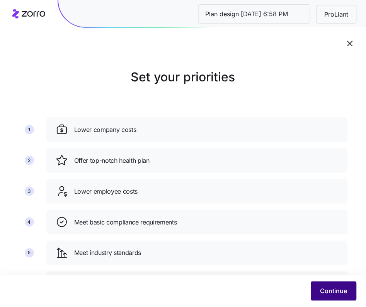
click at [344, 287] on span "Continue" at bounding box center [333, 291] width 27 height 9
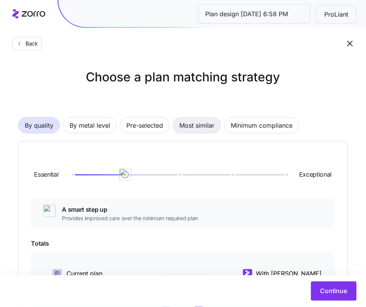
click at [139, 125] on span "Pre-selected" at bounding box center [144, 125] width 37 height 15
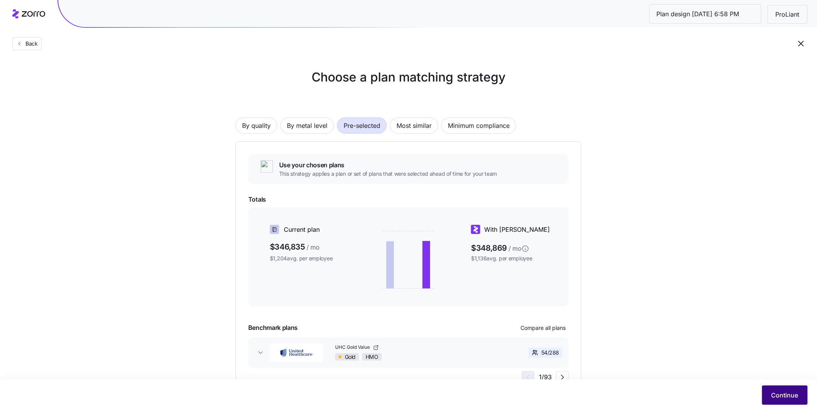
click at [792, 393] on span "Continue" at bounding box center [784, 394] width 27 height 9
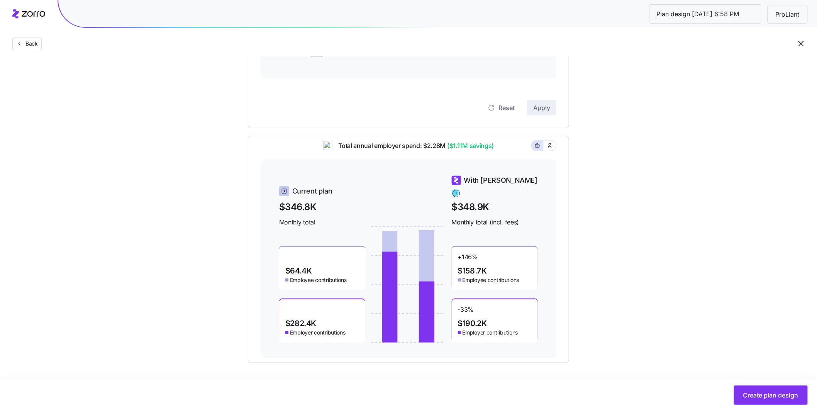
scroll to position [178, 0]
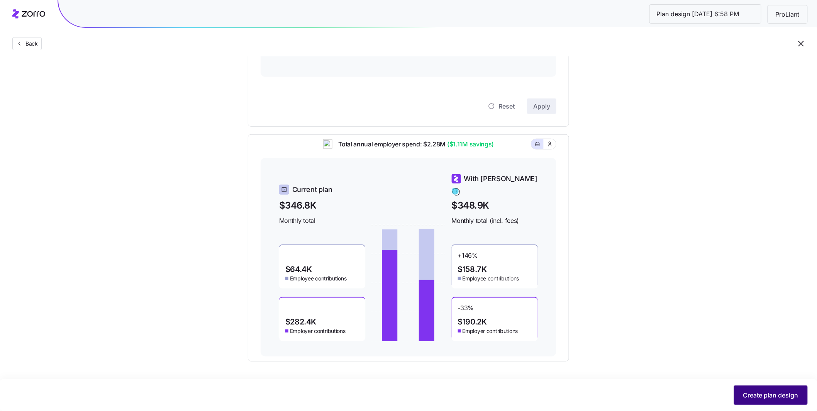
click at [774, 393] on span "Create plan design" at bounding box center [770, 394] width 55 height 9
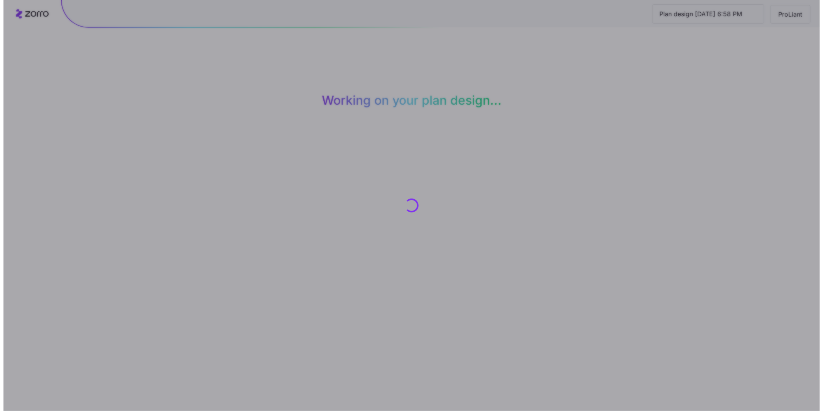
scroll to position [0, 0]
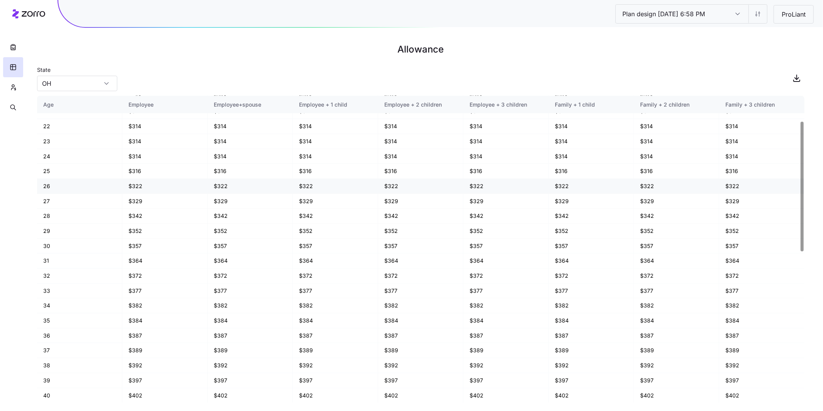
scroll to position [59, 0]
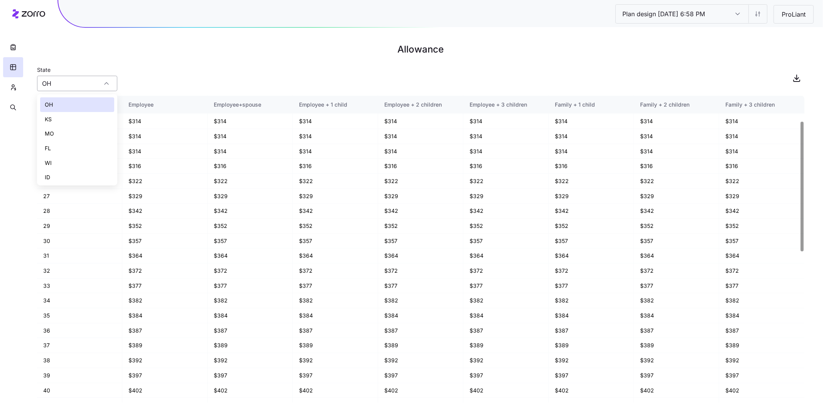
click at [79, 81] on input "OH" at bounding box center [77, 83] width 80 height 15
click at [69, 125] on div "GA" at bounding box center [77, 121] width 74 height 15
type input "GA"
click at [230, 57] on h1 "Allowance" at bounding box center [421, 49] width 768 height 19
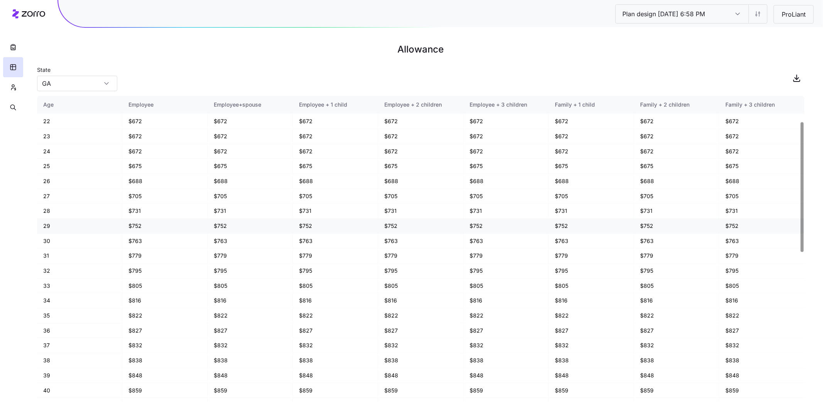
scroll to position [72, 0]
click at [760, 17] on html "Plan design 10/14/2025 6:58 PM Plan design 10/14/2025 6:58 PM ProLiant Allowanc…" at bounding box center [411, 205] width 823 height 411
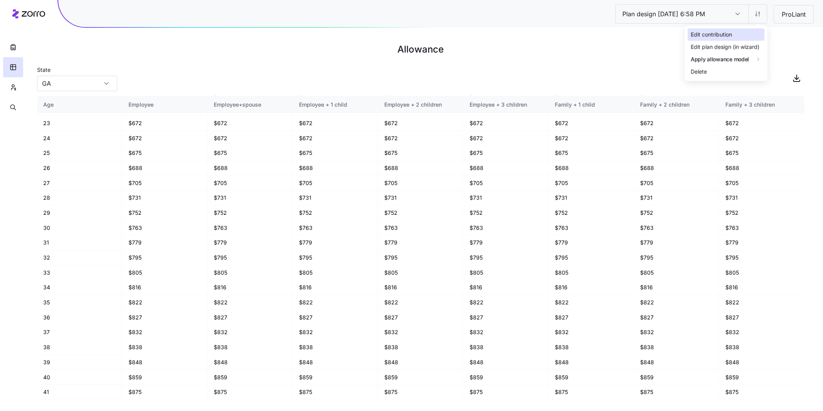
click at [738, 32] on div "Edit contribution" at bounding box center [726, 35] width 77 height 12
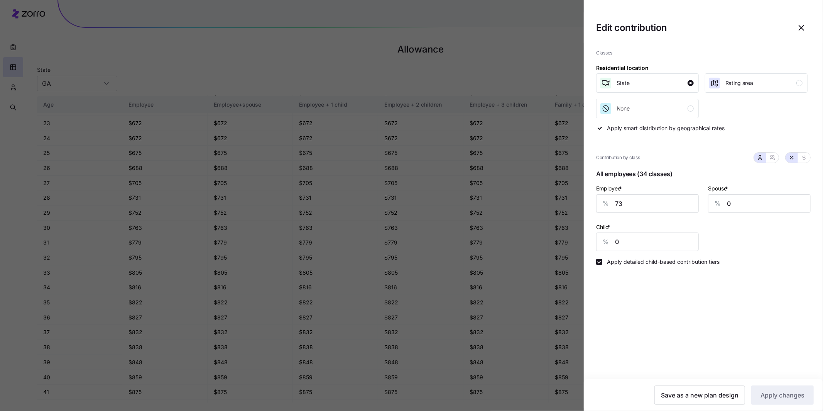
click at [553, 51] on div at bounding box center [411, 205] width 823 height 411
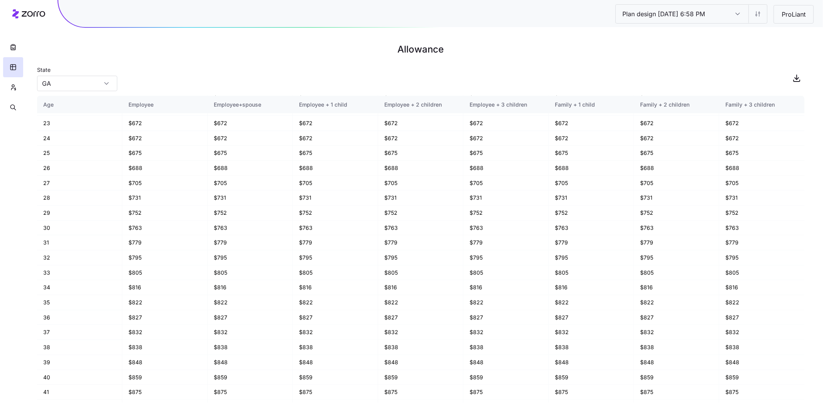
click at [738, 15] on input "Plan design 10/14/2025 6:58 PM" at bounding box center [738, 14] width 22 height 19
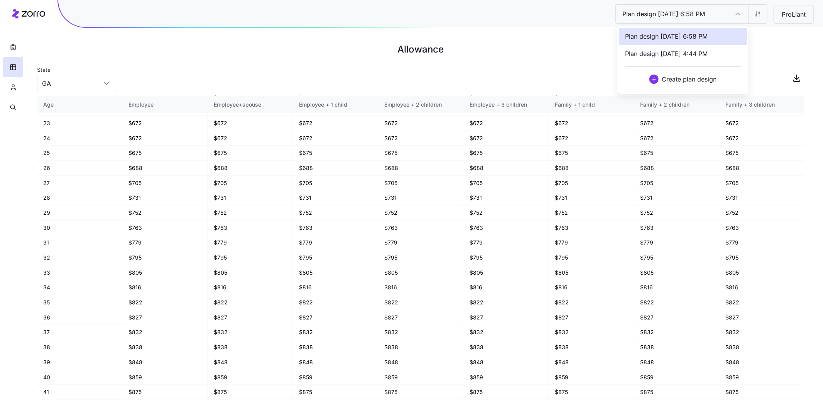
click at [575, 46] on h1 "Allowance" at bounding box center [421, 49] width 768 height 19
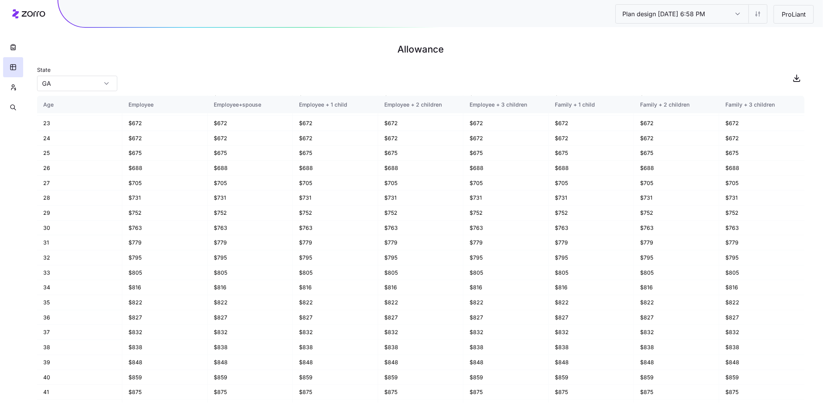
click at [738, 16] on input "Plan design 10/14/2025 6:58 PM" at bounding box center [738, 14] width 22 height 19
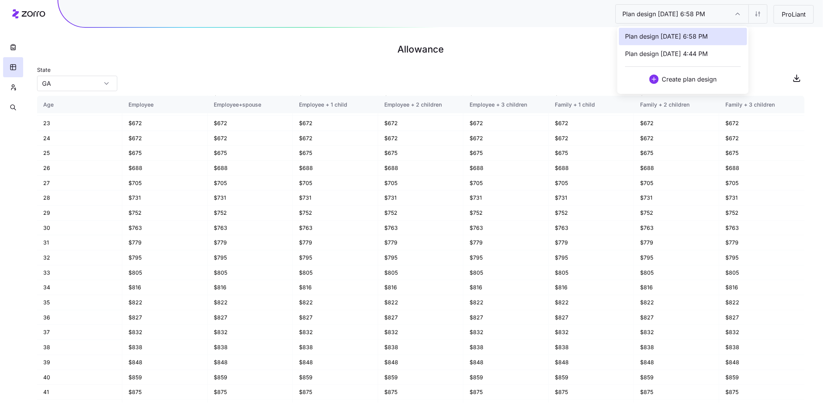
click at [694, 51] on span "Plan design 10/13/2025 4:44 PM" at bounding box center [666, 54] width 83 height 10
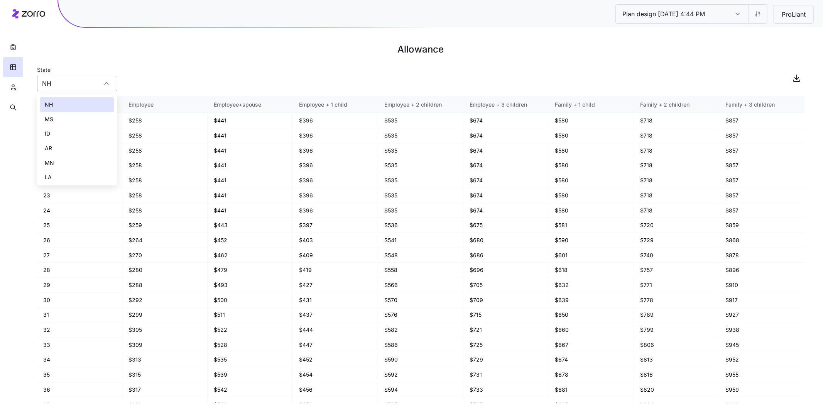
click at [103, 83] on div "NH" at bounding box center [77, 83] width 80 height 15
click at [58, 113] on div "SC" at bounding box center [77, 109] width 74 height 15
type input "SC"
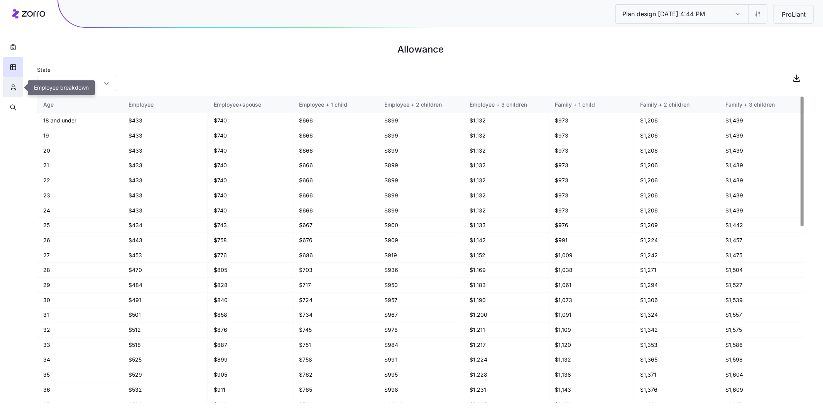
click at [10, 90] on icon "button" at bounding box center [13, 87] width 7 height 8
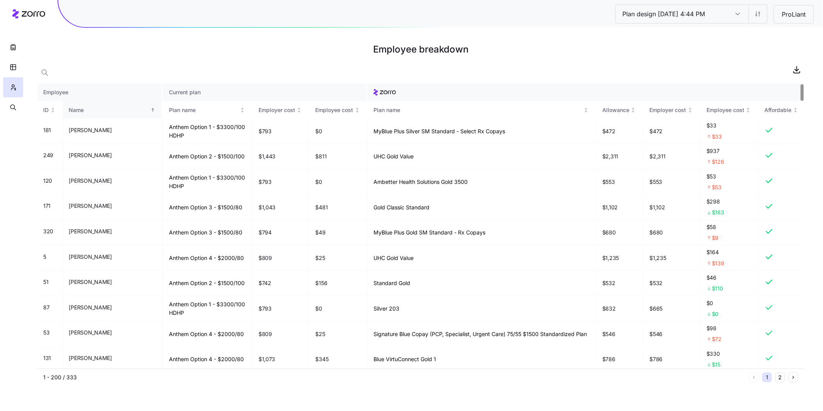
click at [97, 111] on div "Name" at bounding box center [109, 110] width 80 height 8
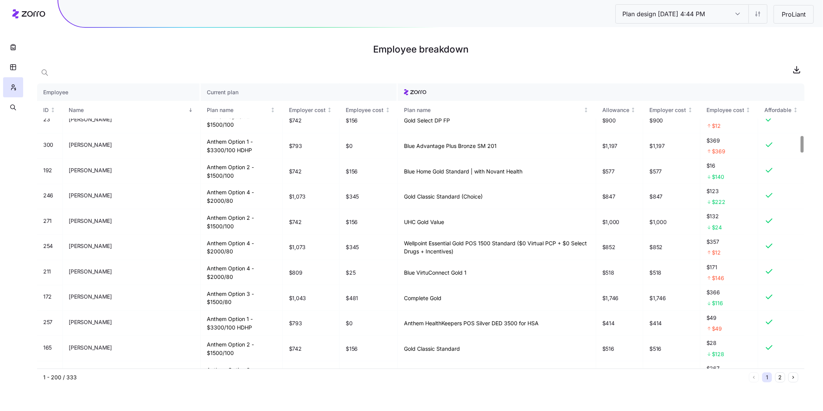
scroll to position [971, 0]
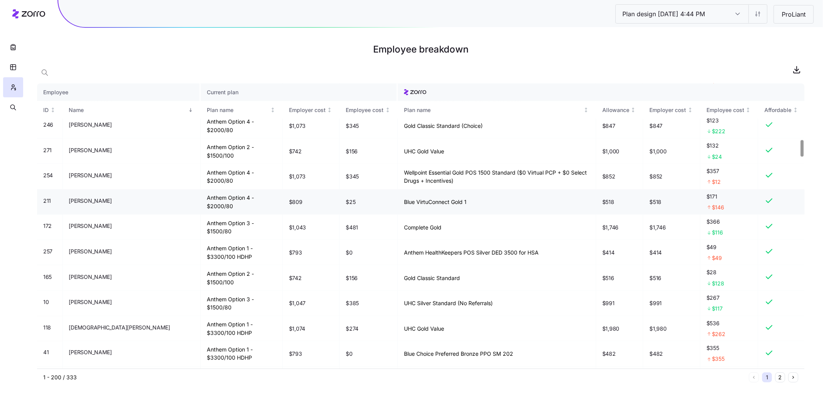
click at [668, 203] on td "$518" at bounding box center [672, 202] width 57 height 25
click at [12, 64] on icon "button" at bounding box center [13, 67] width 7 height 8
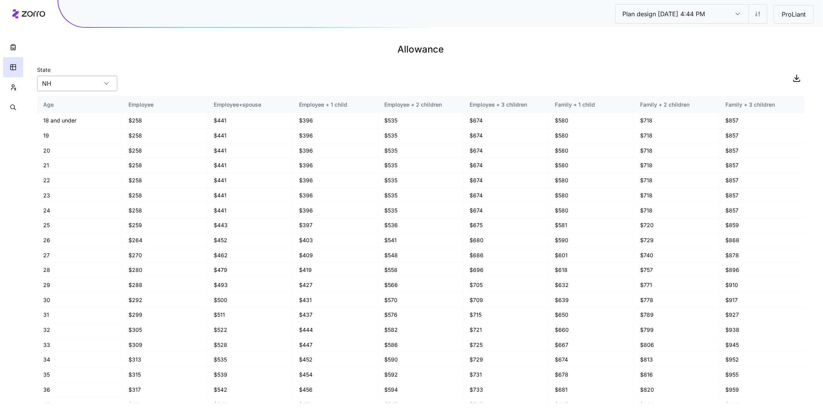
click at [80, 85] on input "NH" at bounding box center [77, 83] width 80 height 15
click at [68, 141] on div "SC" at bounding box center [77, 143] width 74 height 15
type input "SC"
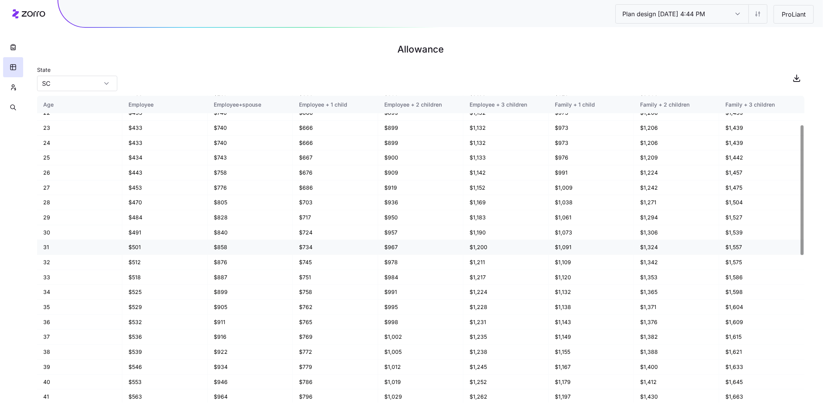
scroll to position [75, 0]
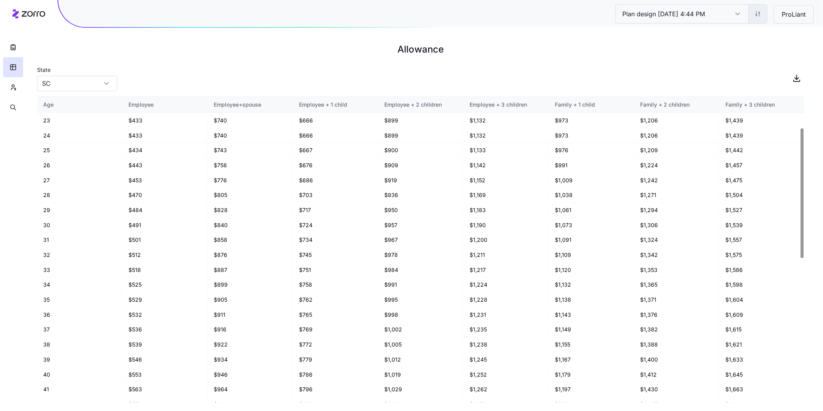
click at [765, 16] on html "Plan design 10/13/2025 4:44 PM Plan design 10/13/2025 4:44 PM ProLiant Allowanc…" at bounding box center [411, 205] width 823 height 411
click at [703, 35] on div "Edit contribution" at bounding box center [711, 34] width 41 height 8
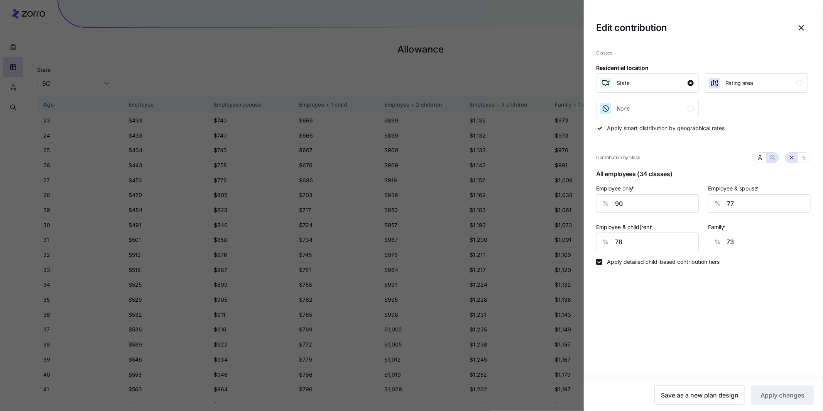
drag, startPoint x: 442, startPoint y: 74, endPoint x: 421, endPoint y: 70, distance: 22.0
click at [442, 74] on div at bounding box center [411, 205] width 823 height 411
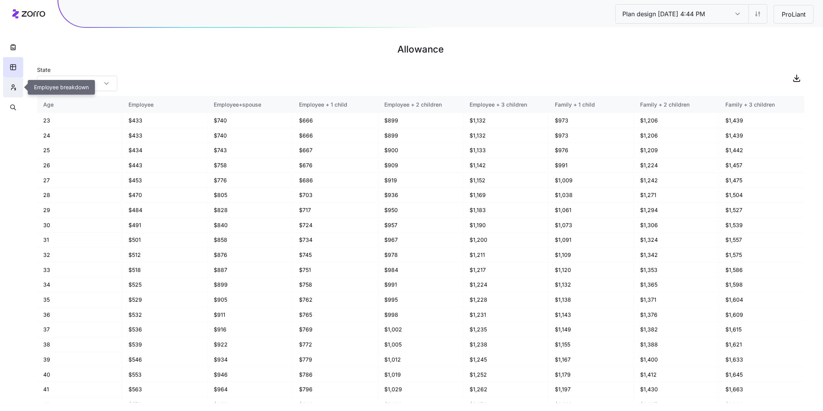
click at [8, 90] on button "button" at bounding box center [13, 87] width 20 height 20
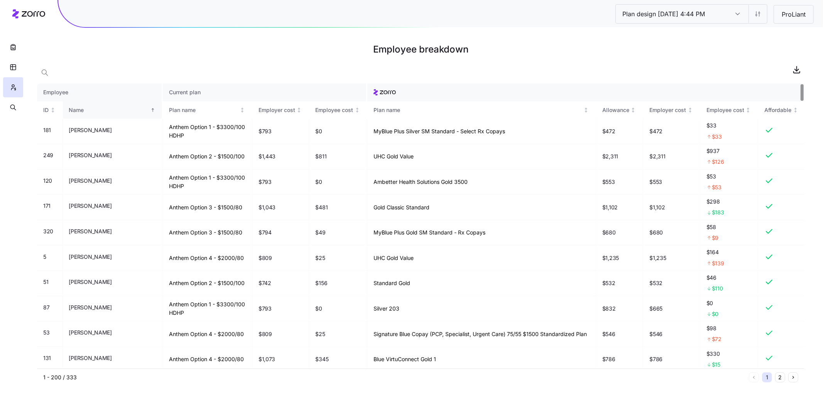
click at [97, 112] on div "Name" at bounding box center [109, 110] width 80 height 8
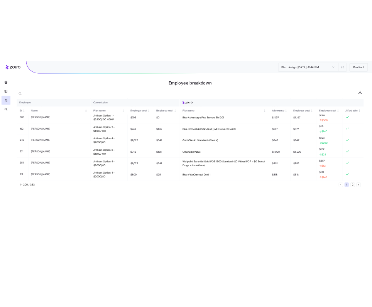
scroll to position [1230, 0]
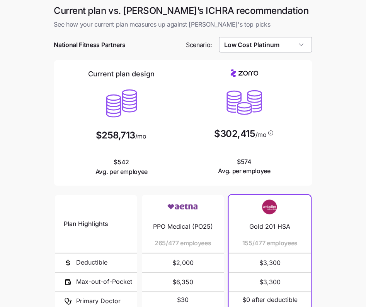
click at [290, 44] on input "Low Cost Platinum" at bounding box center [265, 44] width 93 height 15
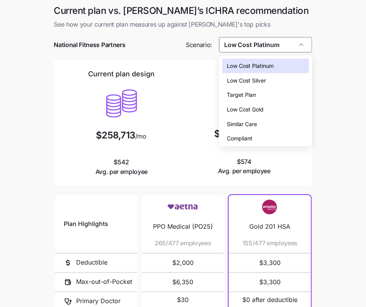
click at [274, 78] on div "Low Cost Silver" at bounding box center [265, 80] width 87 height 15
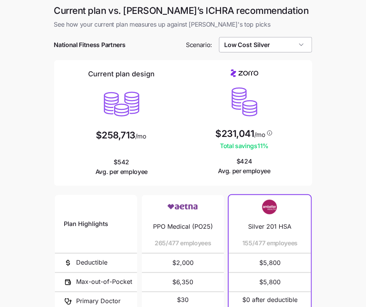
click at [281, 42] on input "Low Cost Silver" at bounding box center [265, 44] width 93 height 15
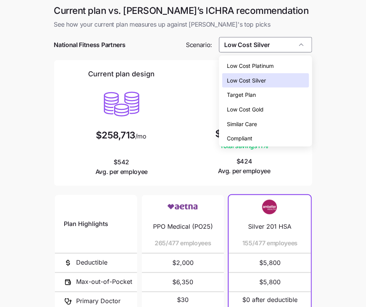
click at [265, 107] on div "Low Cost Gold" at bounding box center [265, 109] width 87 height 15
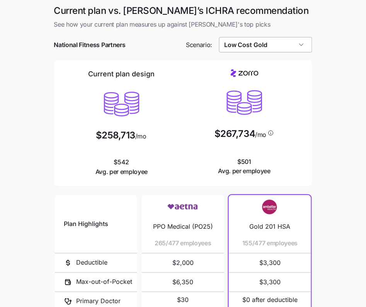
click at [279, 47] on input "Low Cost Gold" at bounding box center [265, 44] width 93 height 15
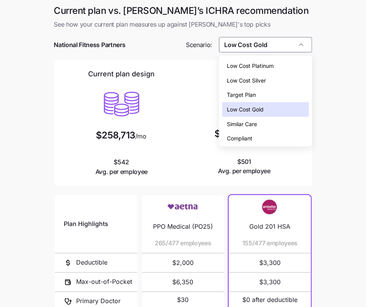
click at [260, 86] on div "Low Cost Silver" at bounding box center [265, 80] width 87 height 15
type input "Low Cost Silver"
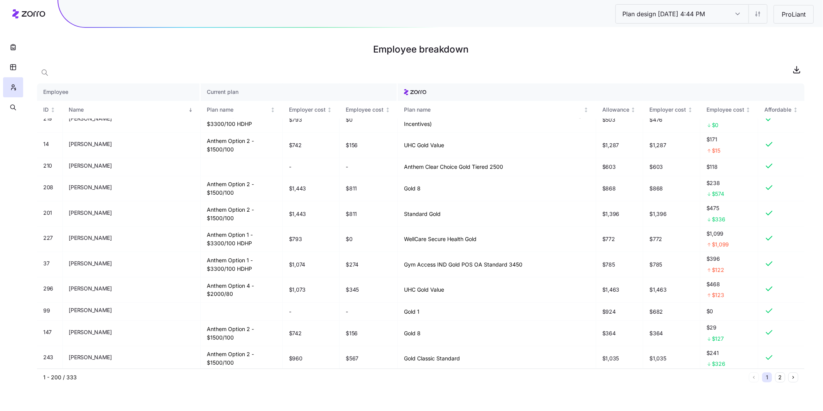
scroll to position [921, 0]
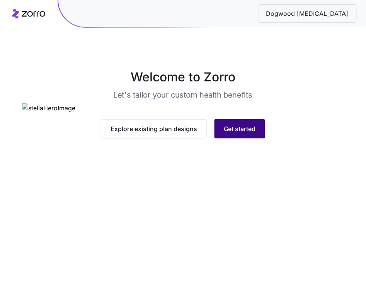
click at [252, 134] on span "Get started" at bounding box center [240, 128] width 32 height 9
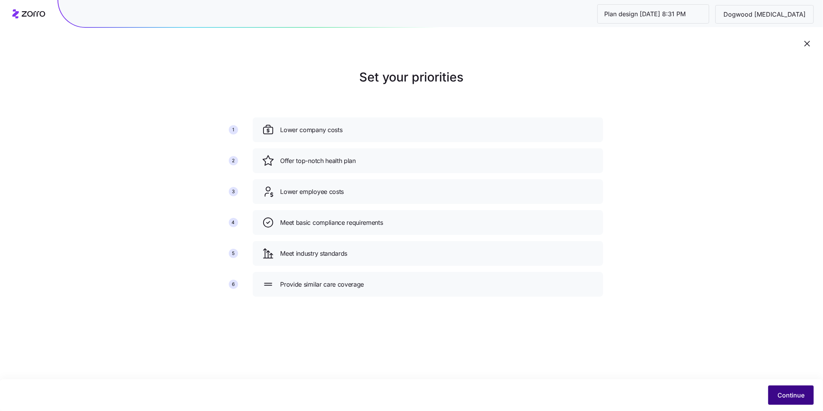
click at [372, 307] on span "Continue" at bounding box center [791, 394] width 27 height 9
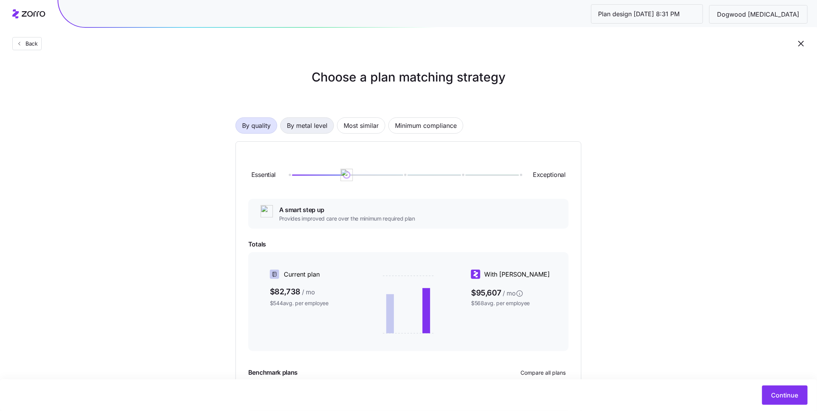
click at [322, 130] on span "By metal level" at bounding box center [307, 125] width 41 height 15
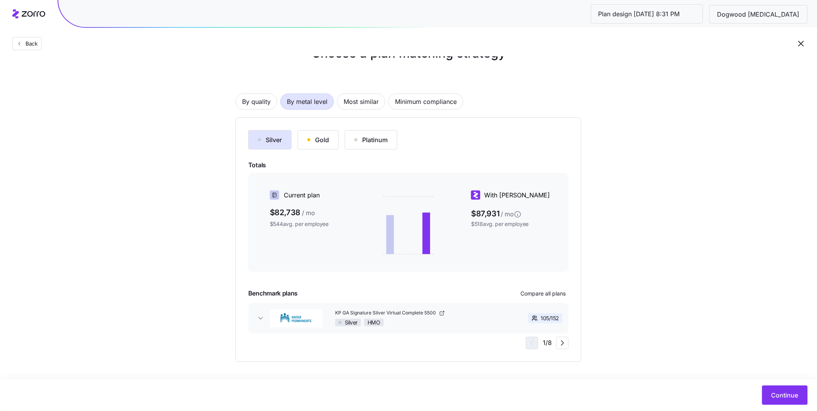
scroll to position [22, 0]
click at [372, 135] on div "Choose a plan matching strategy By quality By metal level Most similar Minimum …" at bounding box center [408, 205] width 817 height 318
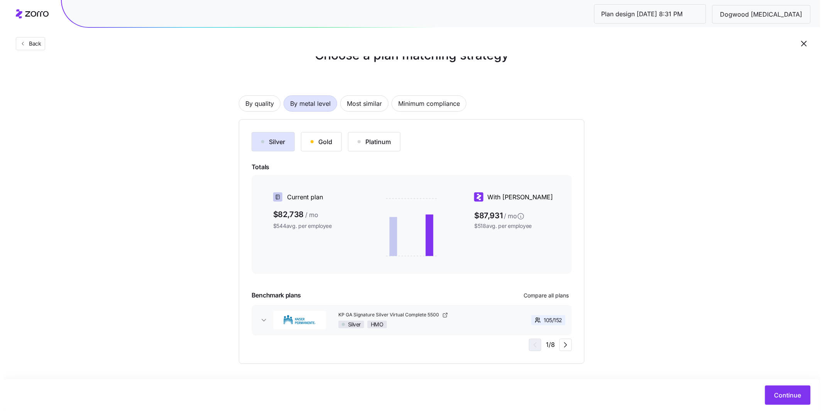
scroll to position [24, 0]
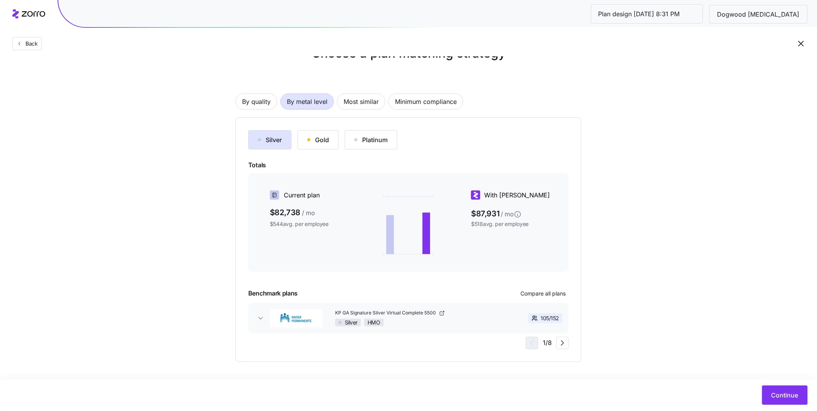
click at [372, 144] on div "Silver Gold Platinum" at bounding box center [408, 139] width 320 height 19
click at [315, 140] on div "Gold" at bounding box center [318, 139] width 22 height 9
click at [270, 141] on div "Silver" at bounding box center [270, 139] width 24 height 9
click at [362, 103] on span "Most similar" at bounding box center [361, 101] width 35 height 15
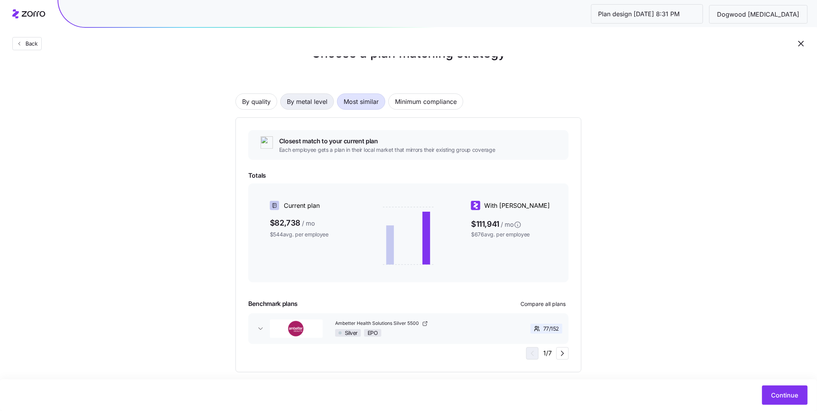
click at [318, 103] on span "By metal level" at bounding box center [307, 101] width 41 height 15
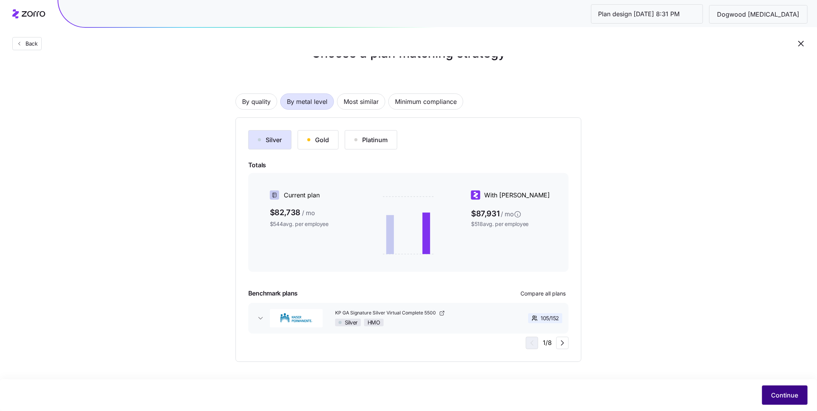
click at [372, 307] on span "Continue" at bounding box center [784, 394] width 27 height 9
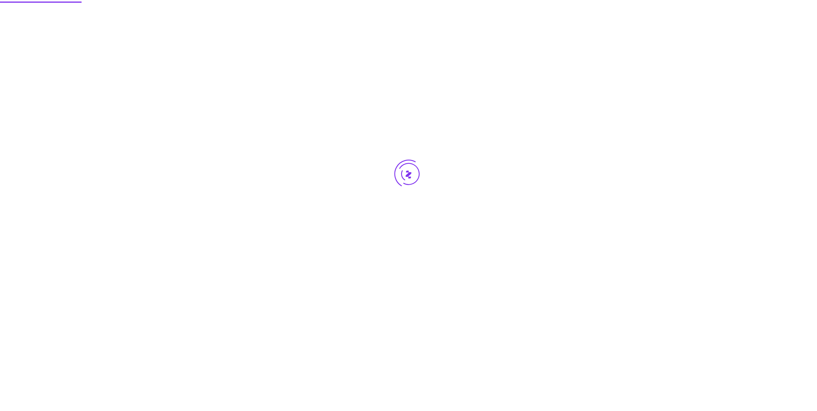
scroll to position [0, 0]
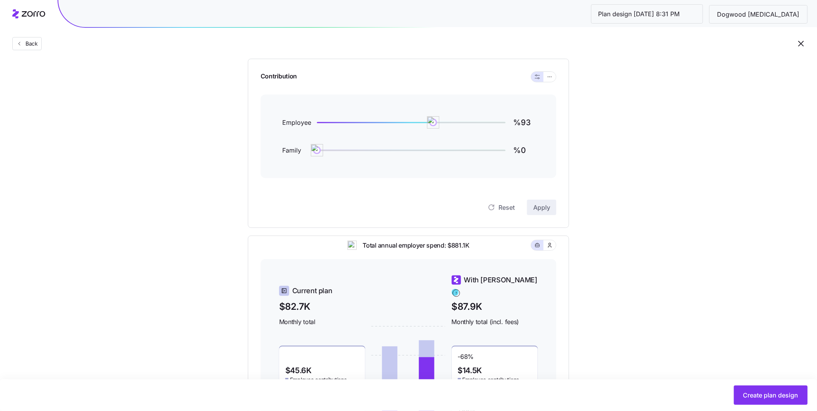
scroll to position [70, 0]
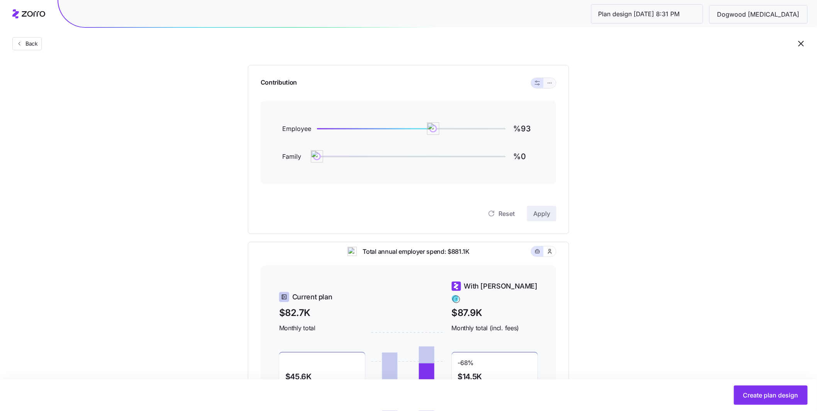
click at [372, 88] on button "button" at bounding box center [550, 83] width 12 height 10
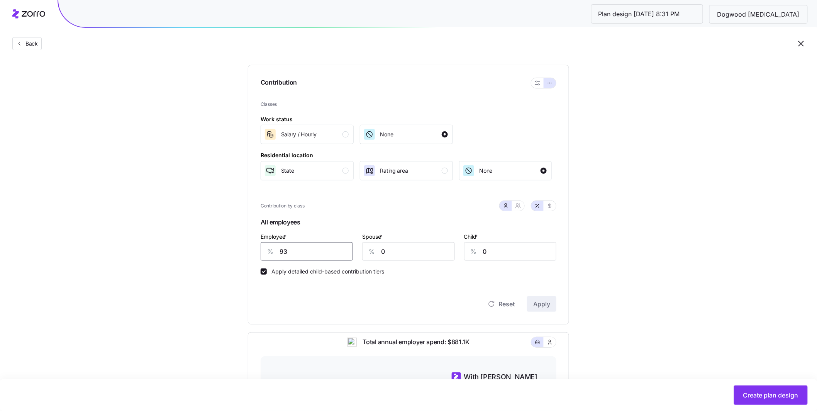
drag, startPoint x: 317, startPoint y: 256, endPoint x: 247, endPoint y: 248, distance: 70.0
click at [247, 248] on div "Compliant Industry Generous Current Contribution Classes Work status Salary / […" at bounding box center [408, 290] width 346 height 537
type input "75"
click at [372, 298] on button "Apply" at bounding box center [541, 303] width 29 height 15
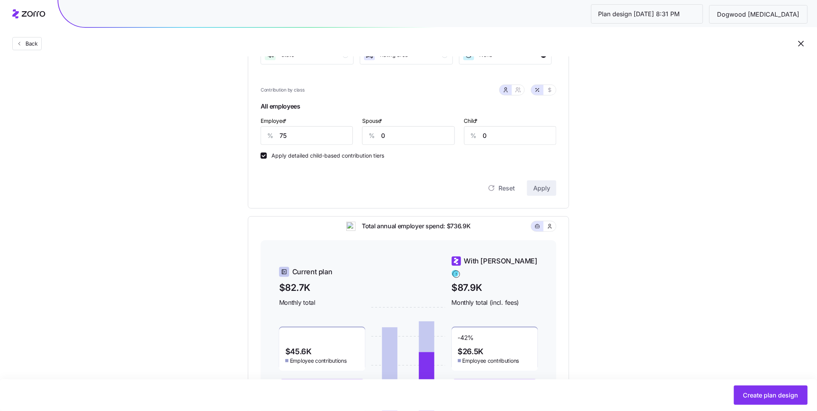
scroll to position [186, 0]
drag, startPoint x: 296, startPoint y: 139, endPoint x: 268, endPoint y: 134, distance: 28.1
click at [268, 134] on div "% 75" at bounding box center [307, 136] width 92 height 19
type input "47"
click at [372, 188] on span "Apply" at bounding box center [541, 188] width 17 height 9
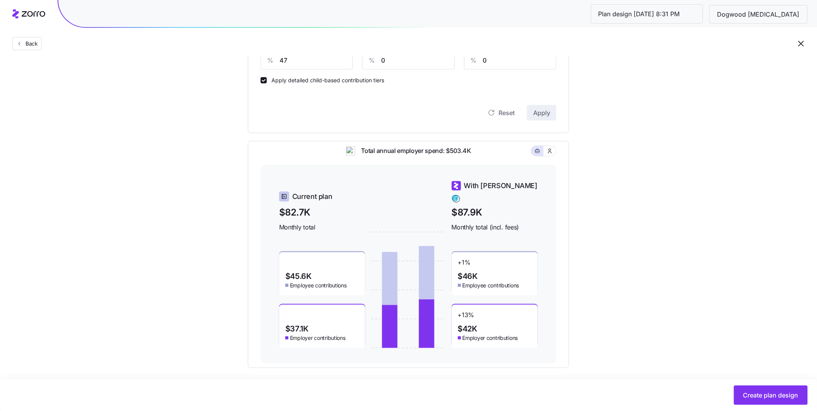
scroll to position [268, 0]
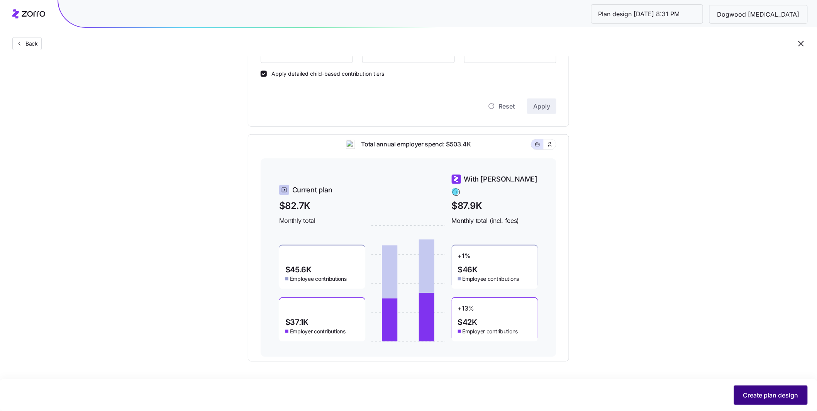
click at [372, 307] on span "Create plan design" at bounding box center [770, 394] width 55 height 9
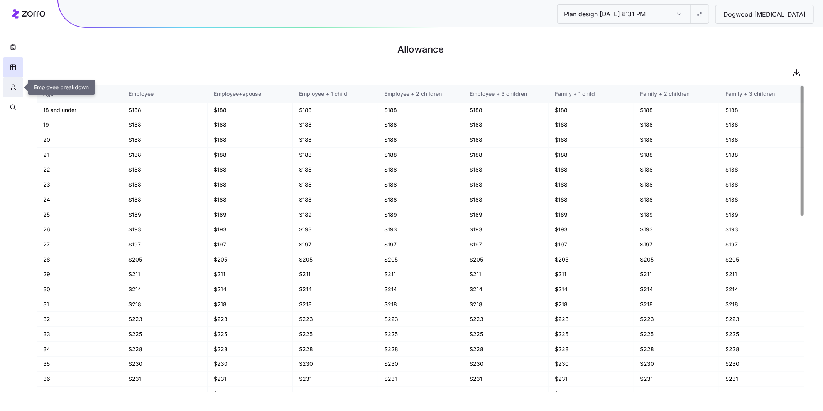
click at [15, 87] on icon "button" at bounding box center [13, 87] width 7 height 8
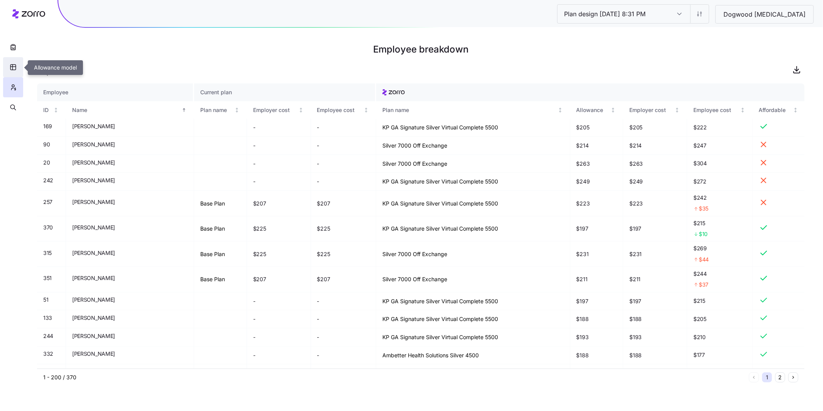
click at [13, 67] on icon "button" at bounding box center [13, 67] width 7 height 8
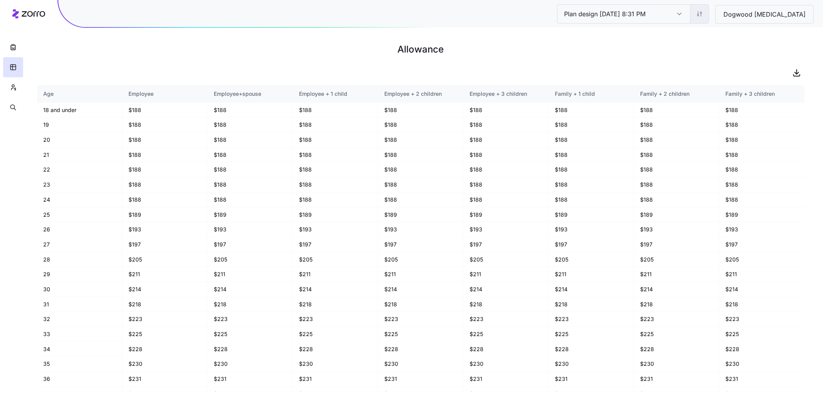
click at [372, 15] on html "Plan design [DATE] 8:31 PM Plan design [DATE] 8:31 PM Dogwood [MEDICAL_DATA] Al…" at bounding box center [411, 205] width 823 height 411
click at [372, 32] on div "Edit contribution" at bounding box center [700, 35] width 77 height 12
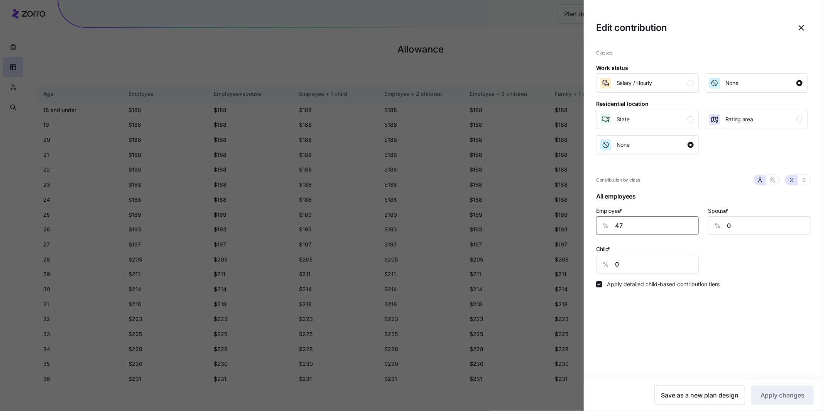
drag, startPoint x: 635, startPoint y: 228, endPoint x: 590, endPoint y: 221, distance: 44.9
click at [372, 221] on div "Classes Work status Salary / [DEMOGRAPHIC_DATA] None Residential location State…" at bounding box center [703, 211] width 239 height 336
type input "60"
click at [372, 307] on span "Apply changes" at bounding box center [783, 394] width 44 height 9
click at [310, 53] on div at bounding box center [411, 205] width 823 height 411
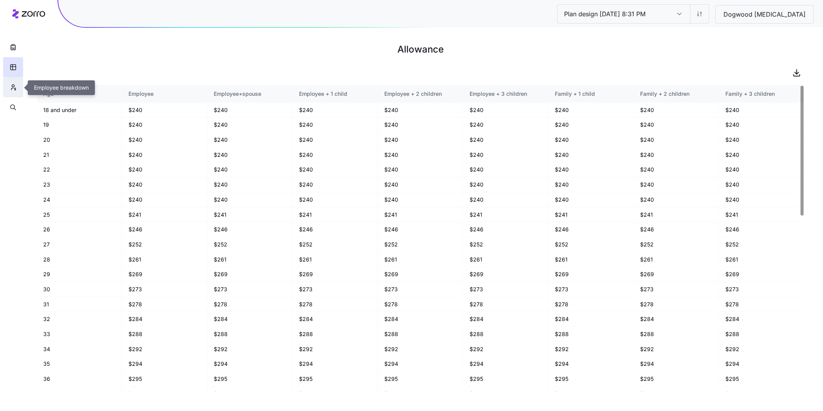
click at [14, 84] on icon "button" at bounding box center [13, 87] width 7 height 8
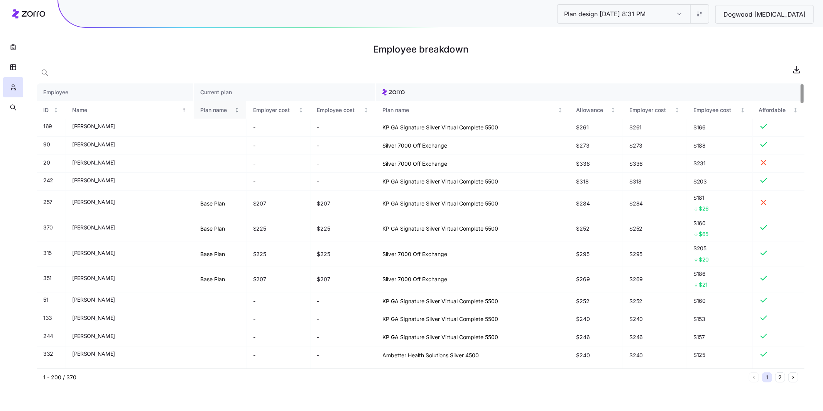
click at [200, 108] on div "Plan name" at bounding box center [216, 110] width 32 height 8
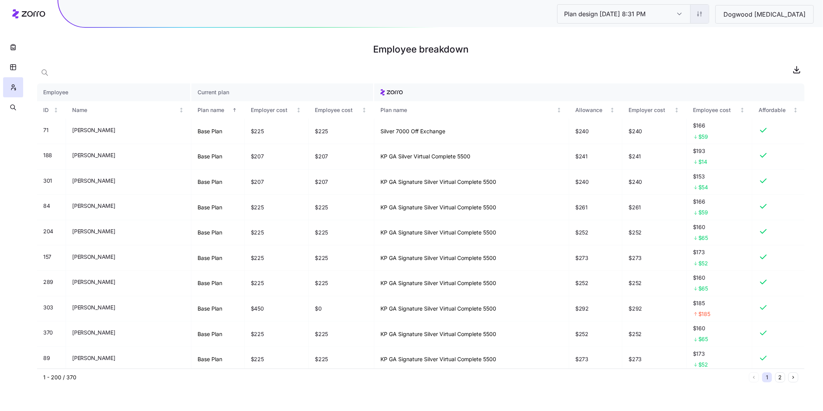
click at [372, 19] on html "Plan design 10/14/2025 8:31 PM Plan design 10/14/2025 8:31 PM Dogwood Autism Em…" at bounding box center [411, 205] width 823 height 411
click at [372, 31] on div "Edit contribution" at bounding box center [686, 34] width 41 height 8
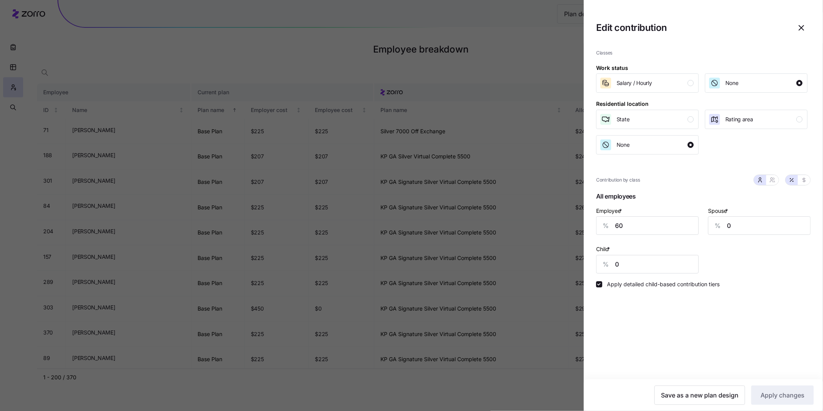
click at [372, 47] on div at bounding box center [411, 205] width 823 height 411
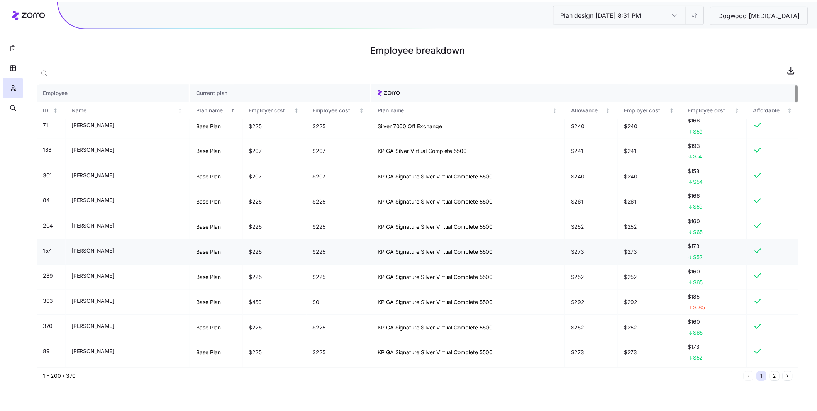
scroll to position [7, 0]
click at [20, 111] on button "button" at bounding box center [13, 107] width 20 height 20
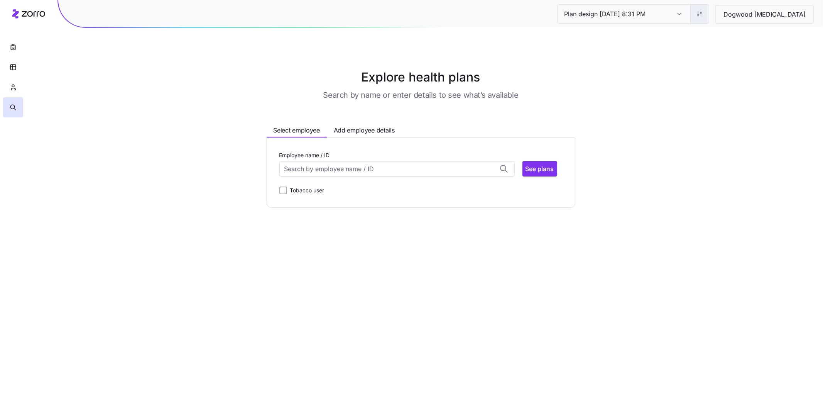
click at [372, 17] on html "Plan design 10/14/2025 8:31 PM Plan design 10/14/2025 8:31 PM Dogwood Autism Ex…" at bounding box center [411, 205] width 823 height 411
click at [372, 47] on div "Edit plan design (in wizard)" at bounding box center [700, 47] width 69 height 8
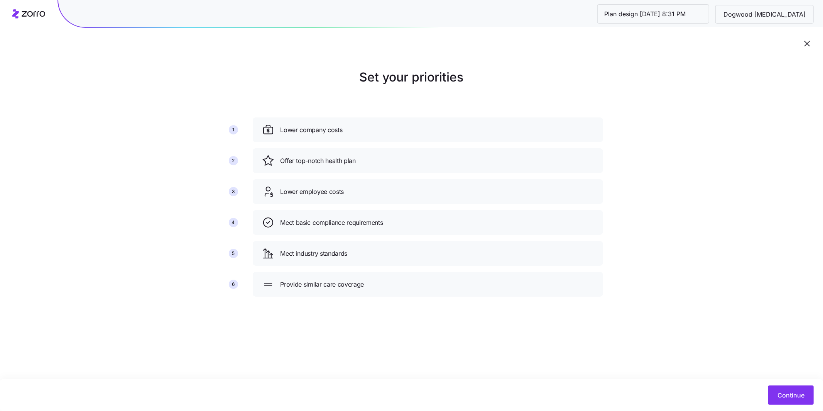
click at [372, 307] on div "Continue" at bounding box center [411, 395] width 823 height 32
click at [372, 307] on button "Continue" at bounding box center [792, 394] width 46 height 19
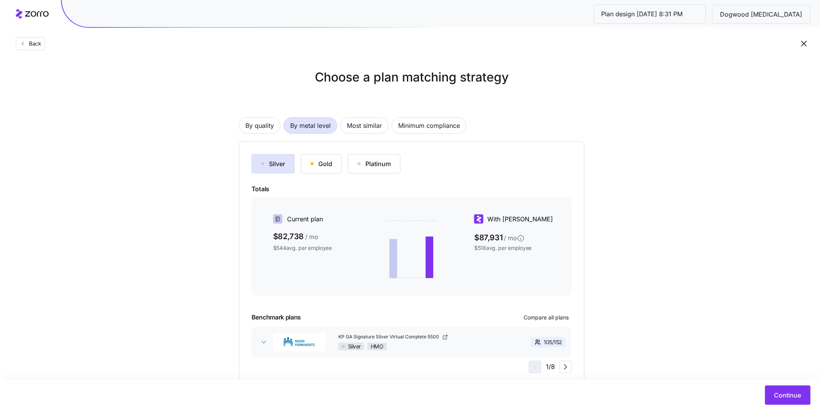
scroll to position [24, 0]
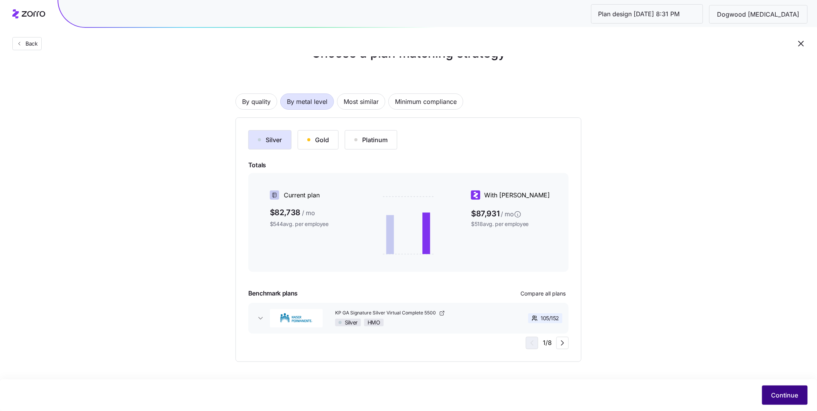
click at [372, 307] on span "Continue" at bounding box center [784, 394] width 27 height 9
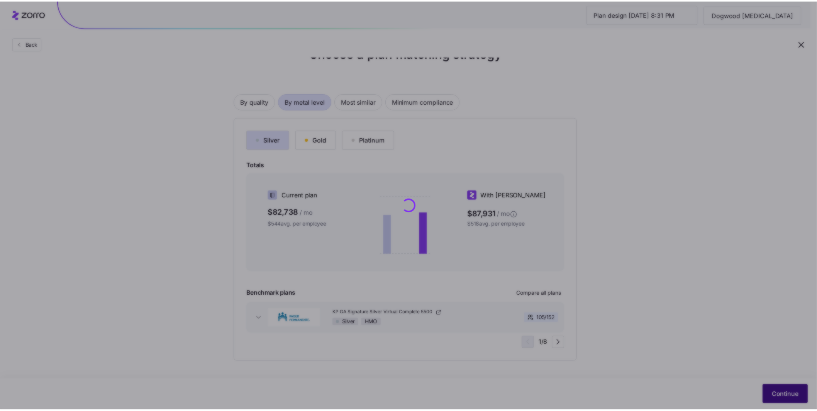
scroll to position [0, 0]
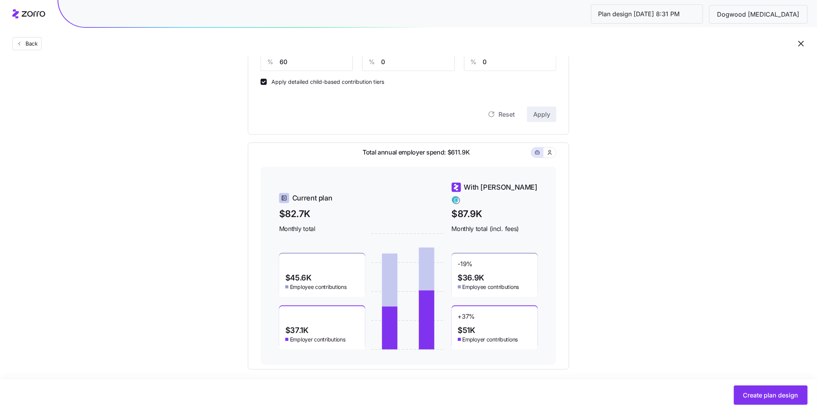
scroll to position [268, 0]
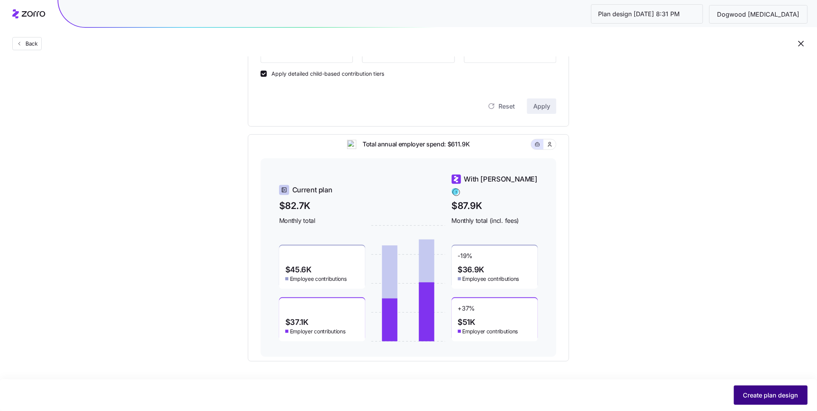
click at [372, 307] on span "Create plan design" at bounding box center [770, 394] width 55 height 9
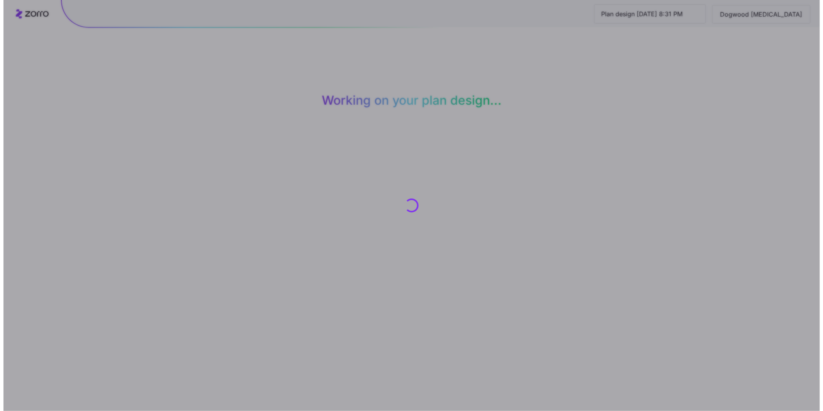
scroll to position [0, 0]
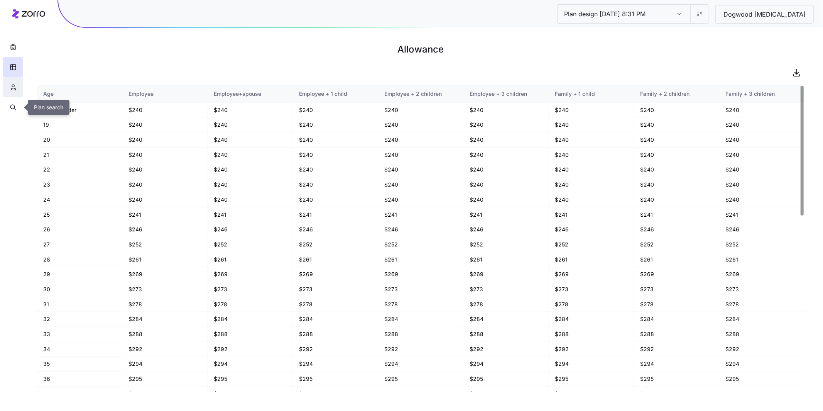
click at [7, 87] on button "button" at bounding box center [13, 87] width 20 height 20
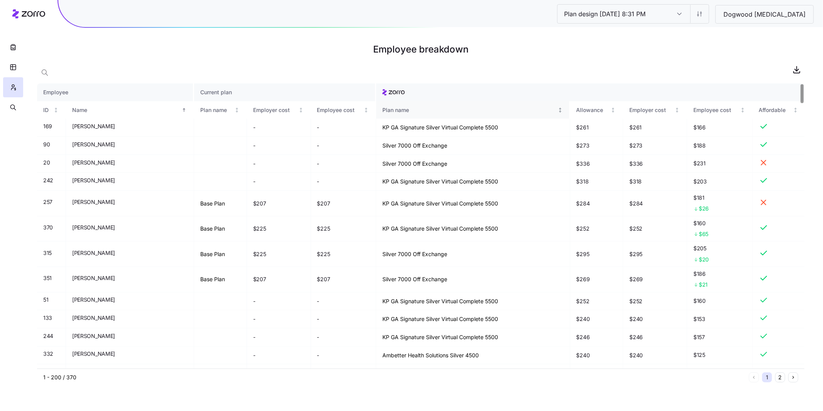
drag, startPoint x: 188, startPoint y: 110, endPoint x: 400, endPoint y: 114, distance: 212.0
click at [200, 110] on div "Plan name" at bounding box center [216, 110] width 32 height 8
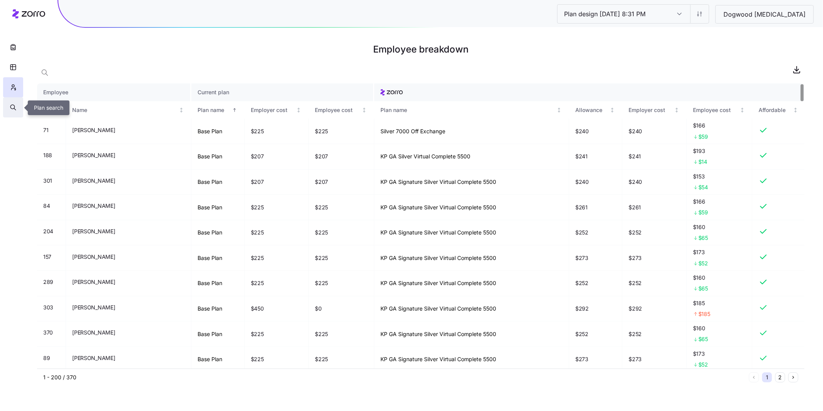
click at [14, 105] on icon "button" at bounding box center [13, 107] width 7 height 8
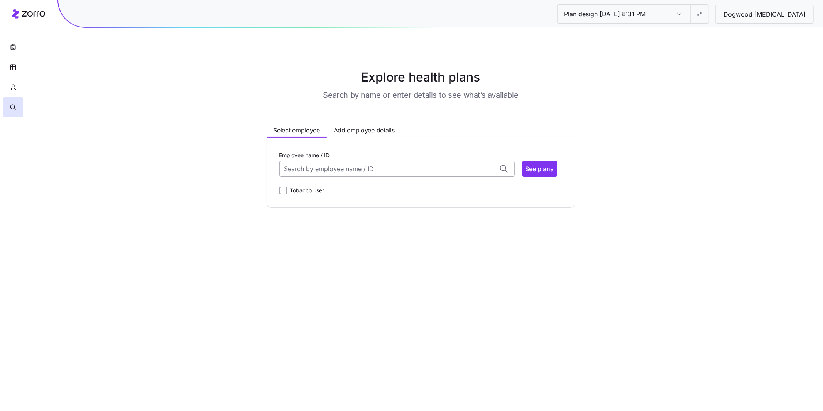
click at [337, 170] on input "Employee name / ID" at bounding box center [396, 168] width 235 height 15
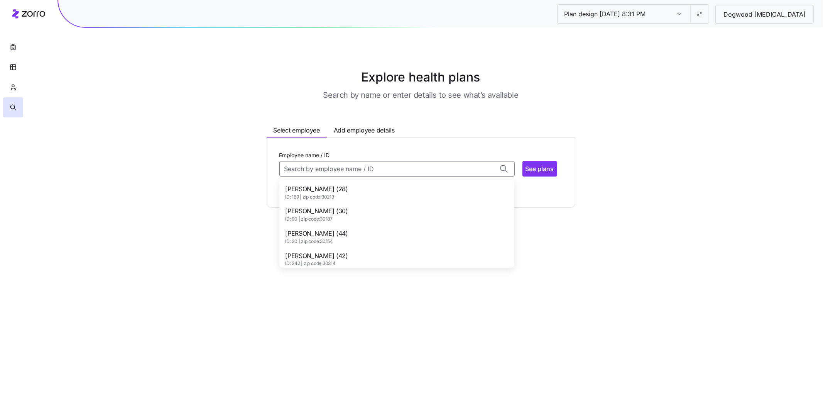
click at [330, 189] on span "Aaron John (28)" at bounding box center [317, 189] width 63 height 10
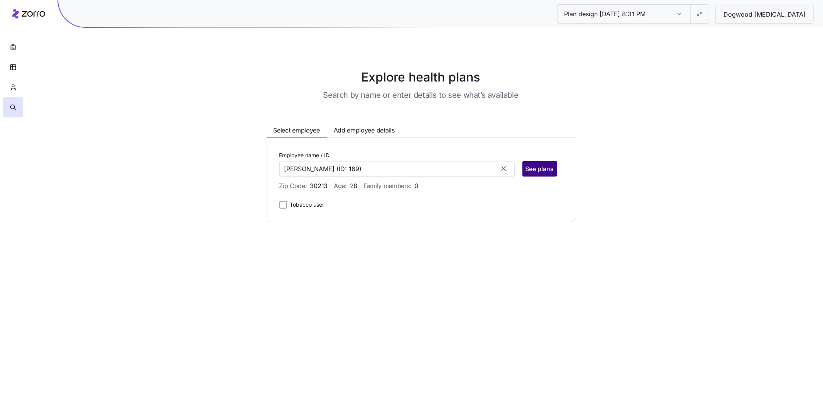
type input "Aaron John"
click at [372, 171] on span "See plans" at bounding box center [540, 168] width 29 height 9
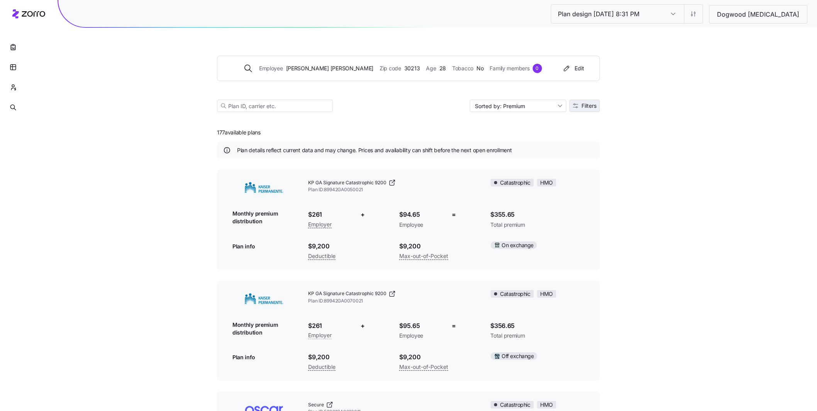
click at [372, 104] on span "Filters" at bounding box center [588, 105] width 15 height 5
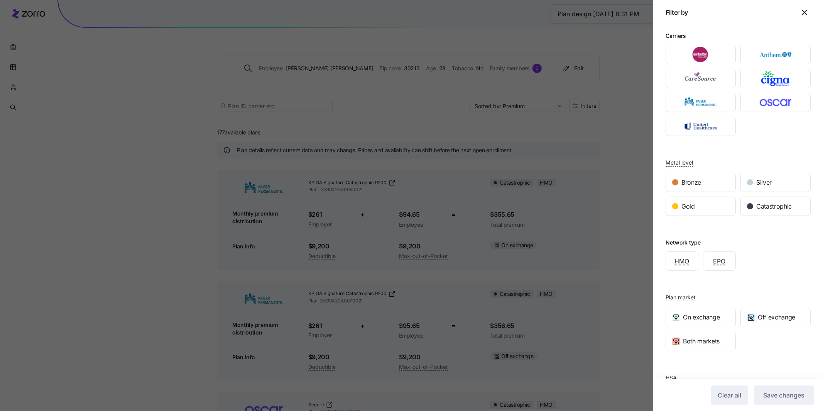
click at [372, 10] on icon "button" at bounding box center [804, 12] width 9 height 9
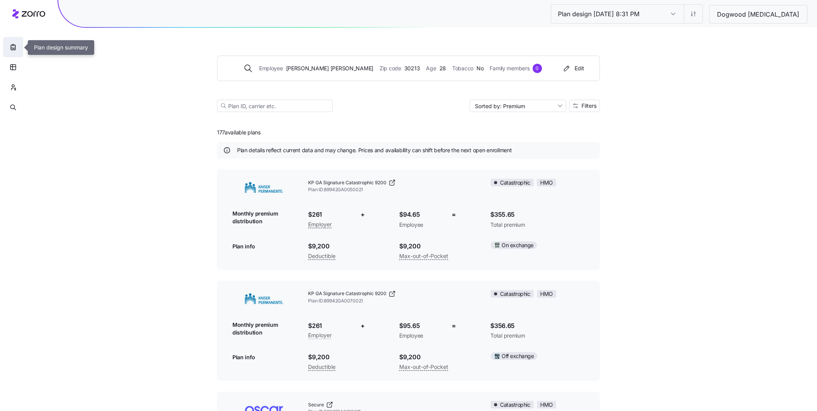
click at [10, 49] on icon "button" at bounding box center [13, 47] width 8 height 8
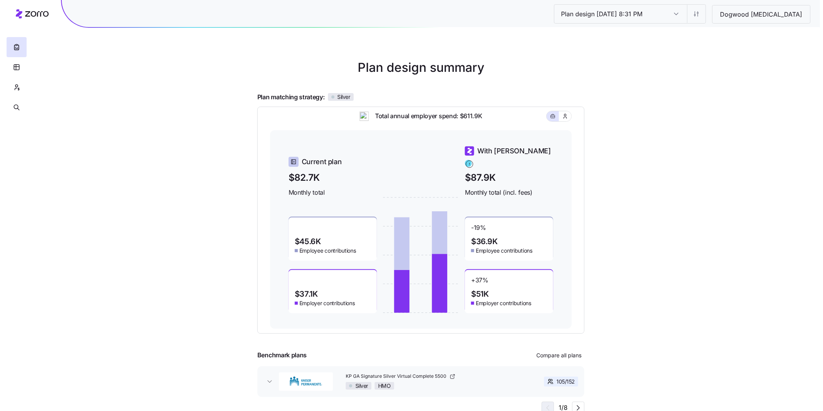
scroll to position [12, 0]
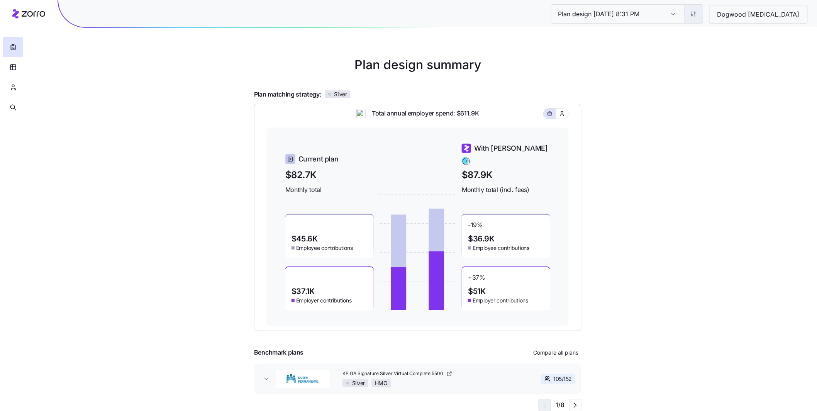
click at [372, 15] on html "Plan design 10/14/2025 8:31 PM Plan design 10/14/2025 8:31 PM Dogwood Autism Pl…" at bounding box center [408, 199] width 817 height 423
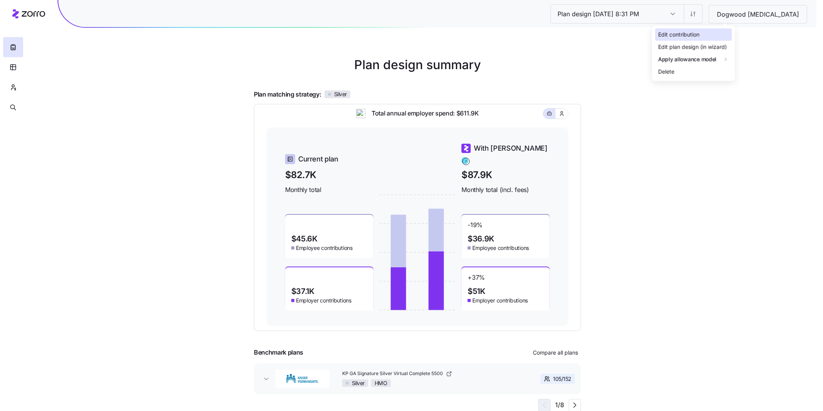
click at [372, 33] on div "Edit contribution" at bounding box center [693, 35] width 77 height 12
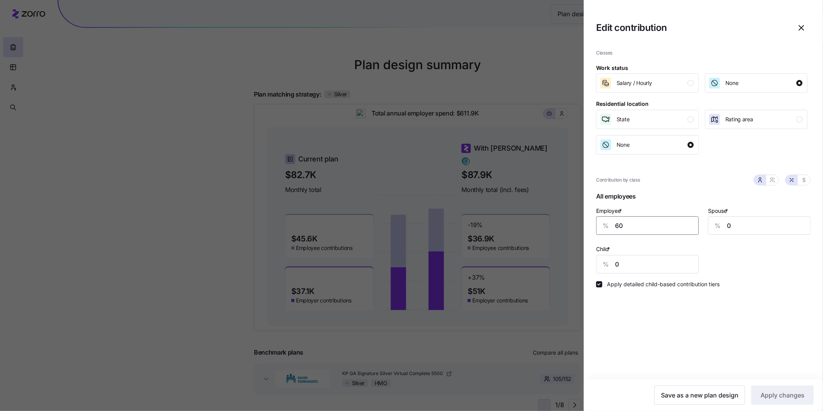
click at [372, 229] on div "% 60" at bounding box center [647, 225] width 103 height 19
type input "45"
click at [372, 307] on span "Apply changes" at bounding box center [783, 394] width 44 height 9
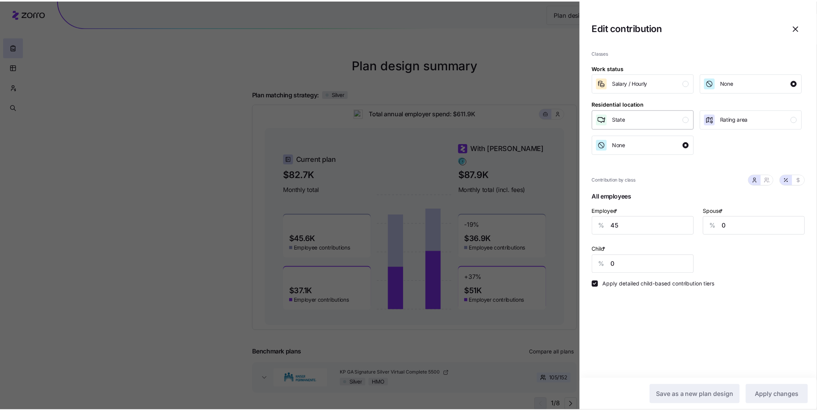
scroll to position [0, 0]
